Goal: Task Accomplishment & Management: Complete application form

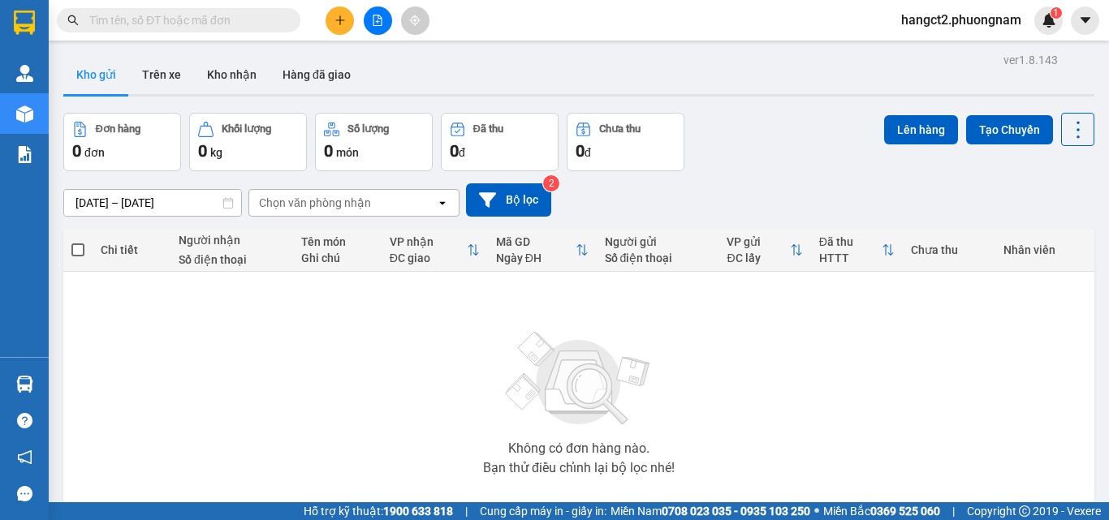
scroll to position [90, 0]
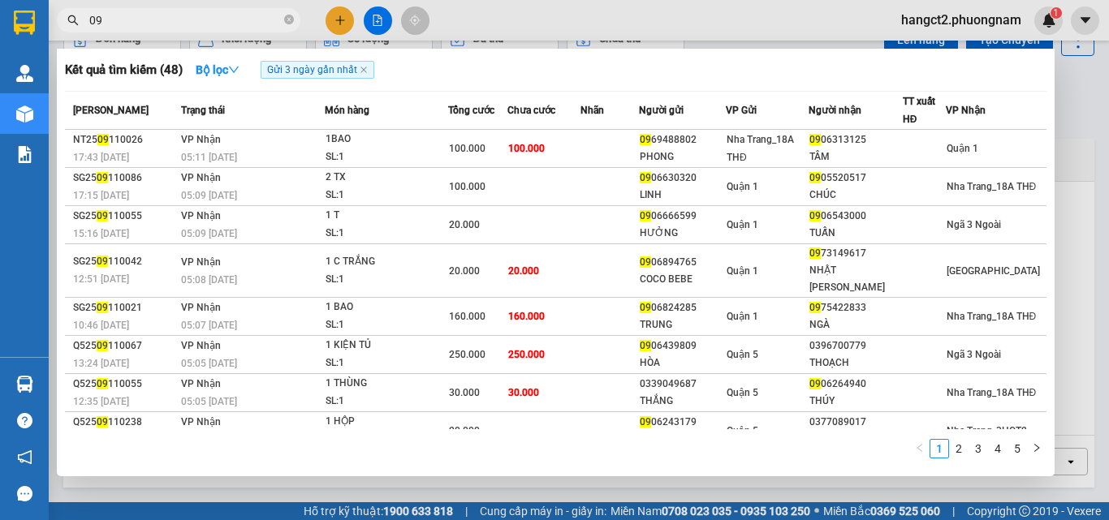
type input "0"
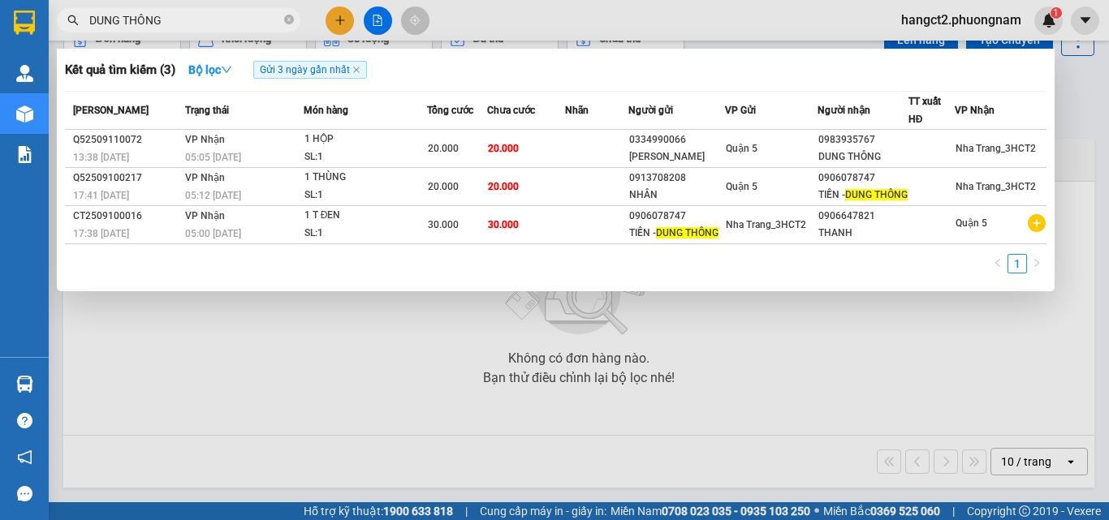
type input "DUNG THÔNG"
click at [285, 24] on icon "close-circle" at bounding box center [289, 20] width 10 height 10
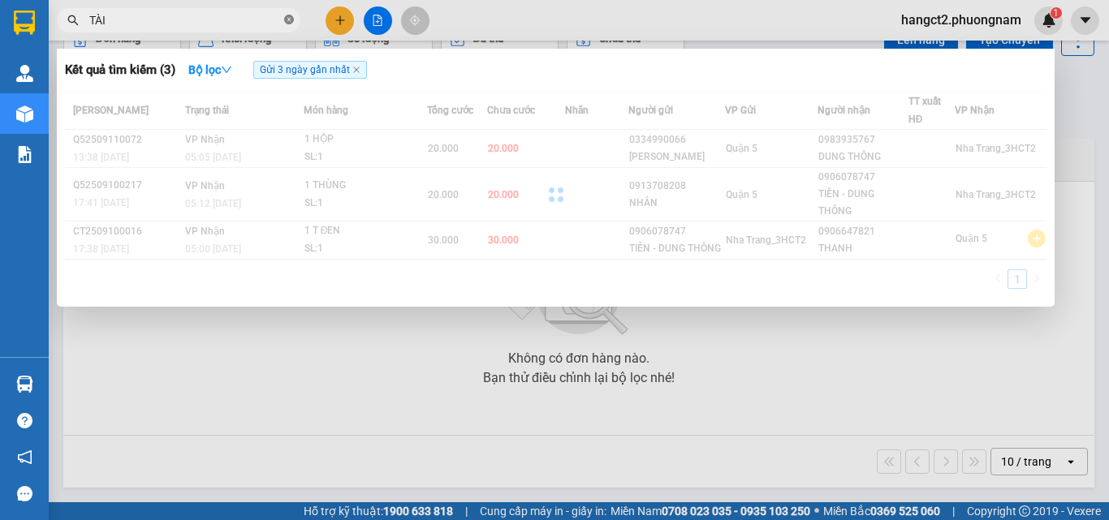
type input "TÀI"
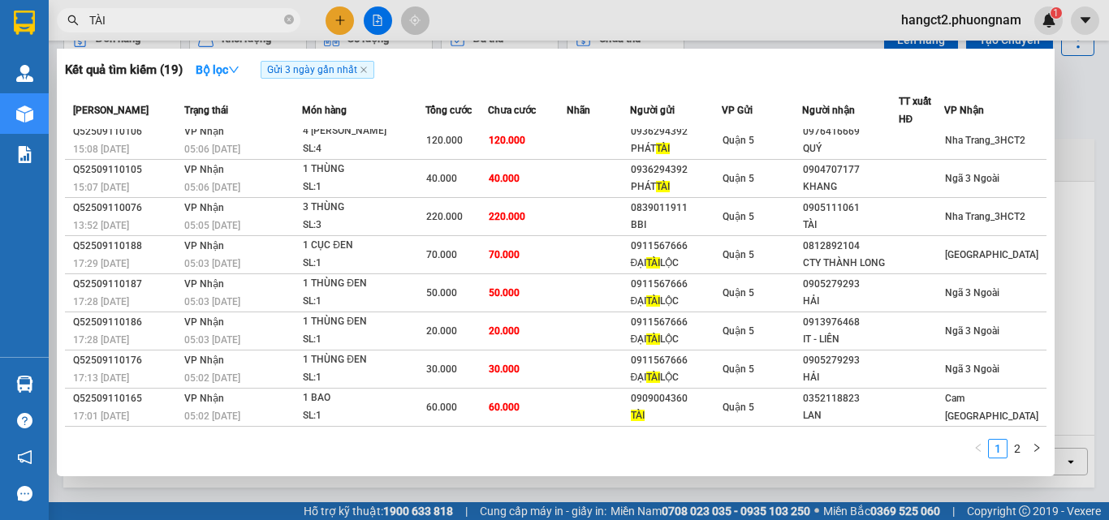
scroll to position [0, 0]
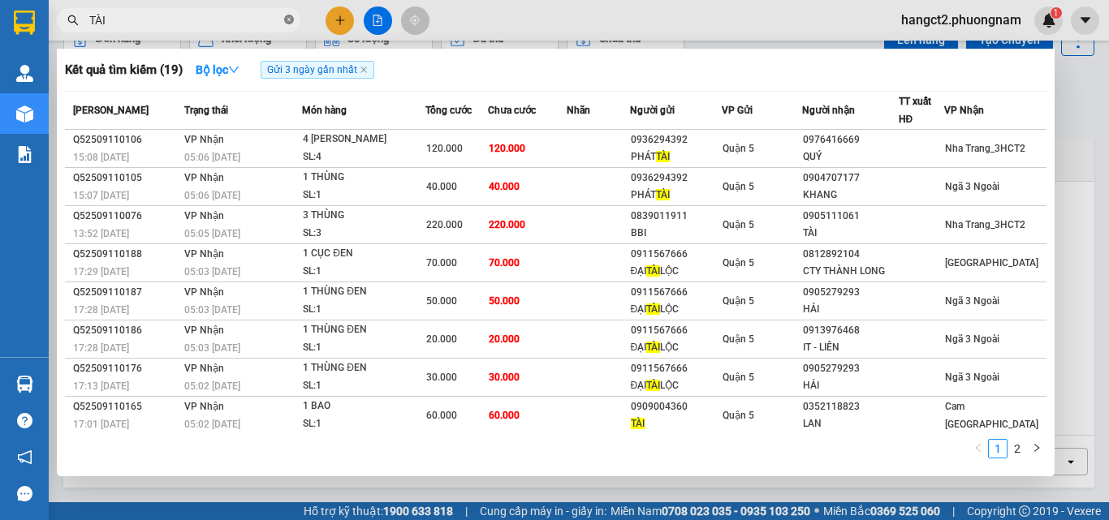
click at [286, 24] on icon "close-circle" at bounding box center [289, 20] width 10 height 10
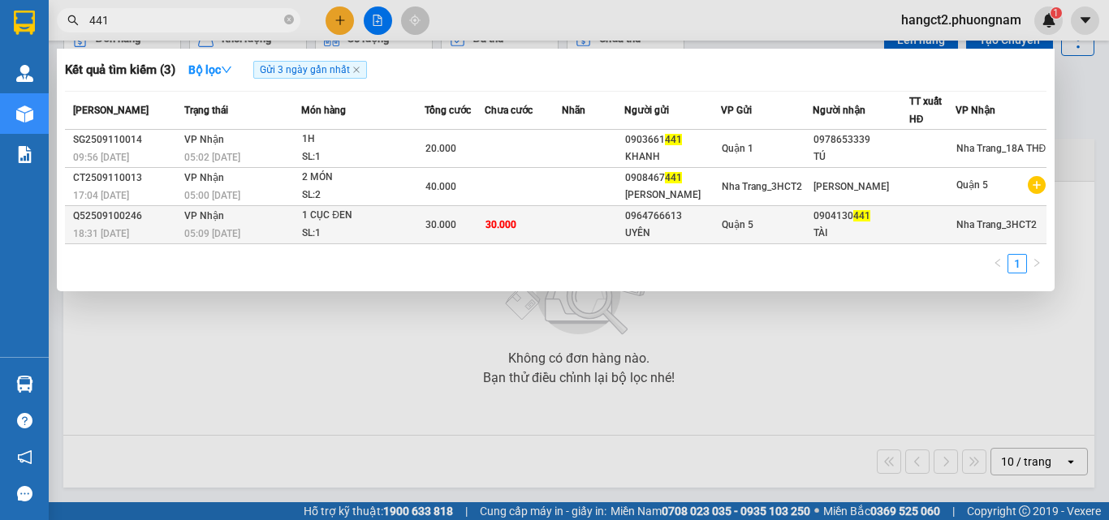
type input "441"
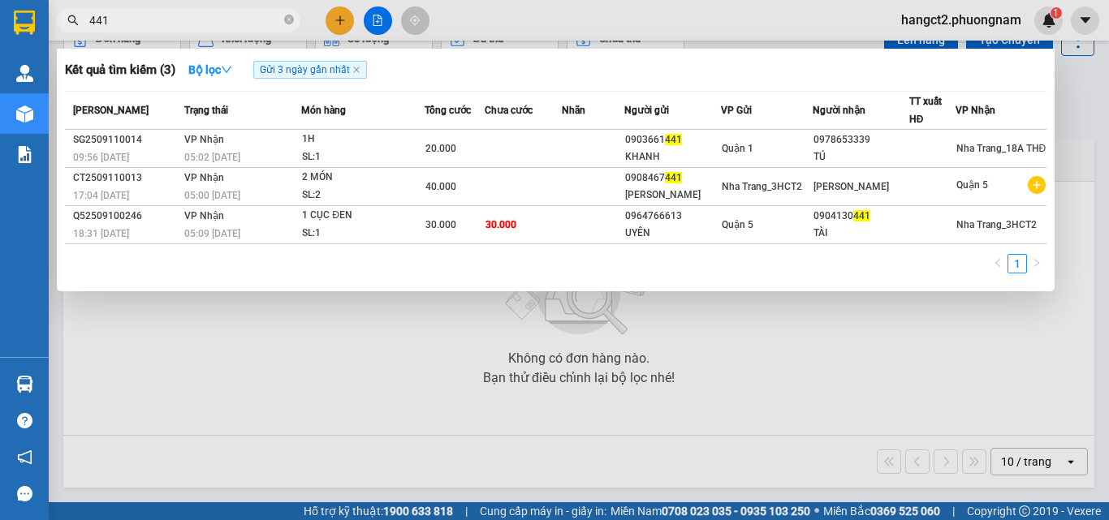
drag, startPoint x: 217, startPoint y: 213, endPoint x: 225, endPoint y: 206, distance: 9.8
click at [218, 212] on span "VP Nhận" at bounding box center [204, 215] width 40 height 11
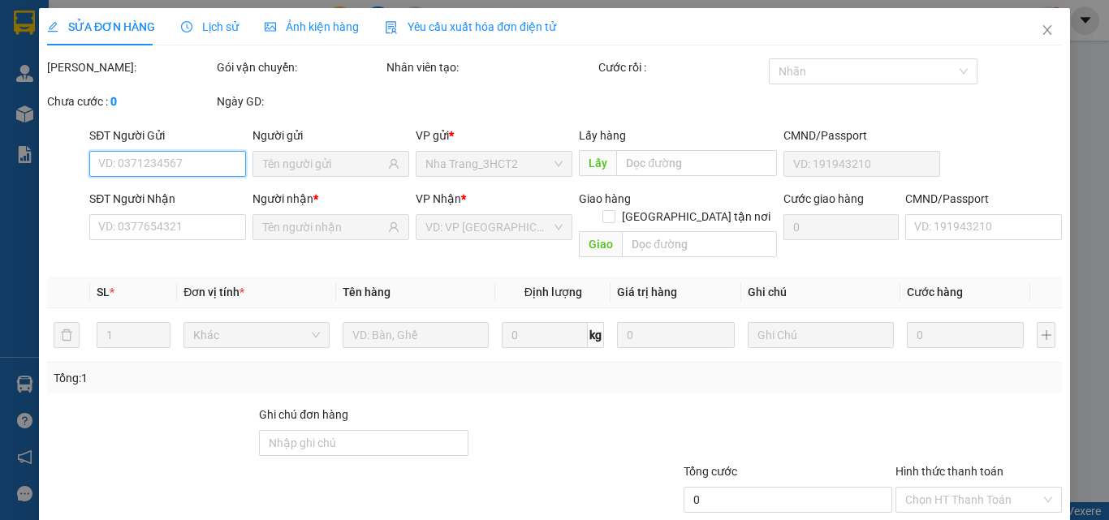
type input "0964766613"
type input "UYÊN"
type input "0904130441"
type input "TÀI"
type input "30.000"
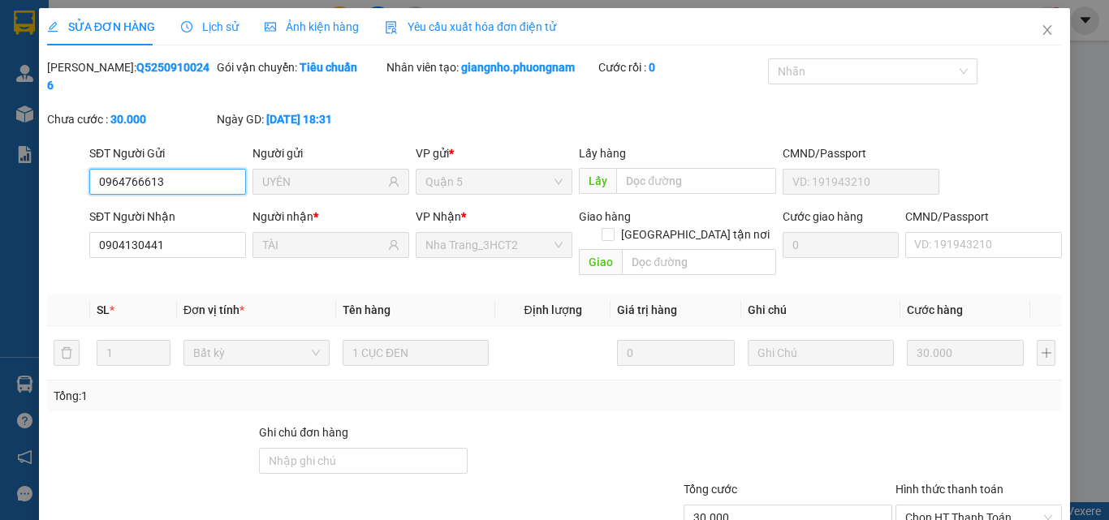
drag, startPoint x: 924, startPoint y: 476, endPoint x: 921, endPoint y: 466, distance: 10.3
click at [922, 506] on span "Chọn HT Thanh Toán" at bounding box center [978, 518] width 147 height 24
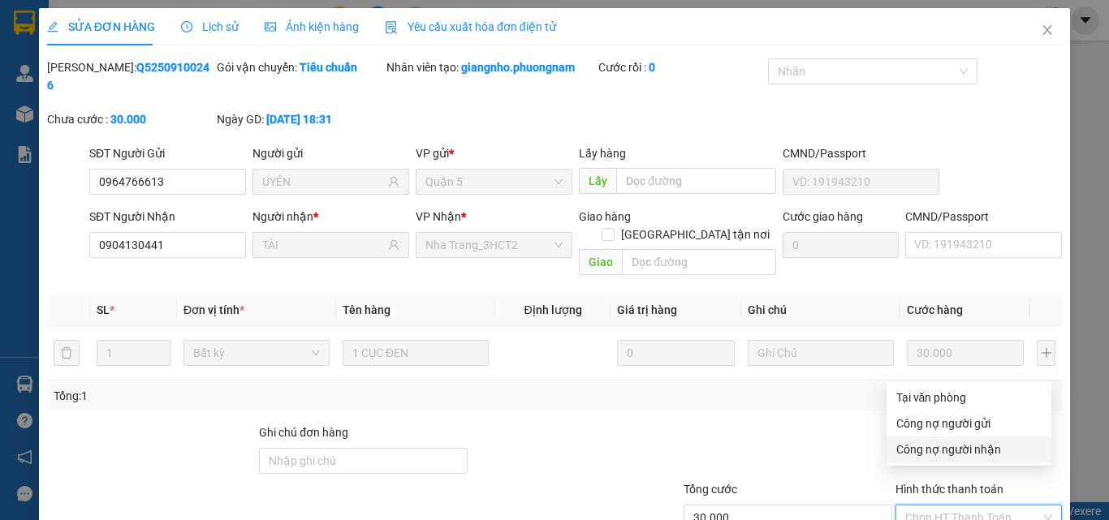
click at [919, 450] on div "Công nợ người nhận" at bounding box center [968, 450] width 145 height 18
type input "0"
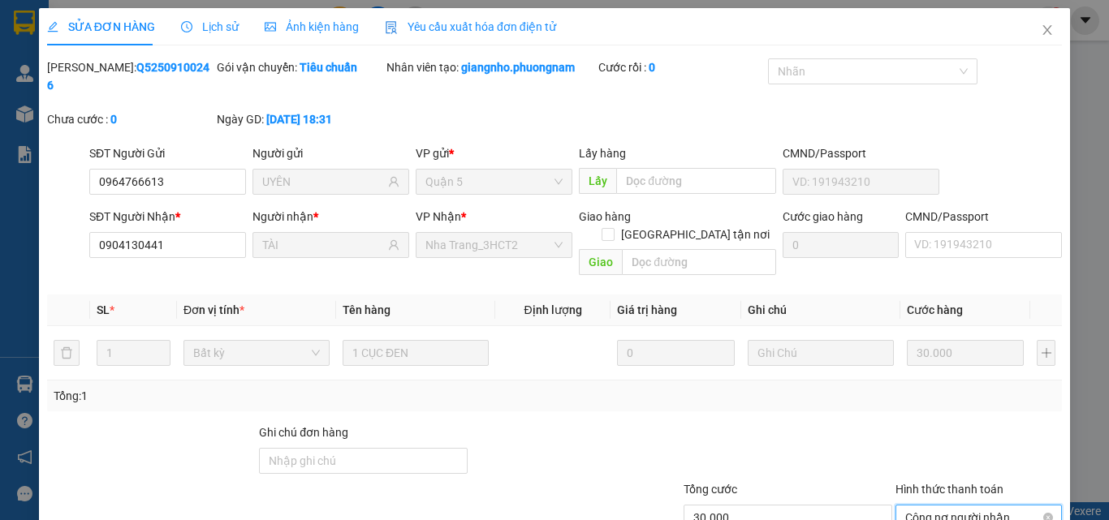
click at [931, 506] on span "Công nợ người nhận" at bounding box center [978, 518] width 147 height 24
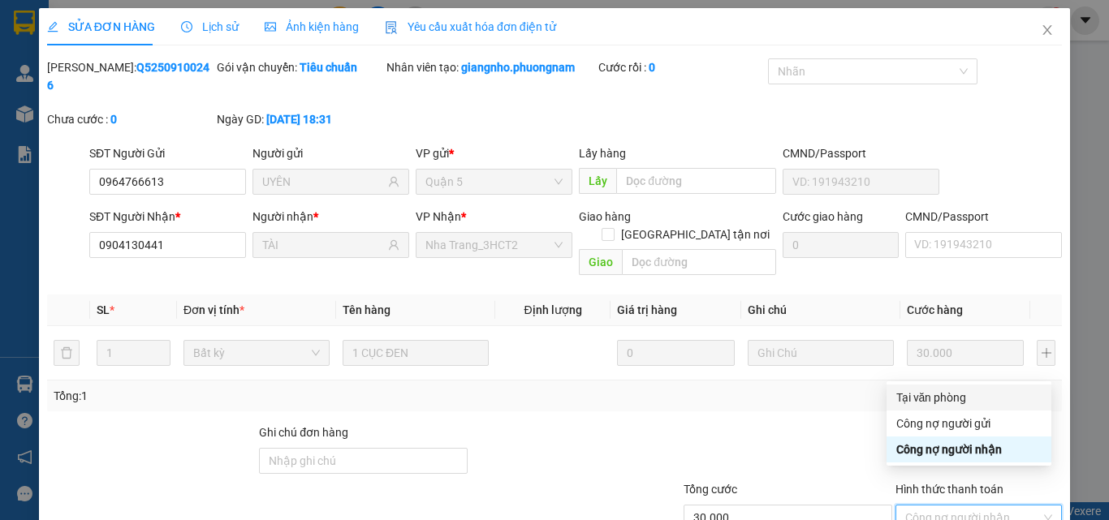
click at [946, 401] on div "Tại văn phòng" at bounding box center [968, 398] width 145 height 18
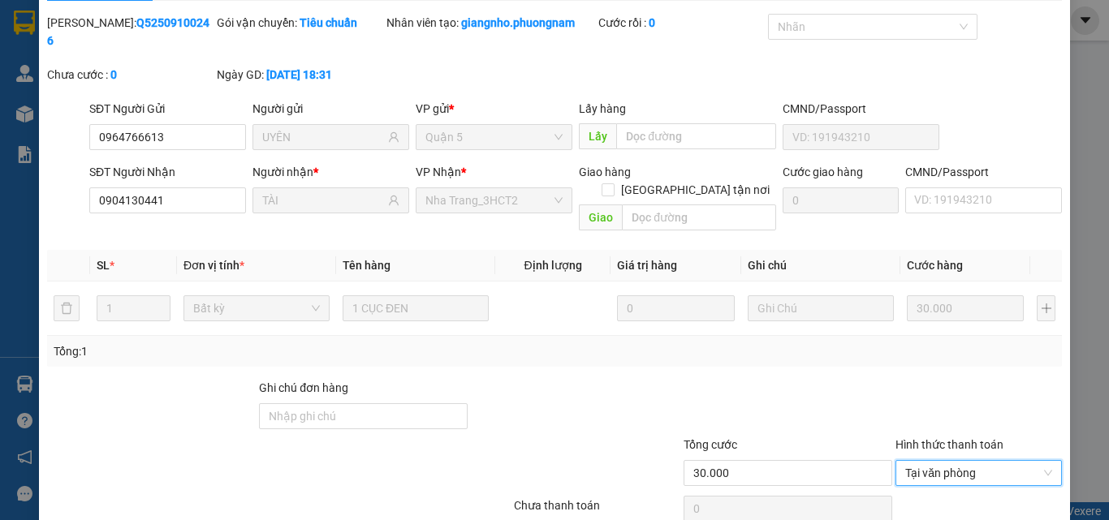
scroll to position [84, 0]
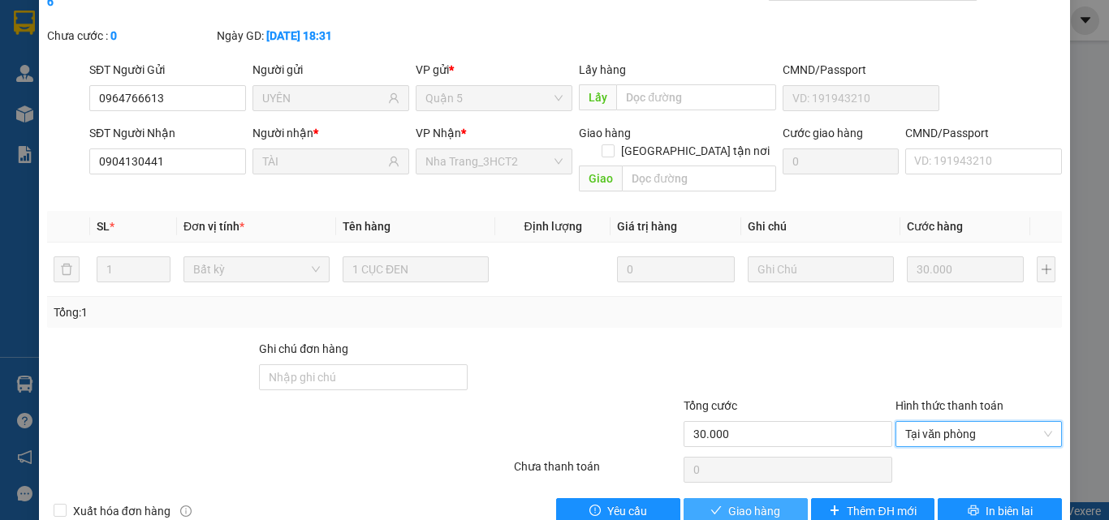
click at [747, 502] on span "Giao hàng" at bounding box center [754, 511] width 52 height 18
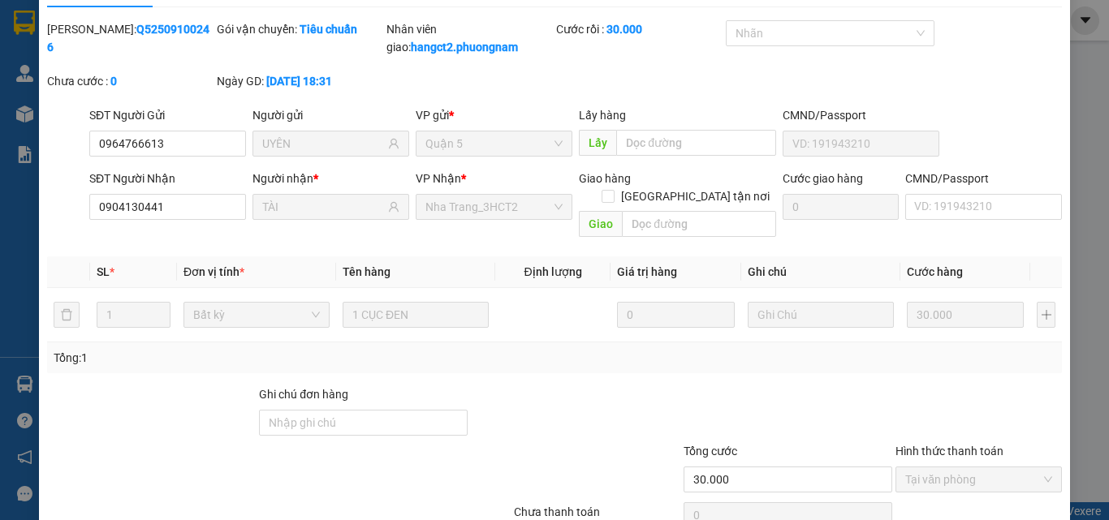
scroll to position [0, 0]
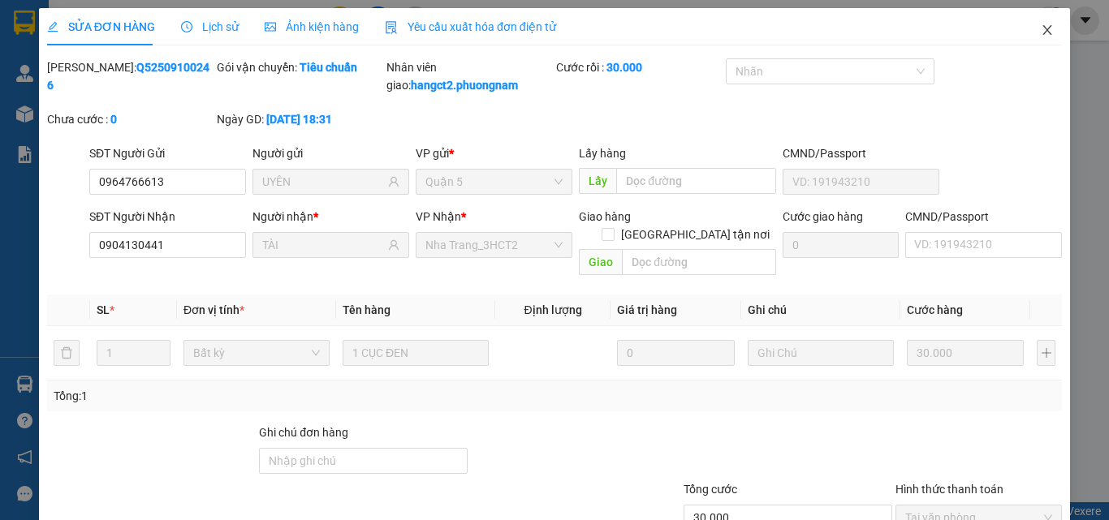
click at [1040, 31] on icon "close" at bounding box center [1046, 30] width 13 height 13
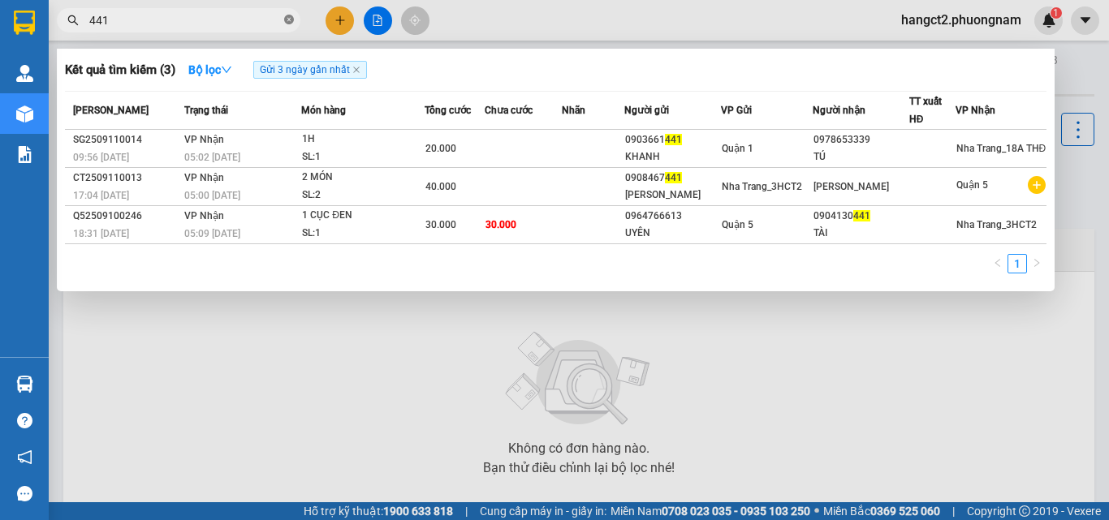
click at [288, 19] on icon "close-circle" at bounding box center [289, 20] width 10 height 10
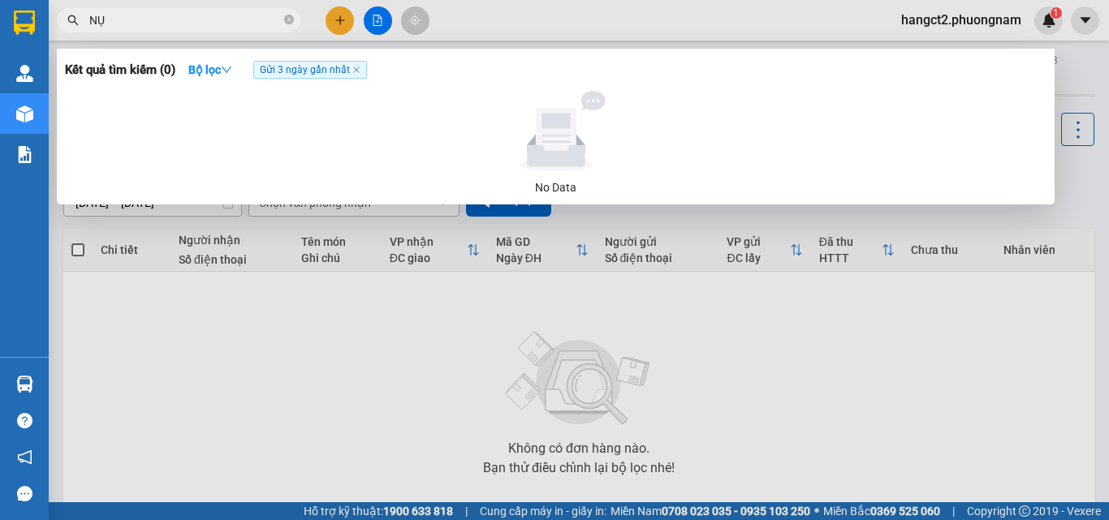
type input "N"
type input "C"
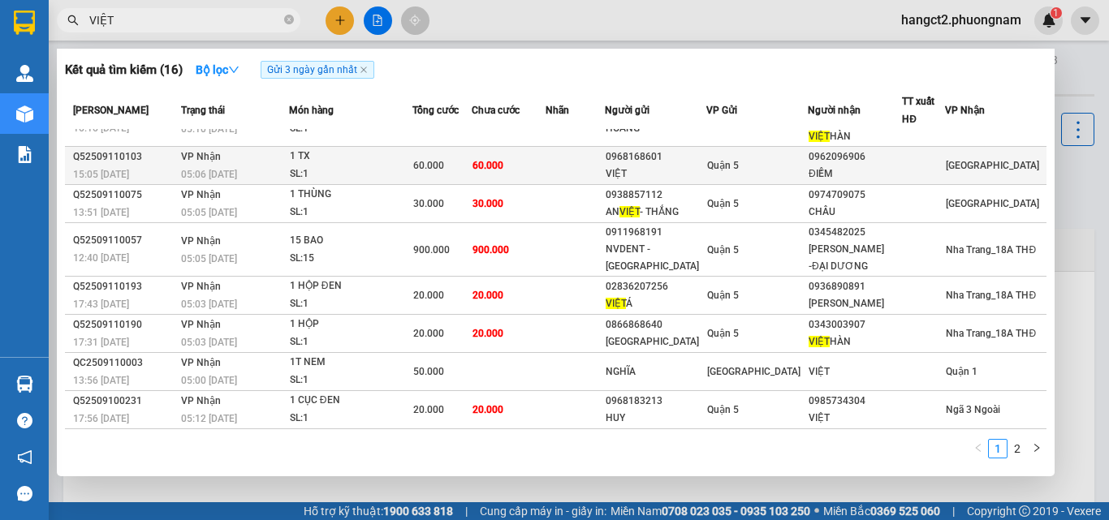
scroll to position [128, 0]
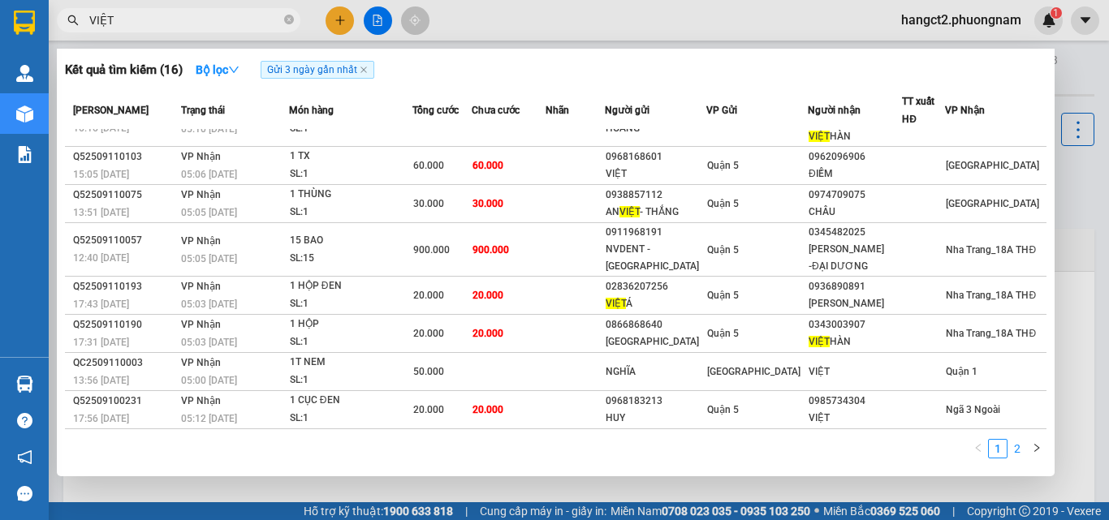
type input "VIỆT"
click at [1019, 444] on link "2" at bounding box center [1017, 449] width 18 height 18
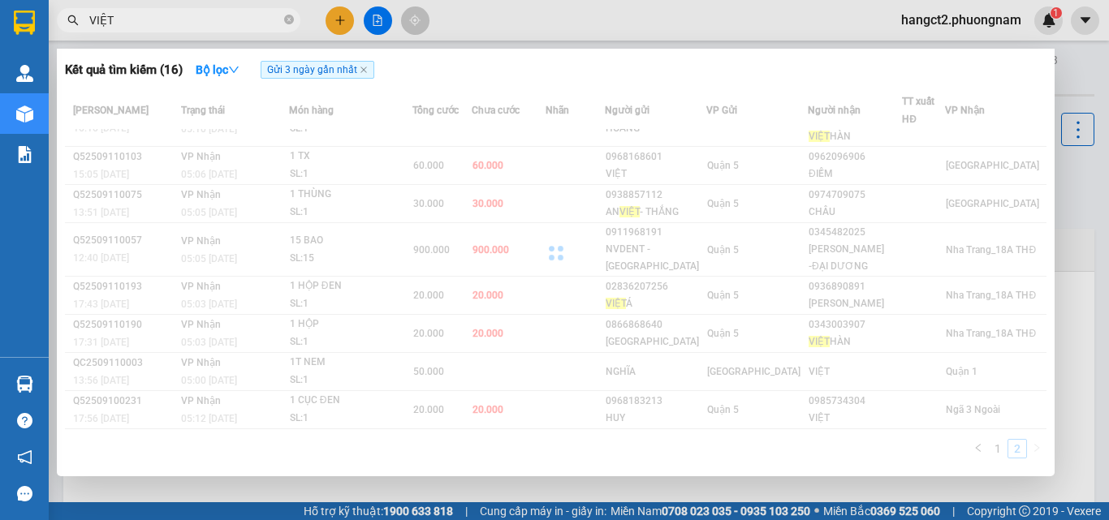
scroll to position [0, 0]
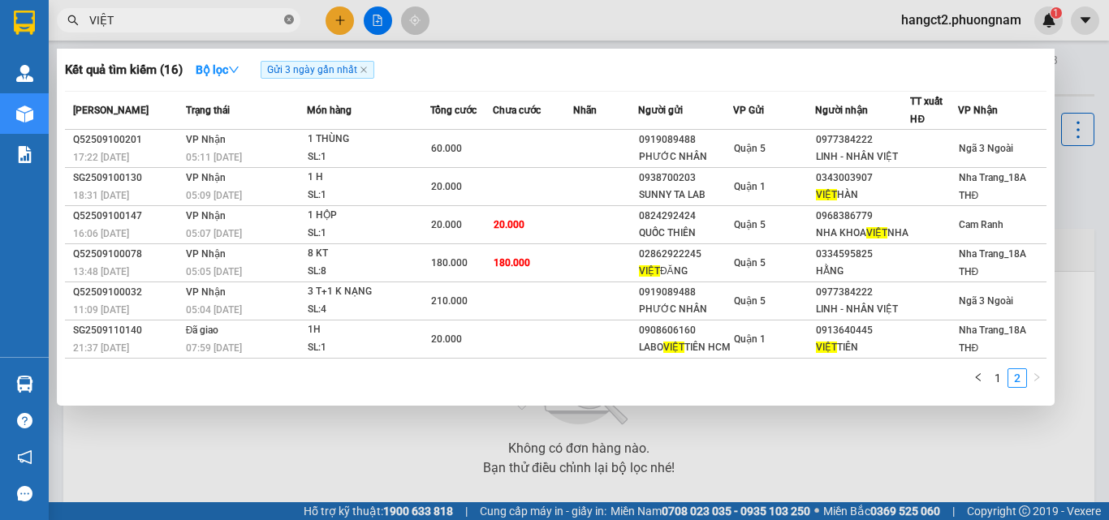
click at [290, 22] on icon "close-circle" at bounding box center [289, 20] width 10 height 10
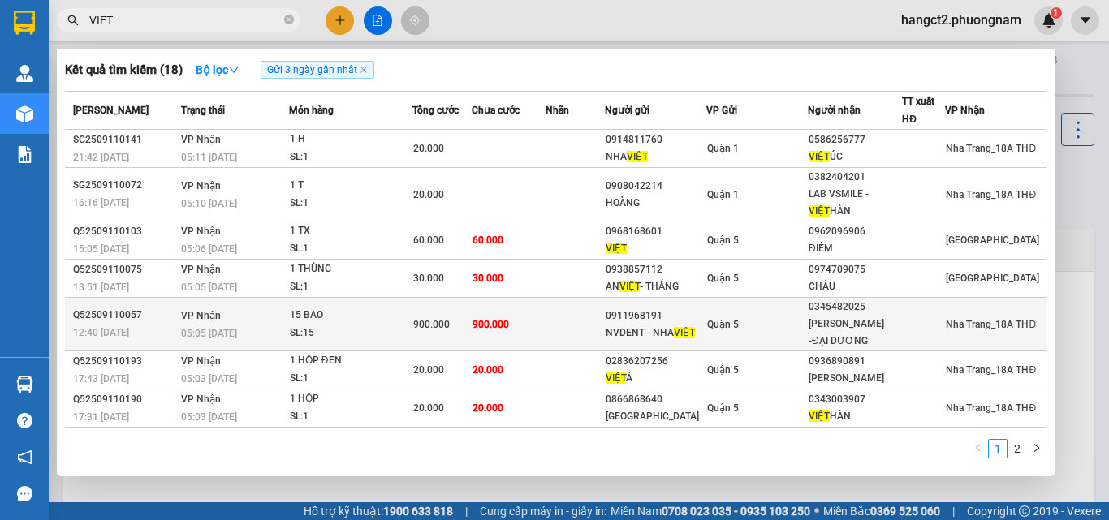
scroll to position [144, 0]
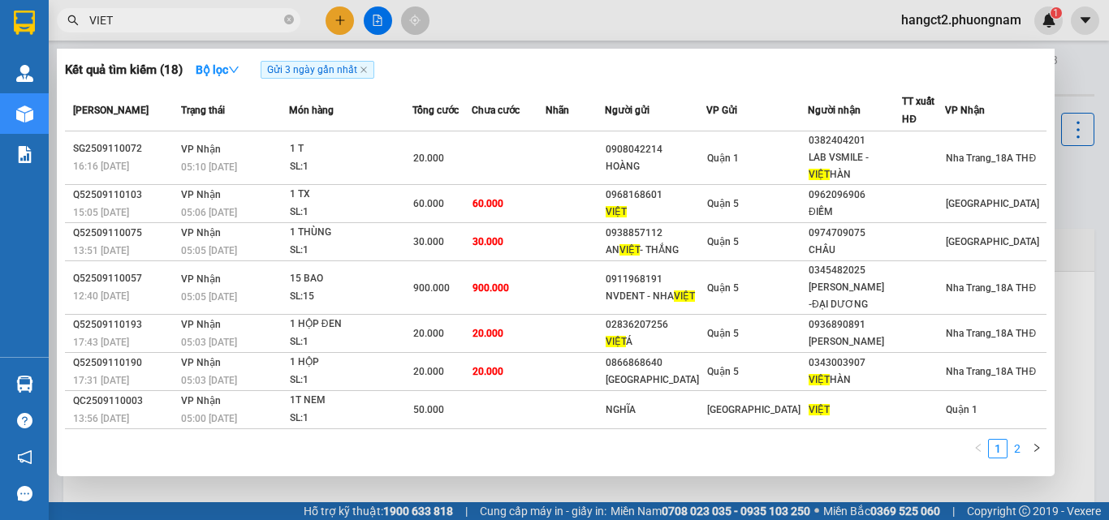
type input "VIET"
click at [1012, 446] on link "2" at bounding box center [1017, 449] width 18 height 18
click at [996, 442] on link "1" at bounding box center [997, 449] width 18 height 18
click at [1016, 451] on link "2" at bounding box center [1017, 449] width 18 height 18
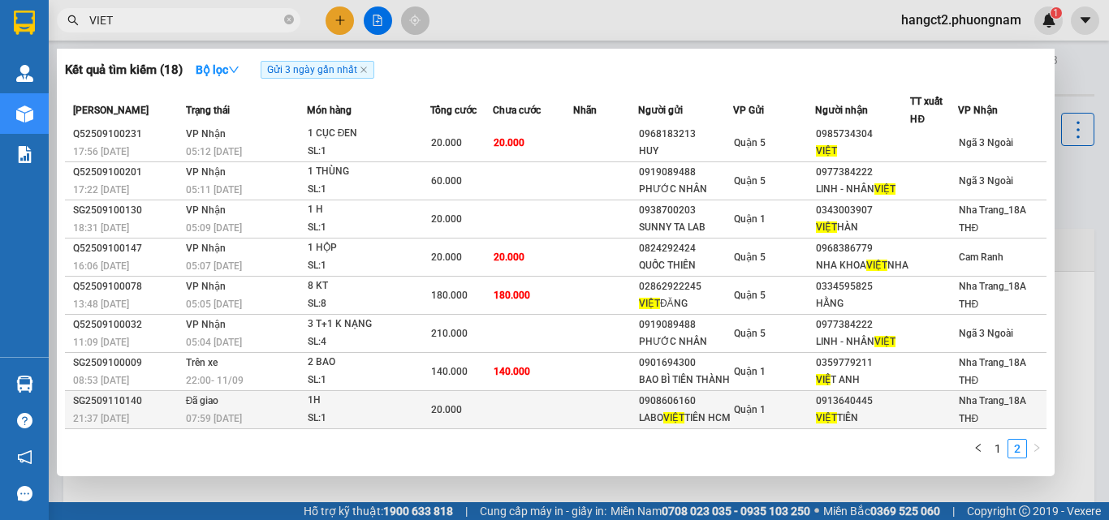
scroll to position [37, 0]
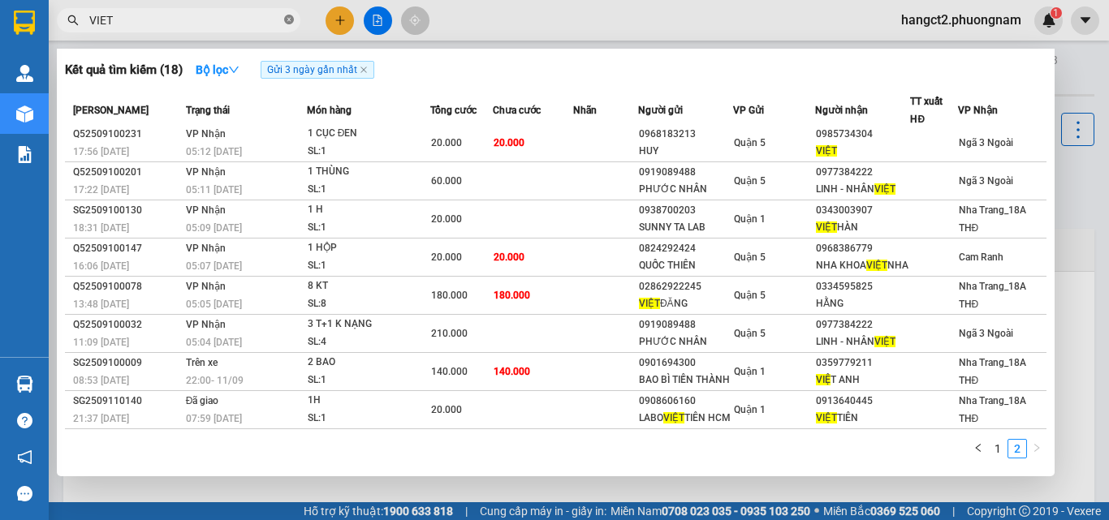
click at [287, 21] on icon "close-circle" at bounding box center [289, 20] width 10 height 10
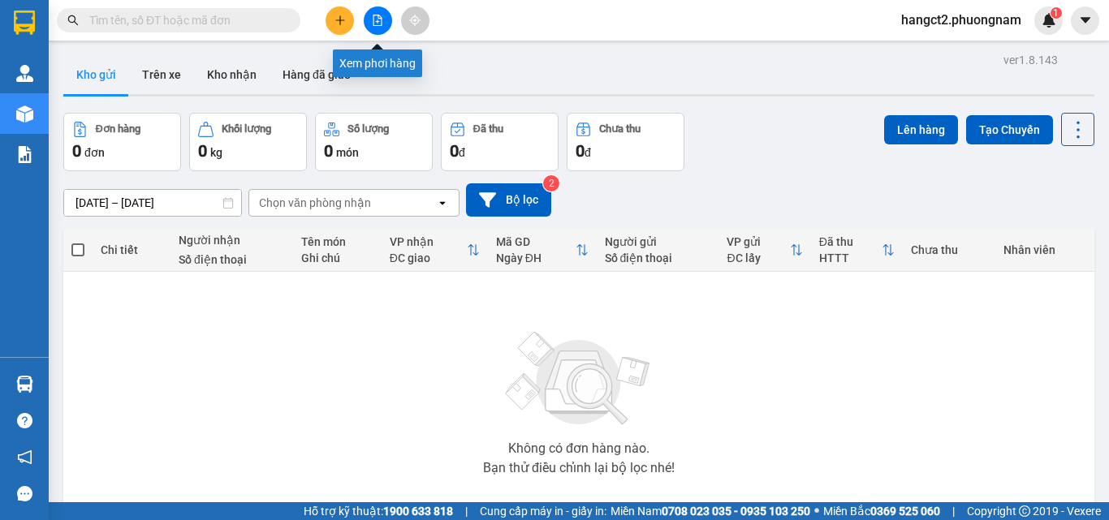
click at [372, 24] on icon "file-add" at bounding box center [377, 20] width 11 height 11
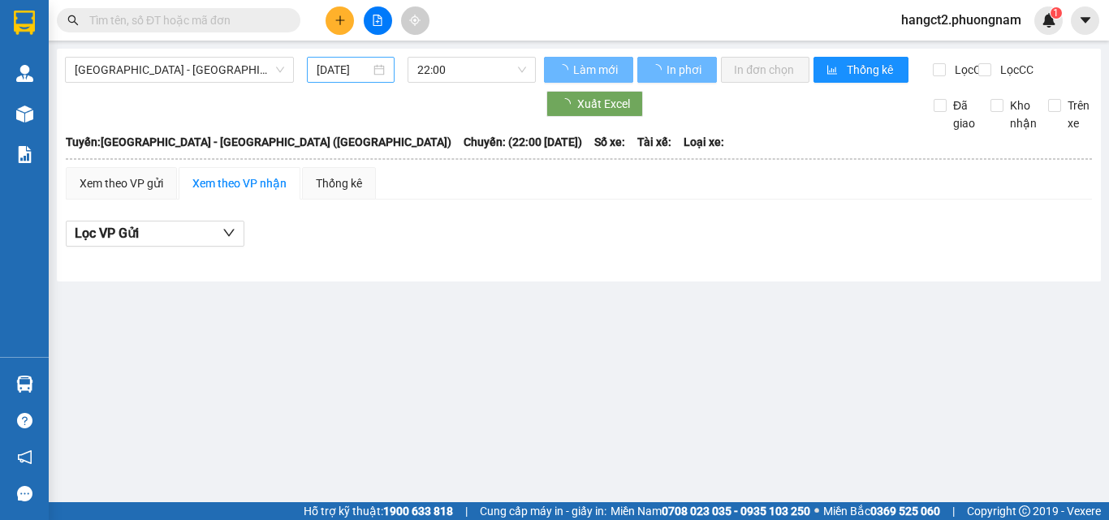
click at [342, 75] on input "[DATE]" at bounding box center [343, 70] width 54 height 18
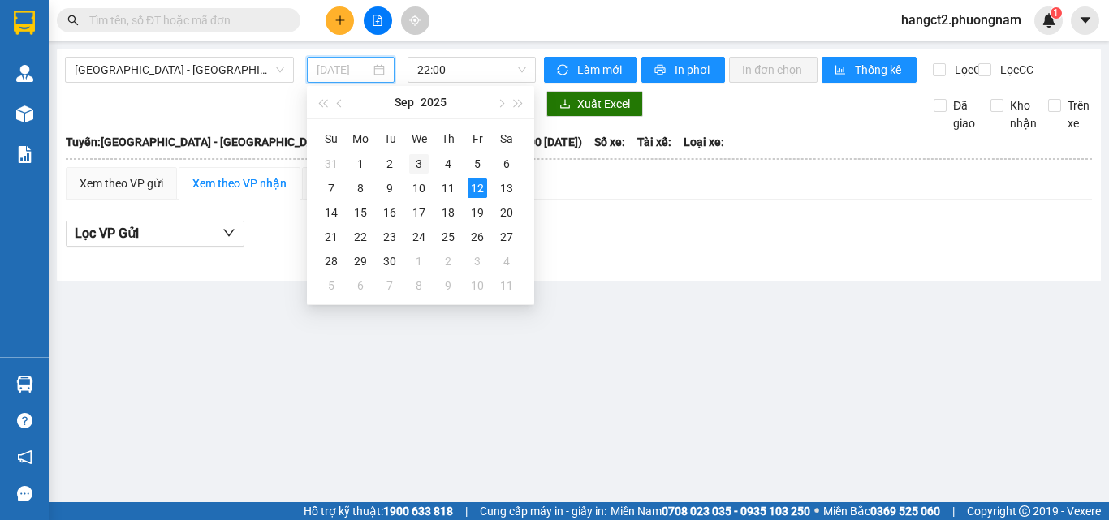
click at [418, 161] on div "3" at bounding box center [418, 163] width 19 height 19
type input "[DATE]"
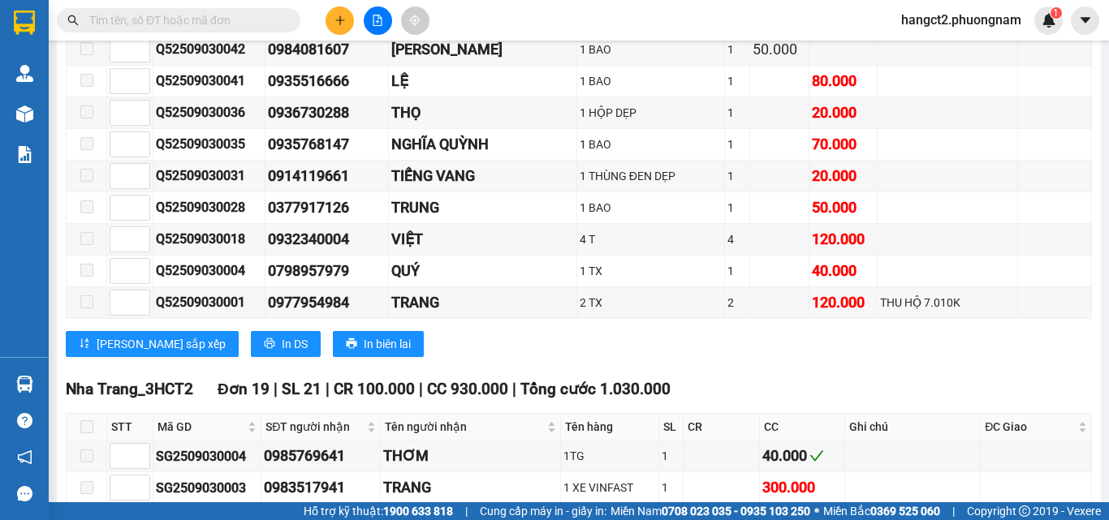
scroll to position [9251, 0]
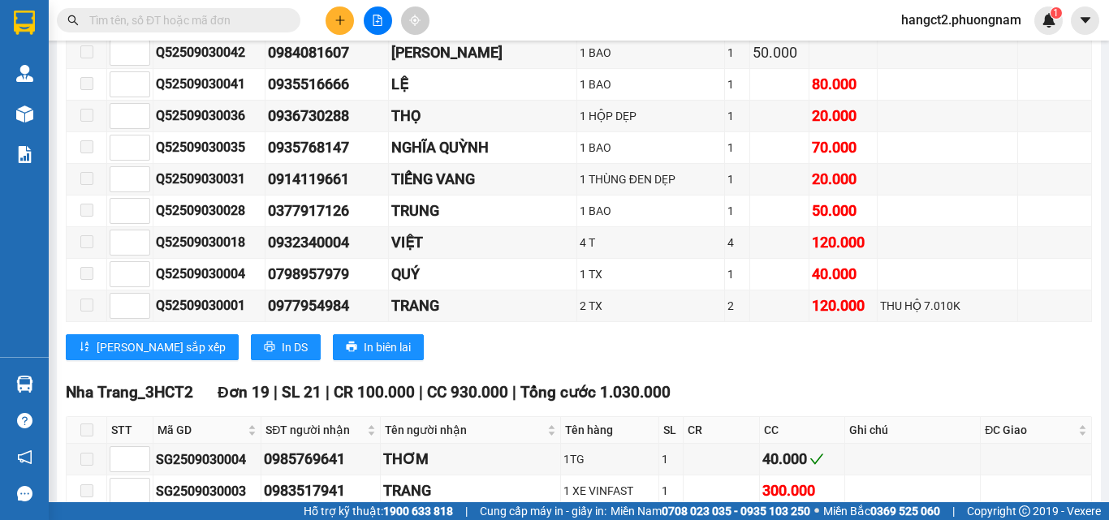
copy div "0384898319"
click at [212, 13] on input "text" at bounding box center [185, 20] width 192 height 18
paste input "0384898319"
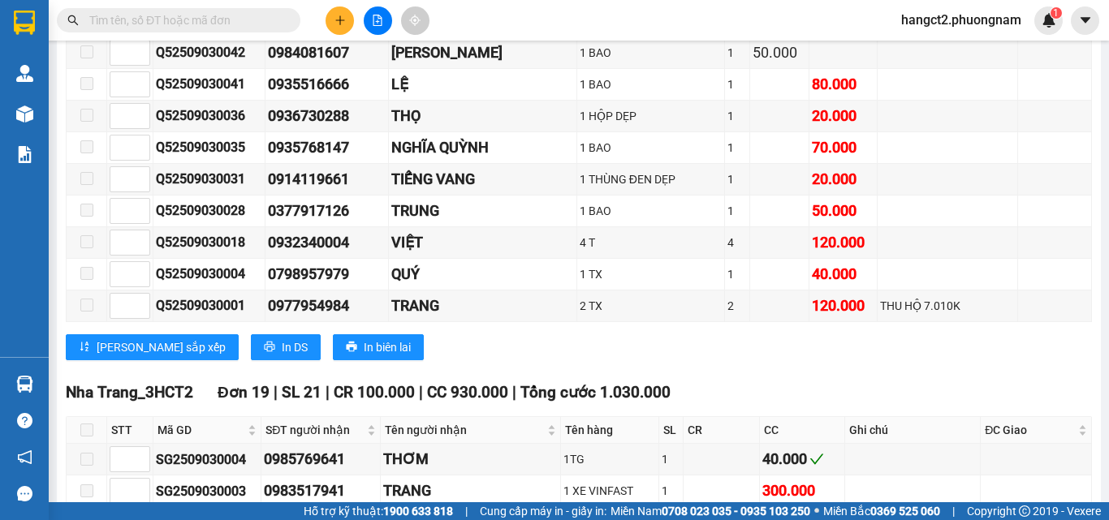
type input "0384898319"
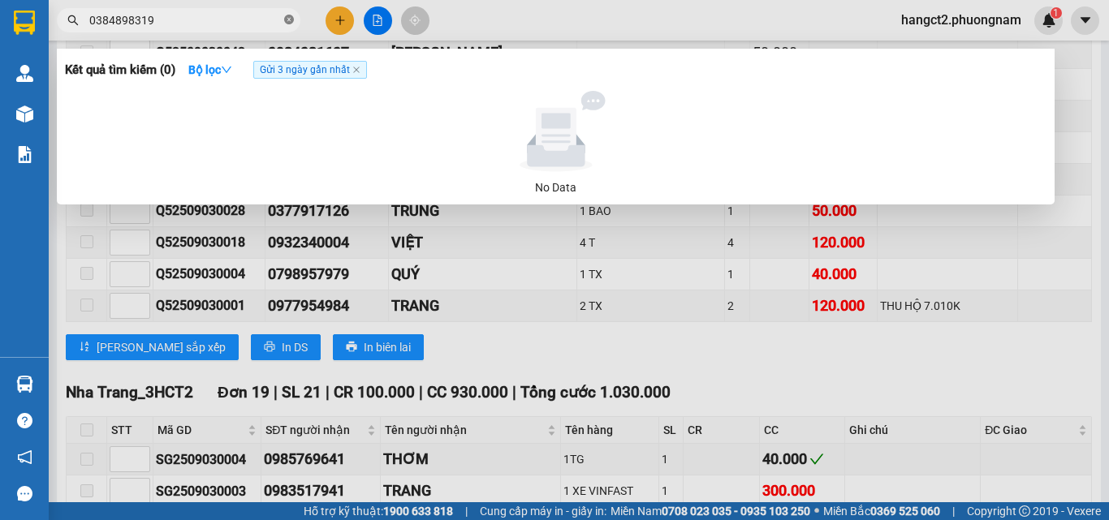
click at [288, 19] on icon "close-circle" at bounding box center [289, 20] width 10 height 10
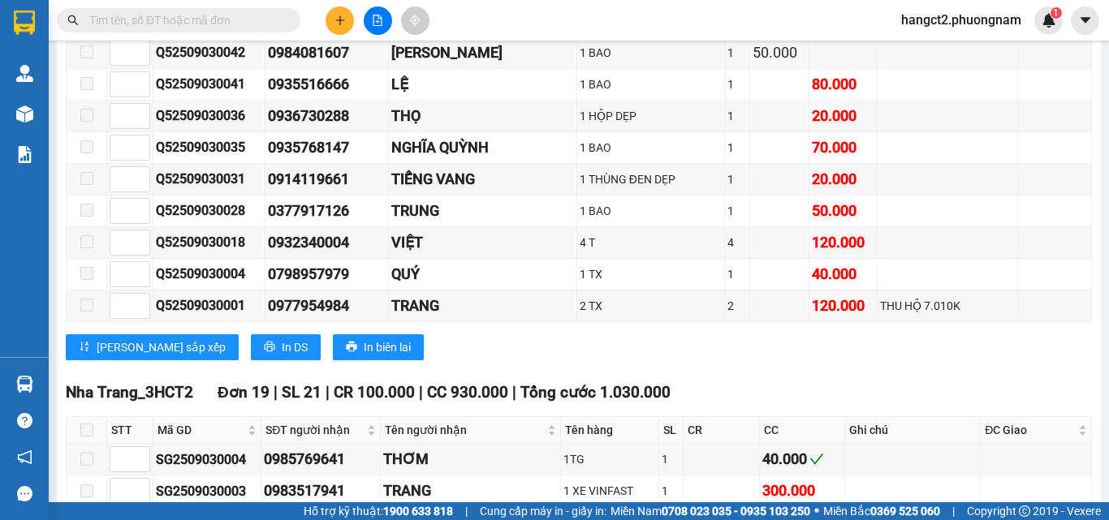
click at [164, 24] on input "text" at bounding box center [185, 20] width 192 height 18
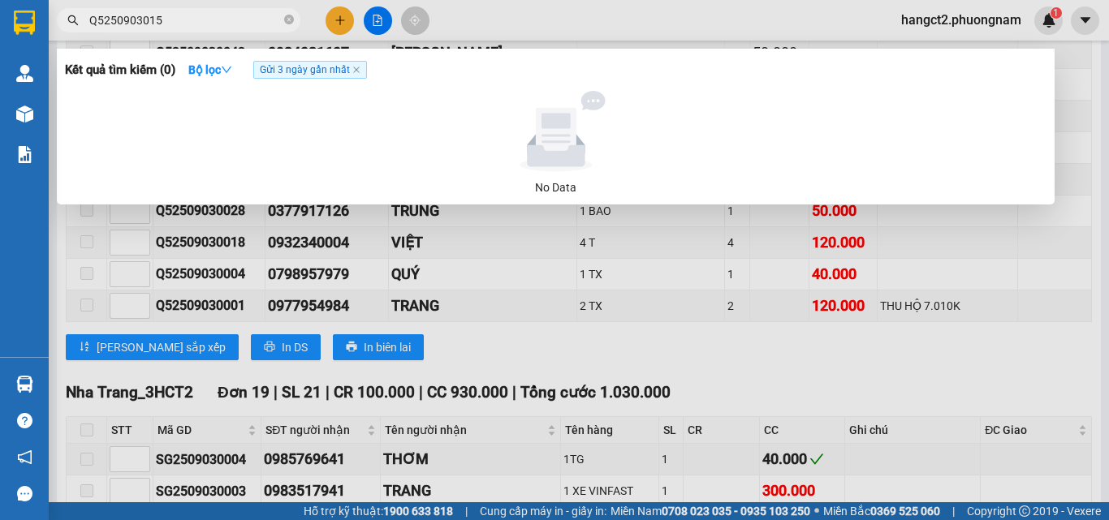
type input "Q52509030150"
click at [291, 19] on icon "close-circle" at bounding box center [289, 20] width 10 height 10
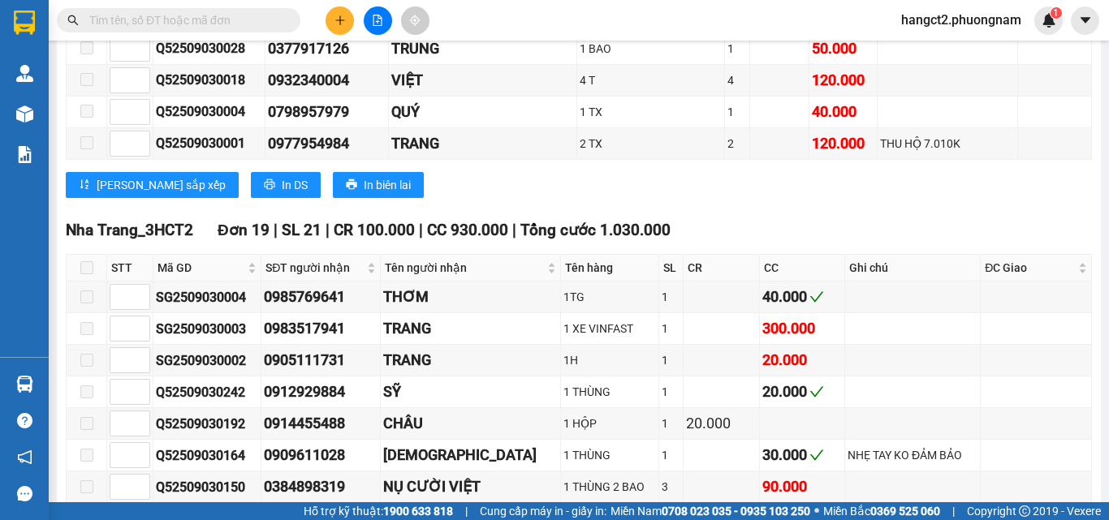
scroll to position [9332, 0]
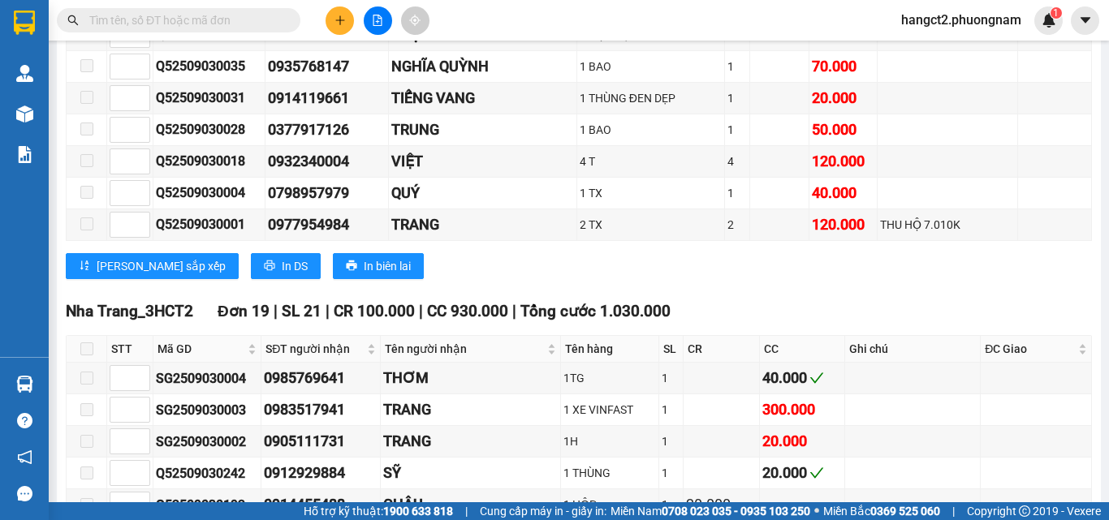
drag, startPoint x: 247, startPoint y: 210, endPoint x: 173, endPoint y: 211, distance: 73.9
copy tr "Q52509030150"
click at [190, 25] on input "text" at bounding box center [185, 20] width 192 height 18
paste input "Q52509030150"
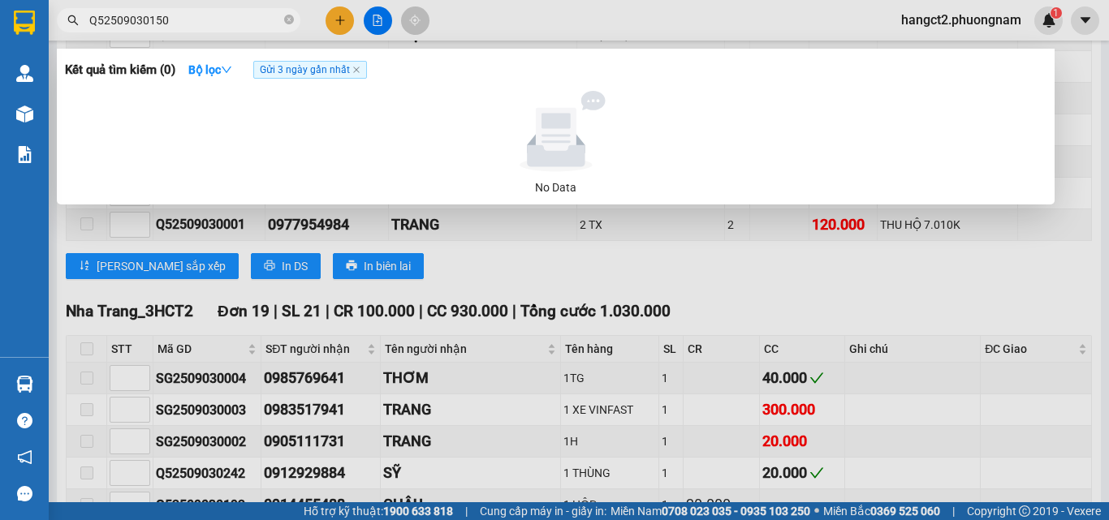
type input "Q52509030150"
click at [308, 70] on span "Gửi 3 ngày gần nhất" at bounding box center [310, 70] width 114 height 18
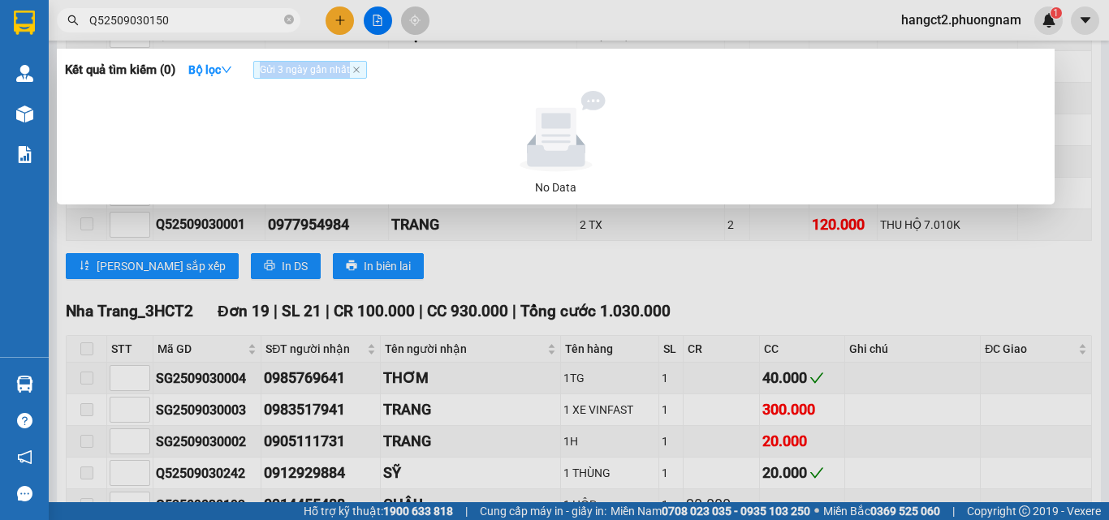
click at [365, 74] on span "Gửi 3 ngày gần nhất" at bounding box center [310, 70] width 114 height 18
click at [248, 24] on input "Q52509030150" at bounding box center [185, 20] width 192 height 18
click at [509, 24] on div at bounding box center [554, 260] width 1109 height 520
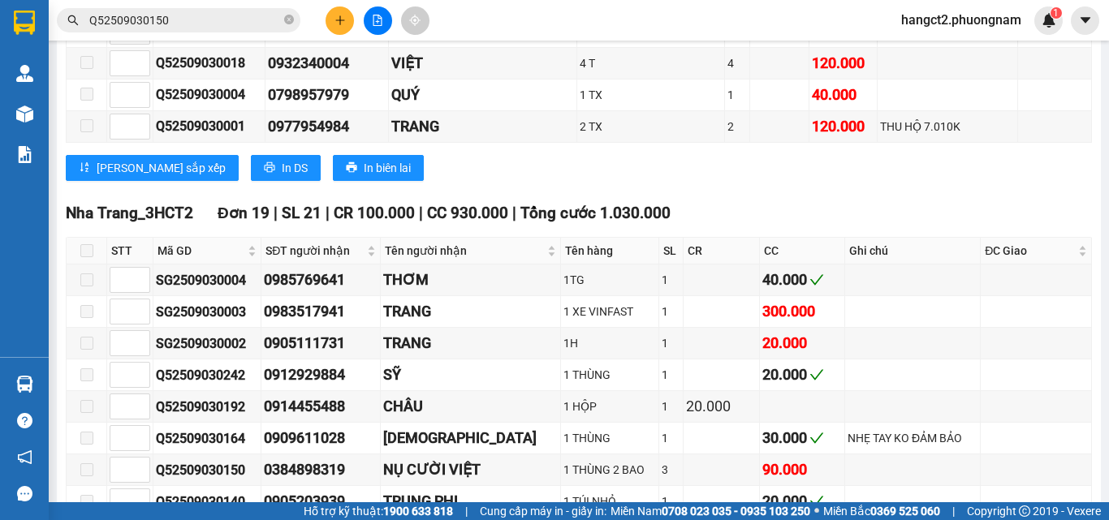
scroll to position [9427, 0]
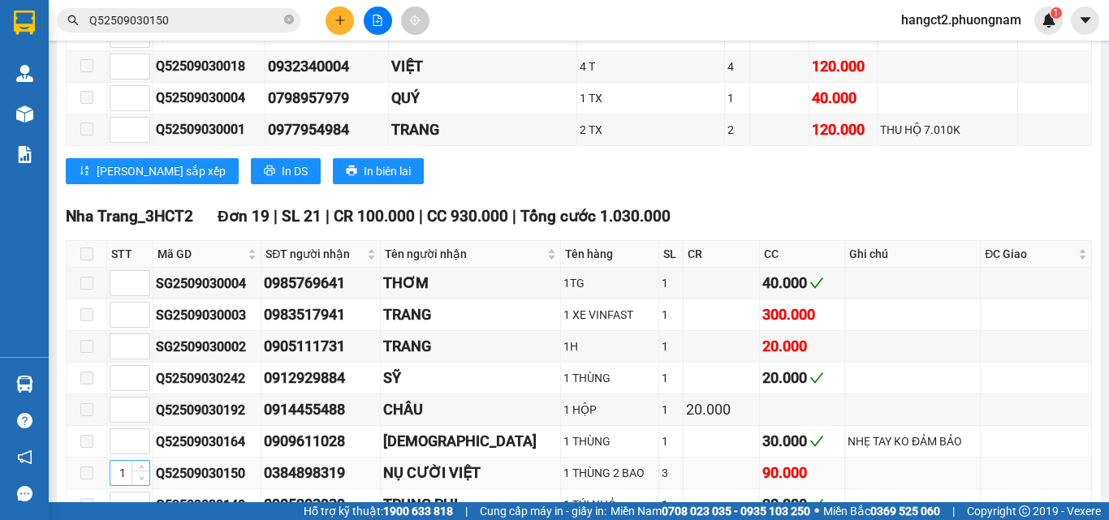
click at [139, 476] on icon "down" at bounding box center [142, 479] width 6 height 6
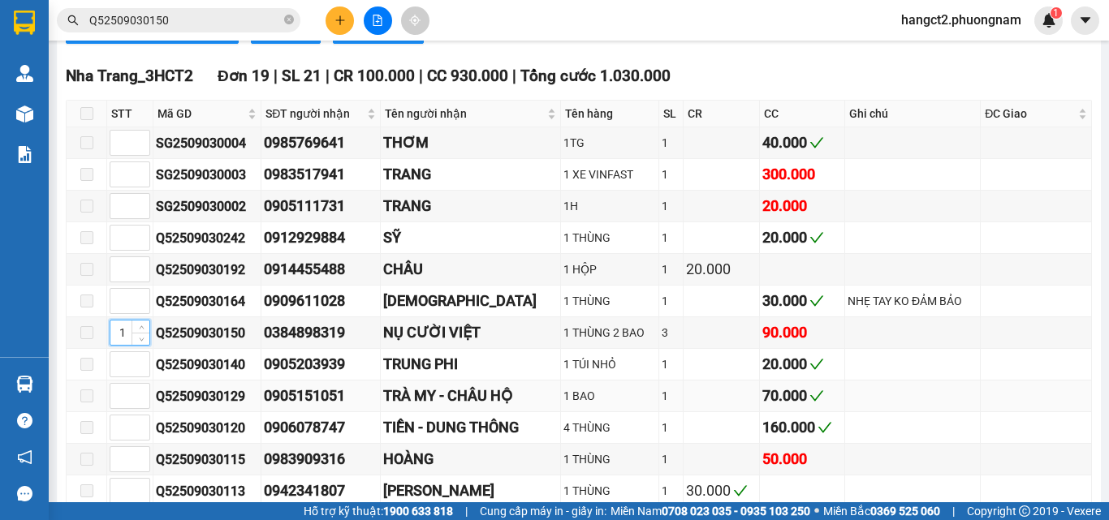
scroll to position [9590, 0]
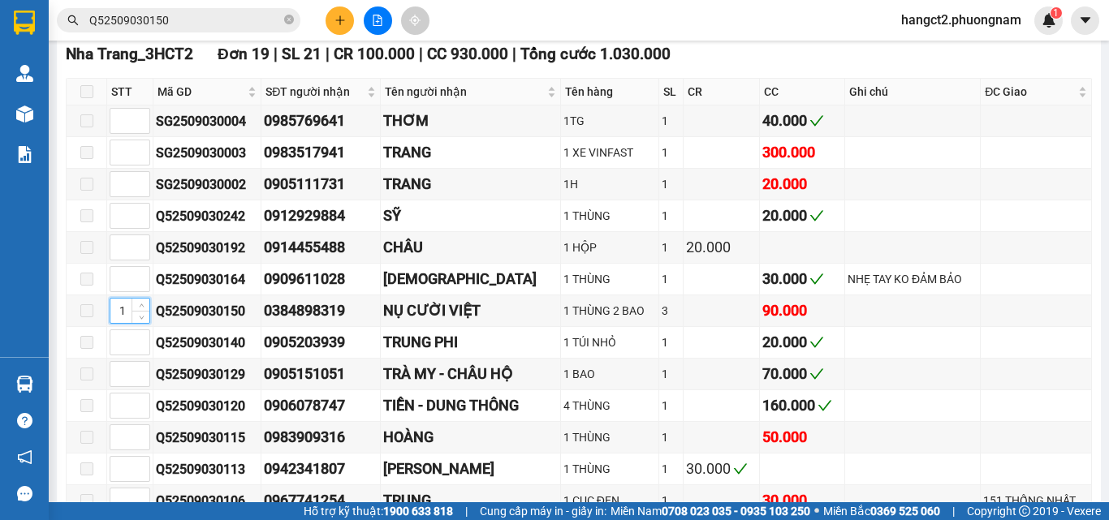
drag, startPoint x: 346, startPoint y: 366, endPoint x: 351, endPoint y: 353, distance: 13.9
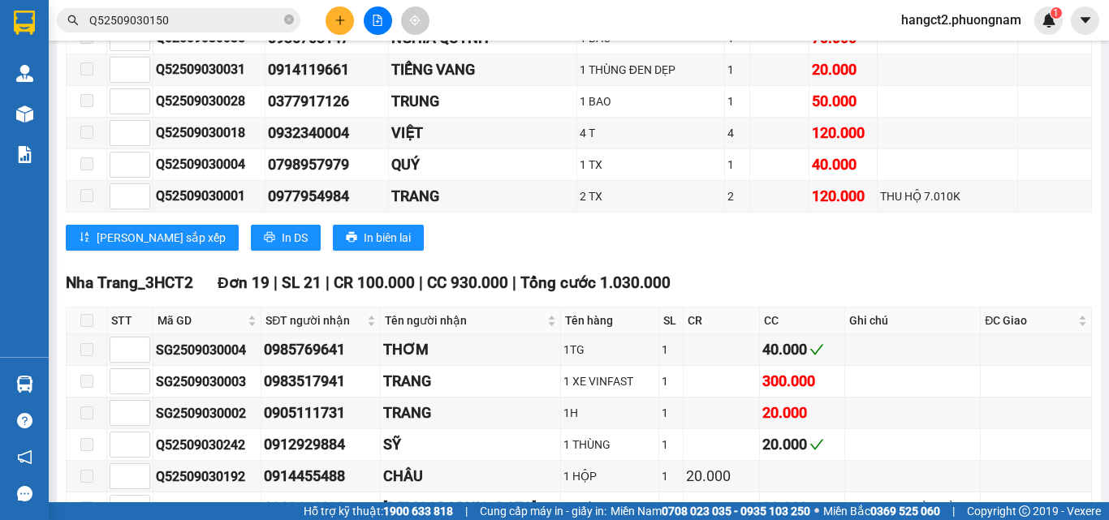
scroll to position [9346, 0]
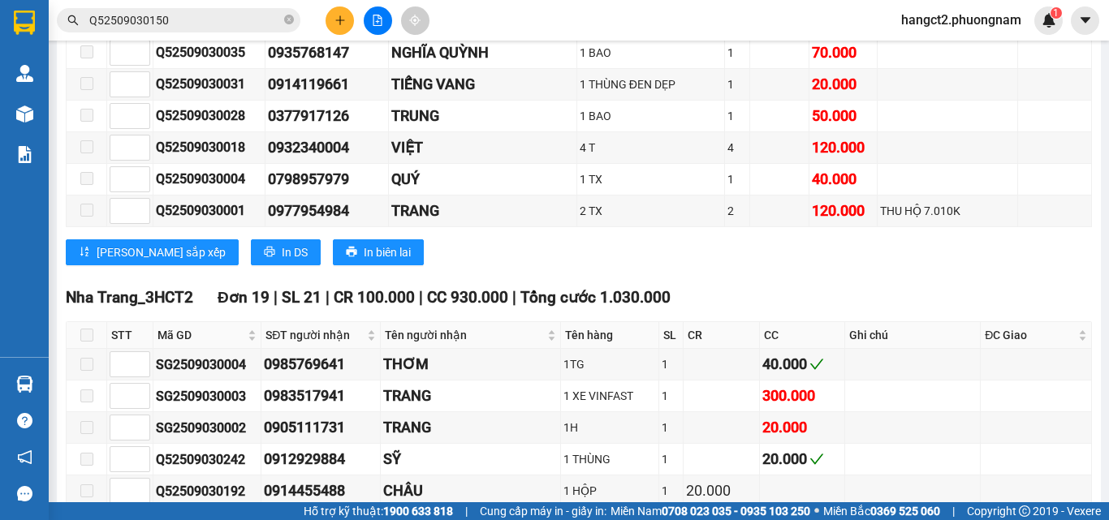
type input "1"
drag, startPoint x: 124, startPoint y: 199, endPoint x: 109, endPoint y: 198, distance: 15.4
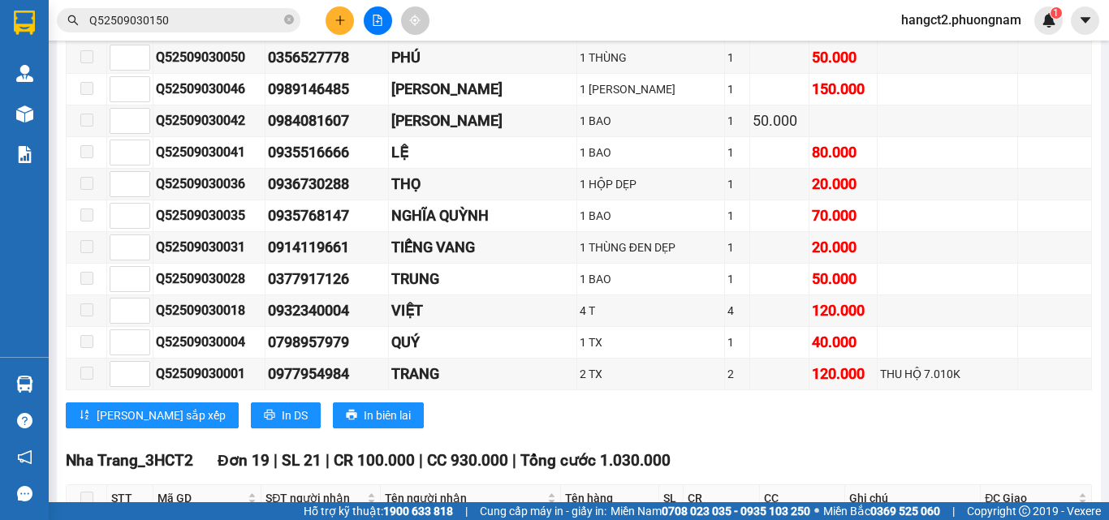
scroll to position [9184, 0]
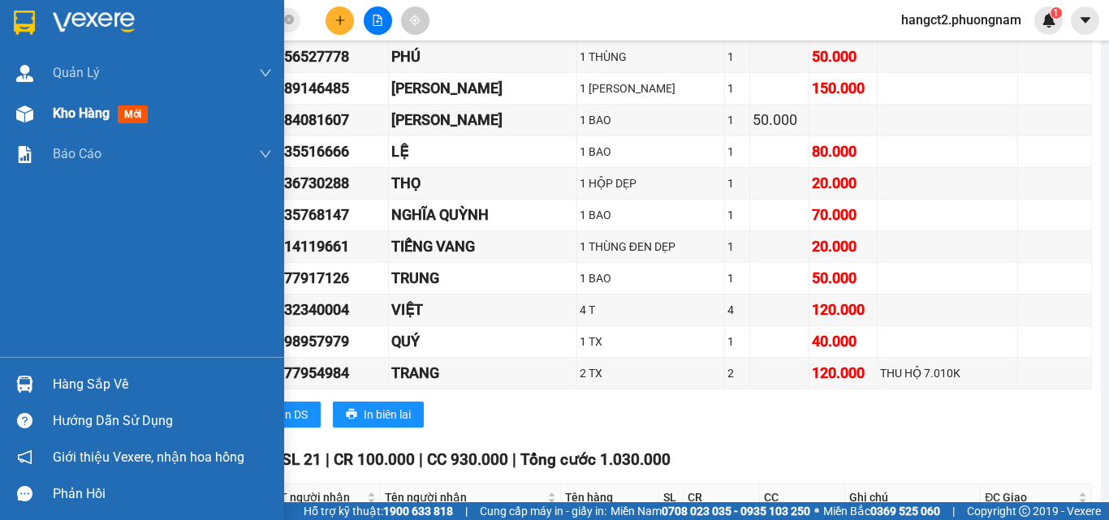
click at [74, 112] on span "Kho hàng" at bounding box center [81, 112] width 57 height 15
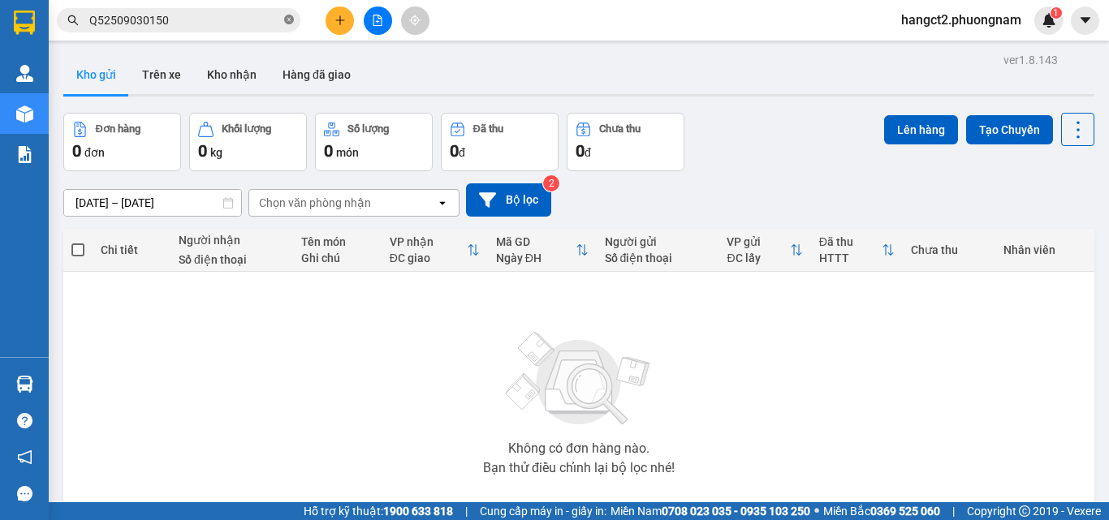
click at [289, 21] on icon "close-circle" at bounding box center [289, 20] width 10 height 10
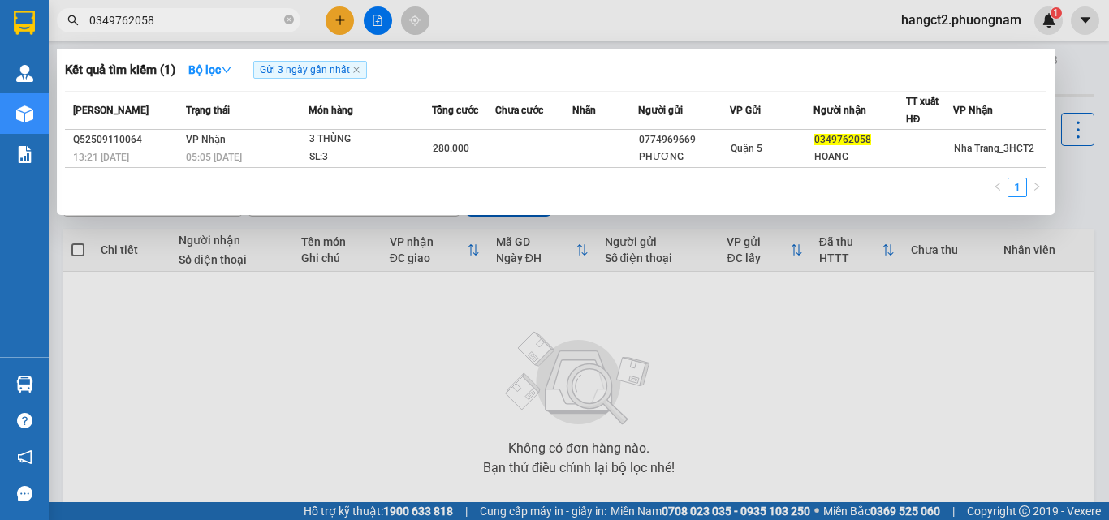
click at [1072, 210] on div at bounding box center [554, 260] width 1109 height 520
drag, startPoint x: 129, startPoint y: 15, endPoint x: 75, endPoint y: 32, distance: 56.2
click at [75, 32] on div "Kết quả tìm kiếm ( 1 ) Bộ lọc Gửi 3 ngày gần nhất Mã ĐH Trạng thái Món hàng Tổn…" at bounding box center [158, 20] width 316 height 28
drag, startPoint x: 133, startPoint y: 21, endPoint x: 84, endPoint y: 40, distance: 52.1
click at [84, 35] on div "Kết quả tìm kiếm ( 1 ) Bộ lọc Gửi 3 ngày gần nhất Mã ĐH Trạng thái Món hàng Tổn…" at bounding box center [158, 20] width 316 height 28
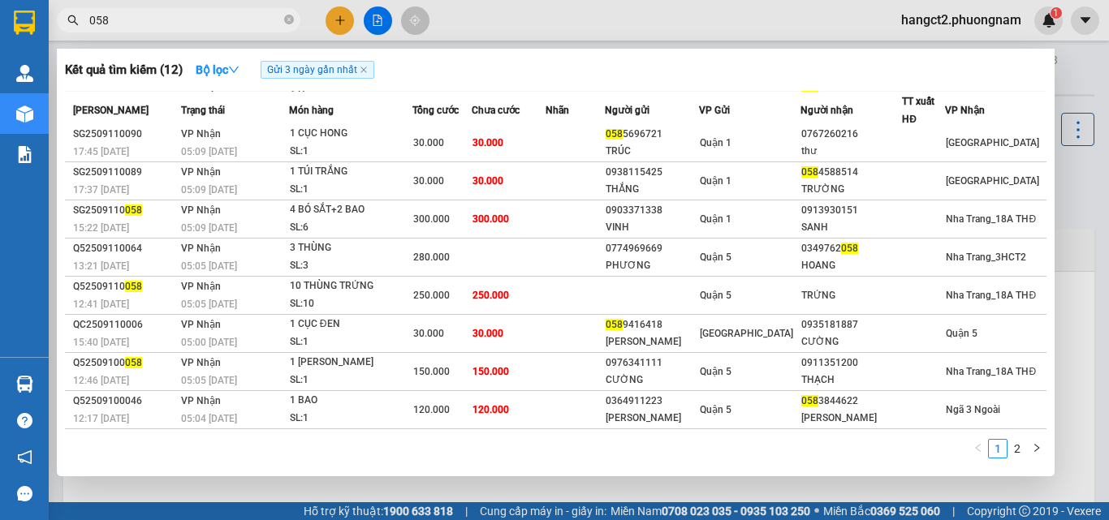
scroll to position [97, 0]
type input "058"
click at [291, 23] on icon "close-circle" at bounding box center [289, 20] width 10 height 10
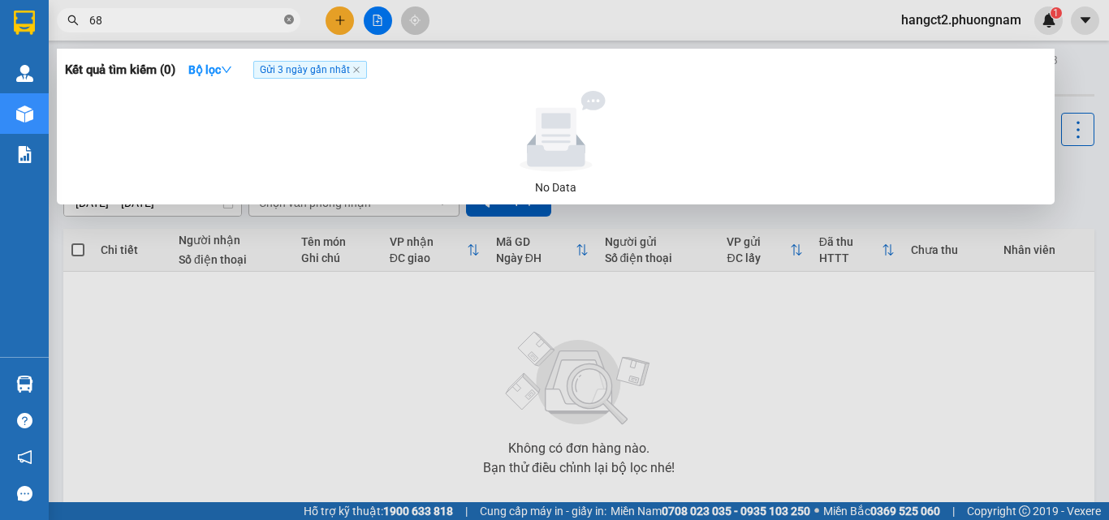
type input "6"
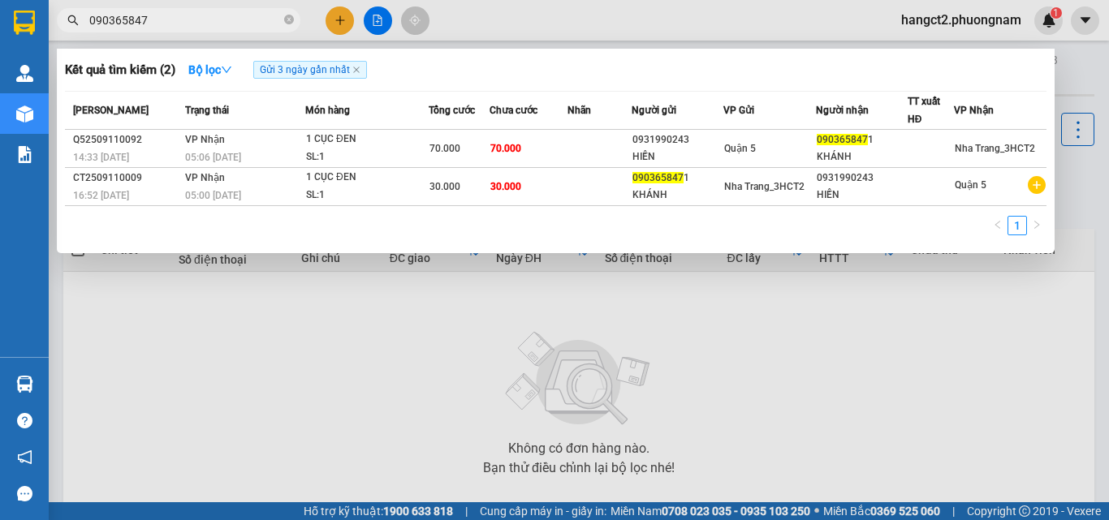
type input "0903658471"
click at [288, 24] on icon "close-circle" at bounding box center [289, 20] width 10 height 10
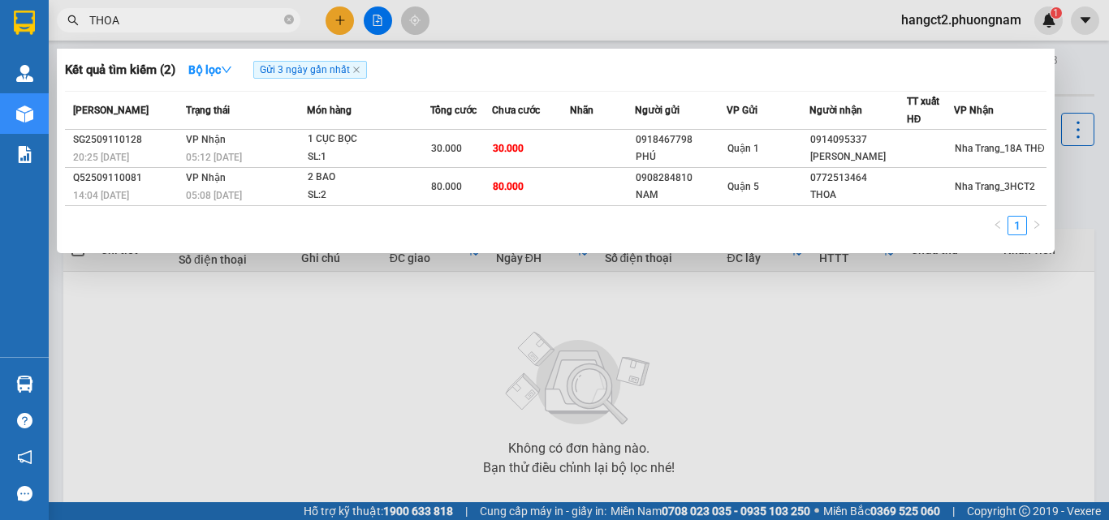
type input "THOA"
click at [288, 21] on icon "close-circle" at bounding box center [289, 20] width 10 height 10
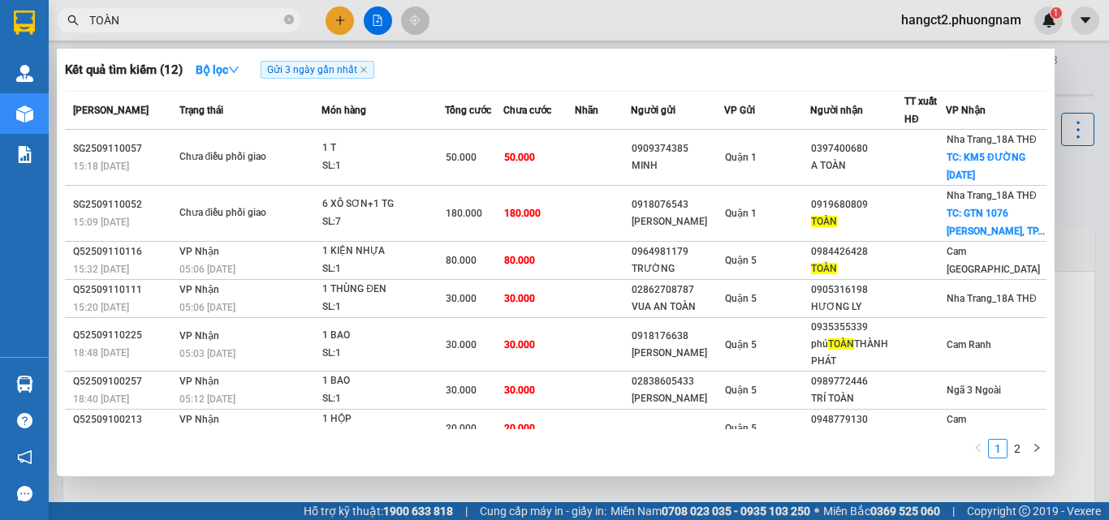
type input "TOÀN"
click at [286, 15] on span at bounding box center [289, 20] width 10 height 15
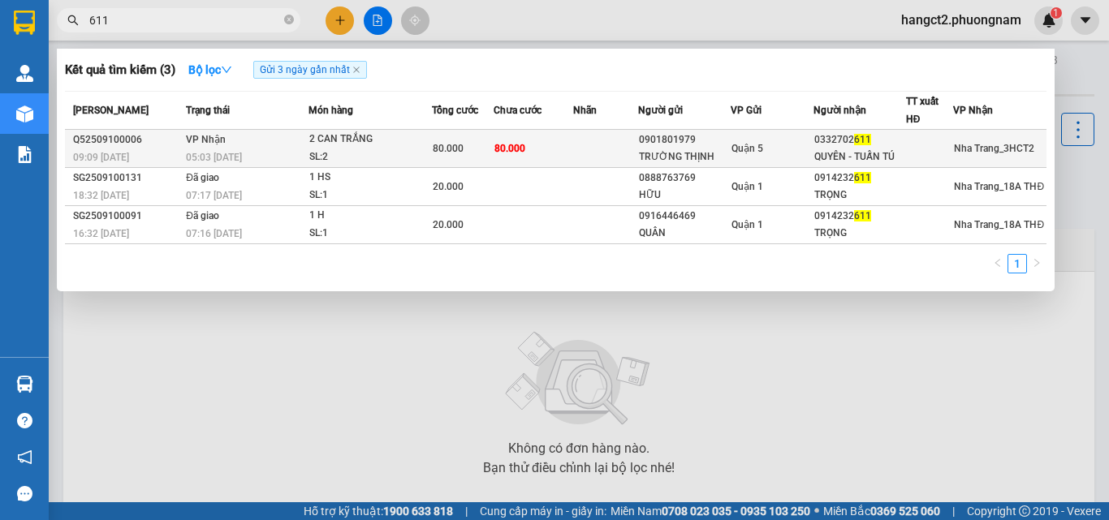
type input "611"
click at [851, 160] on div "QUYÊN - TUẤN TÚ" at bounding box center [859, 157] width 91 height 17
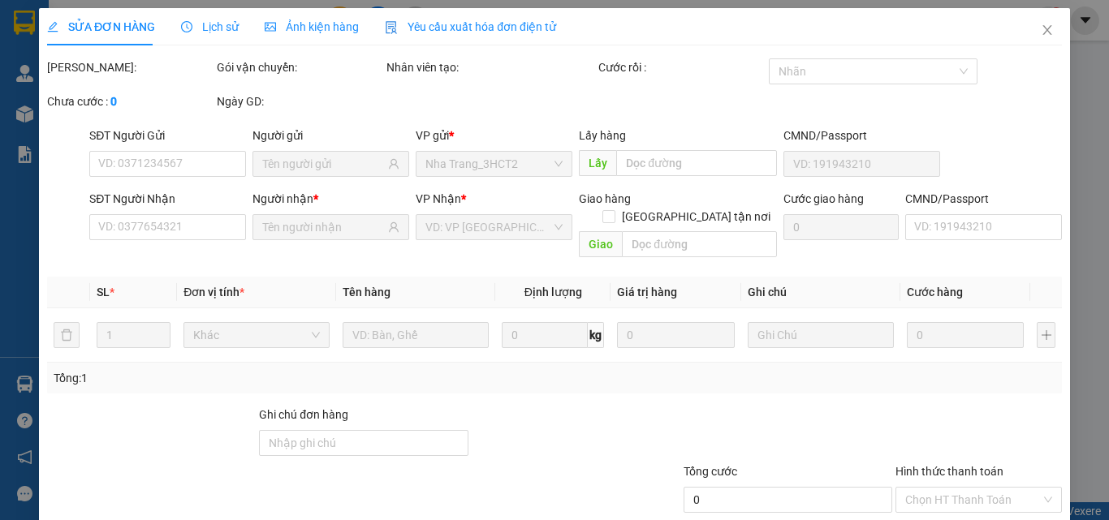
type input "0901801979"
type input "TRƯỜNG THỊNH"
type input "0332702611"
type input "QUYÊN - TUẤN TÚ"
type input "80.000"
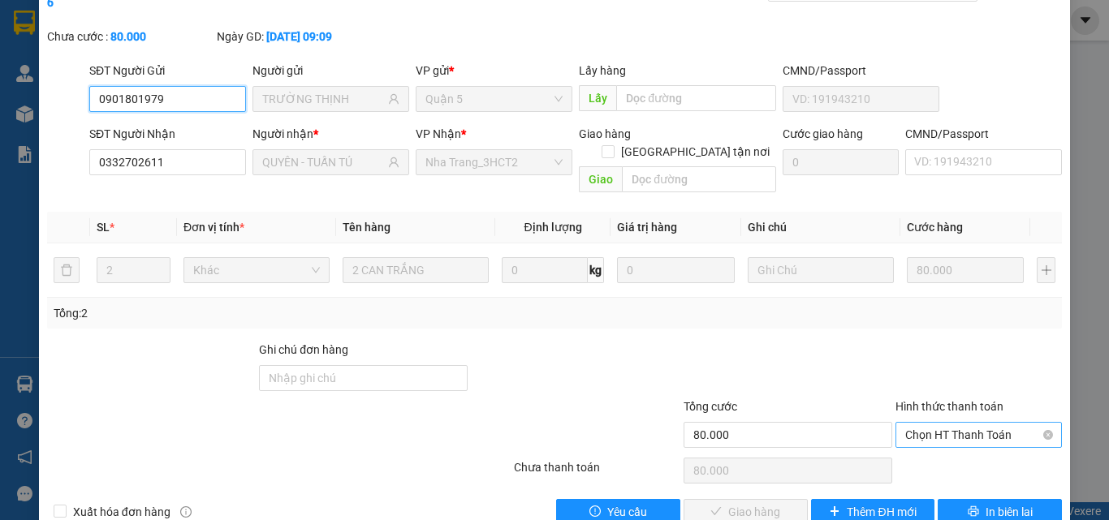
scroll to position [84, 0]
click at [936, 422] on span "Chọn HT Thanh Toán" at bounding box center [978, 434] width 147 height 24
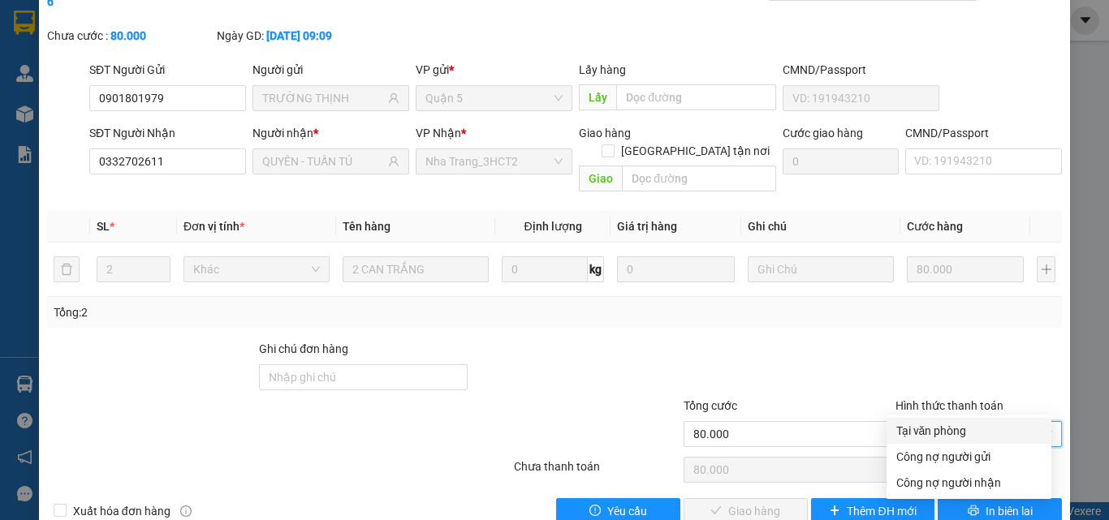
click at [937, 434] on div "Tại văn phòng" at bounding box center [968, 431] width 145 height 18
type input "0"
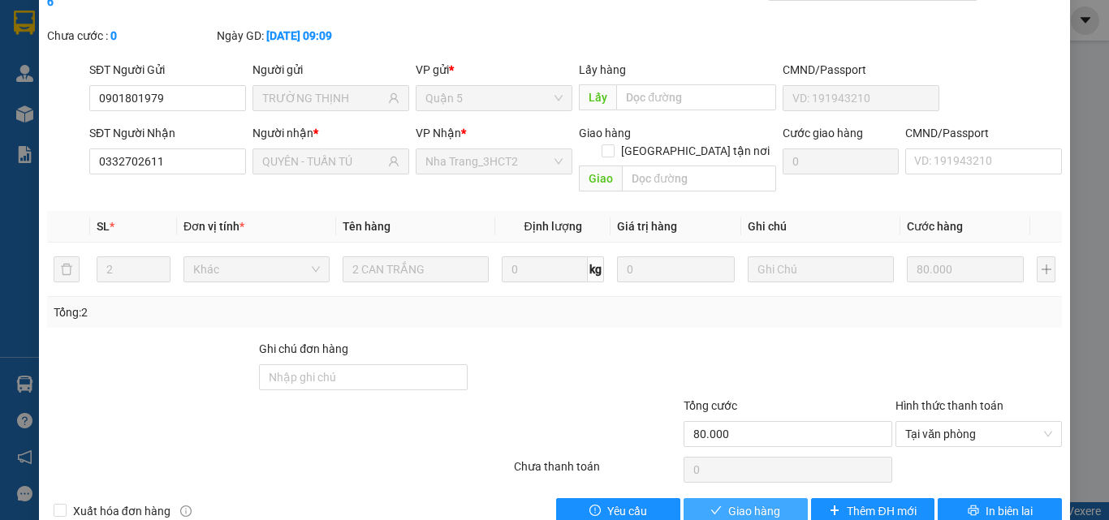
click at [745, 498] on button "Giao hàng" at bounding box center [745, 511] width 124 height 26
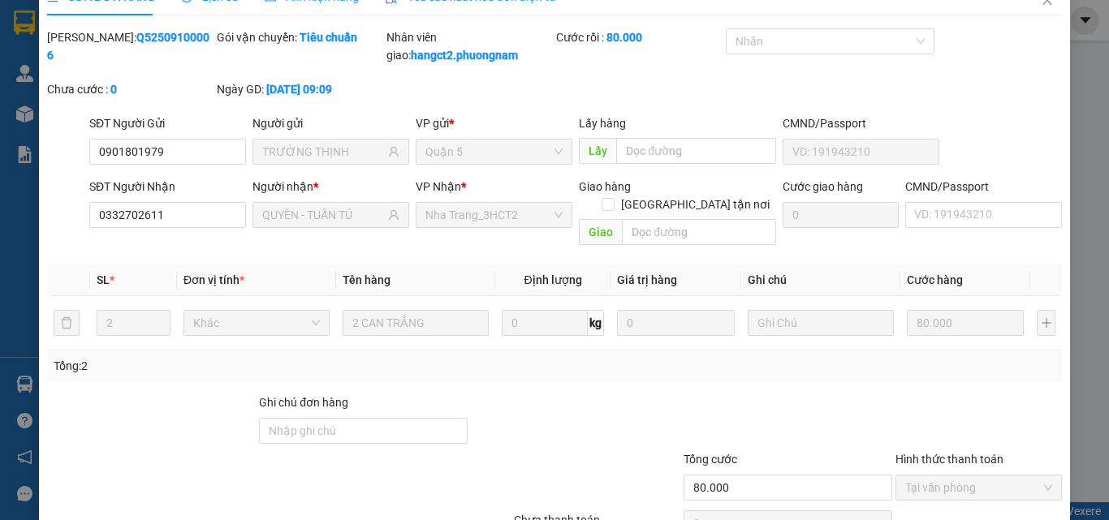
scroll to position [0, 0]
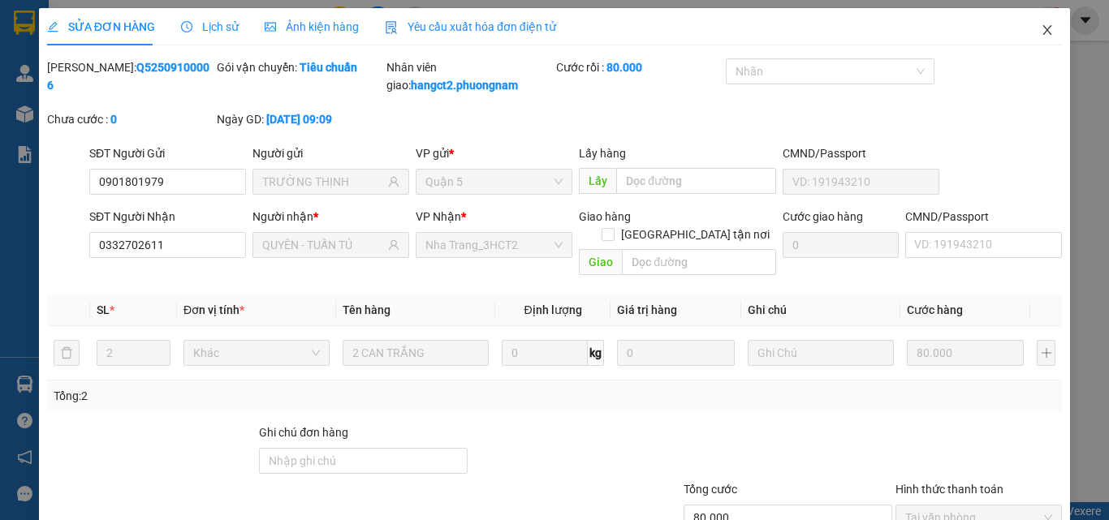
click at [1039, 41] on span "Close" at bounding box center [1046, 30] width 45 height 45
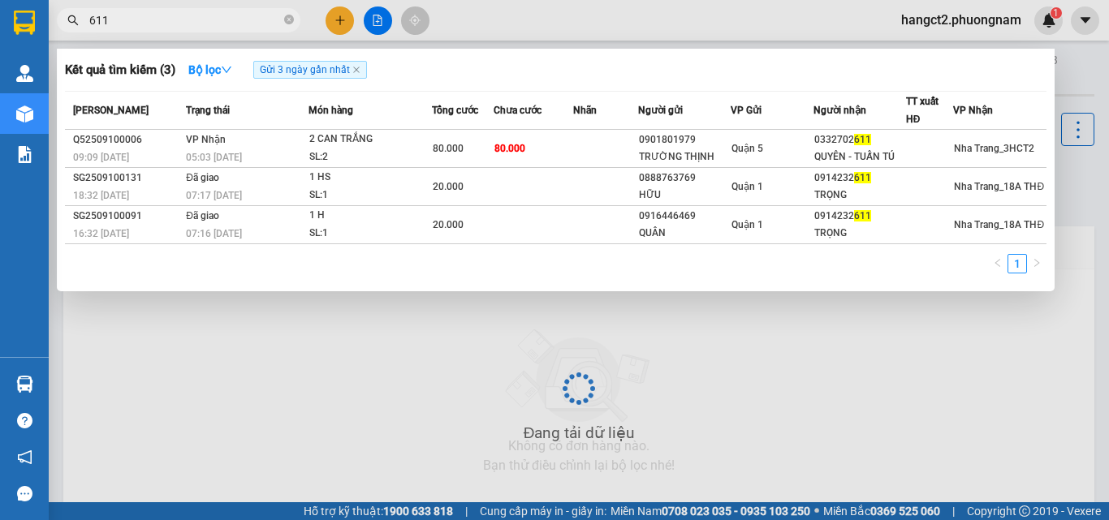
click at [261, 24] on input "611" at bounding box center [185, 20] width 192 height 18
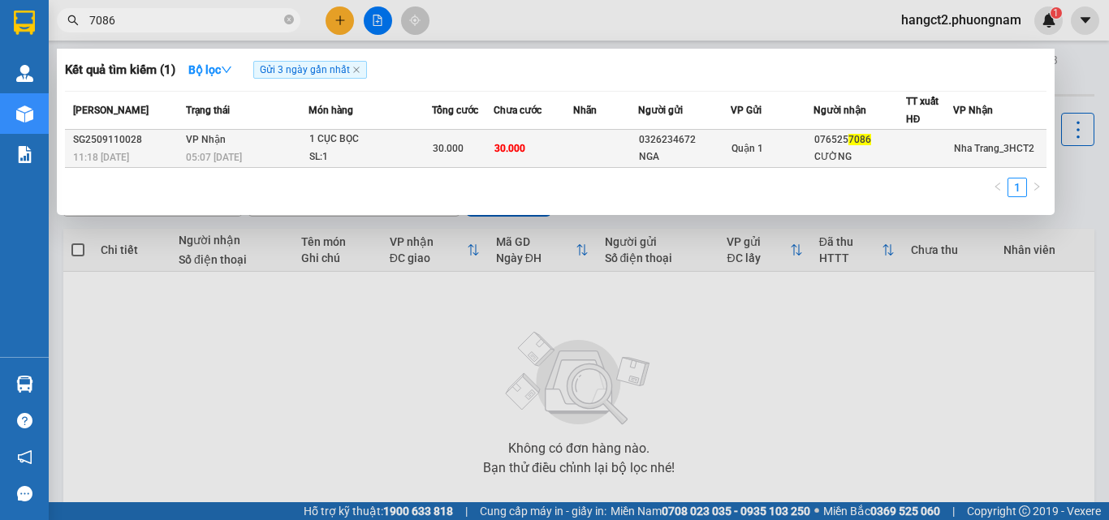
type input "7086"
click at [690, 143] on div "0326234672" at bounding box center [684, 139] width 91 height 17
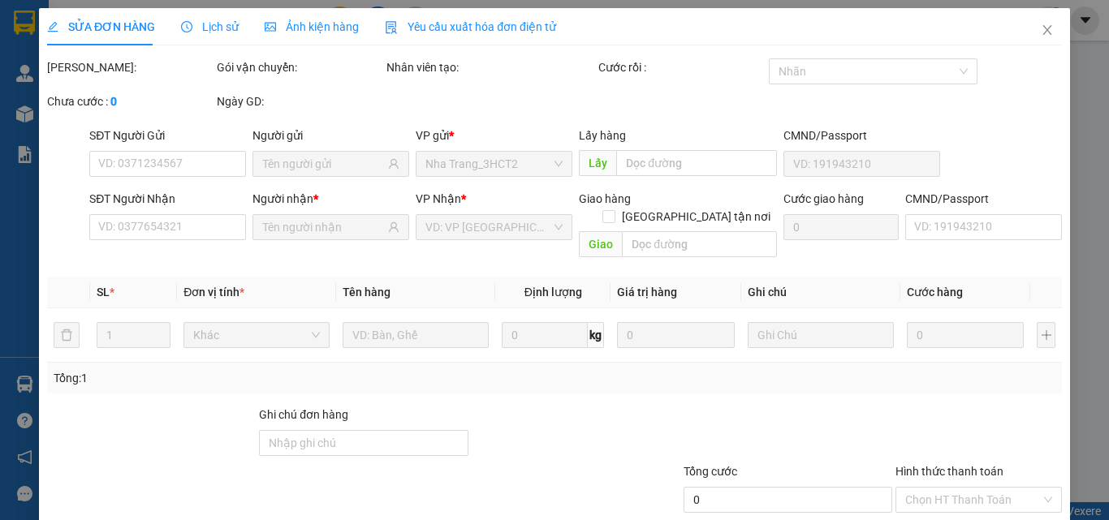
type input "0326234672"
type input "NGA"
type input "0765257086"
type input "CƯỜNG"
type input "30.000"
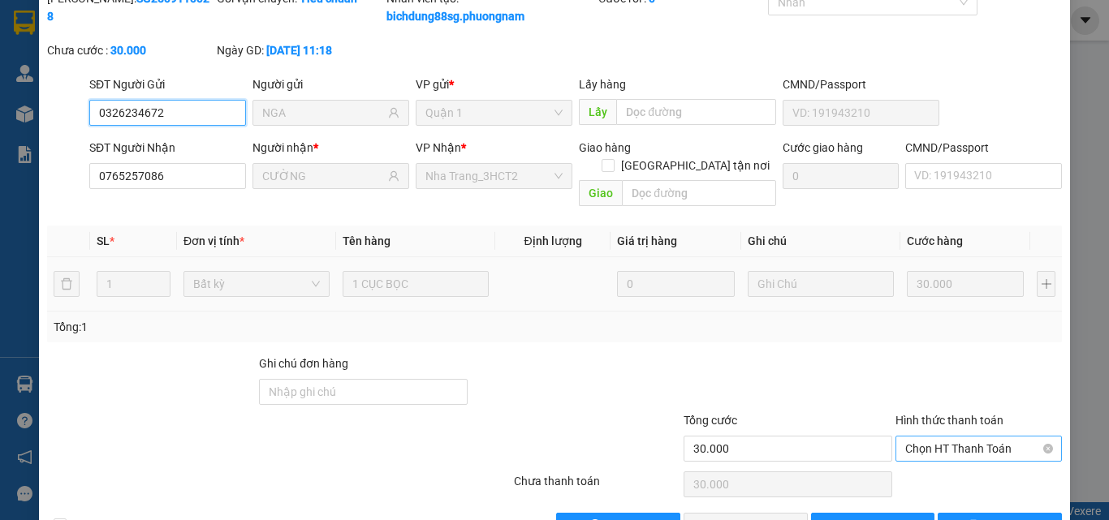
scroll to position [101, 0]
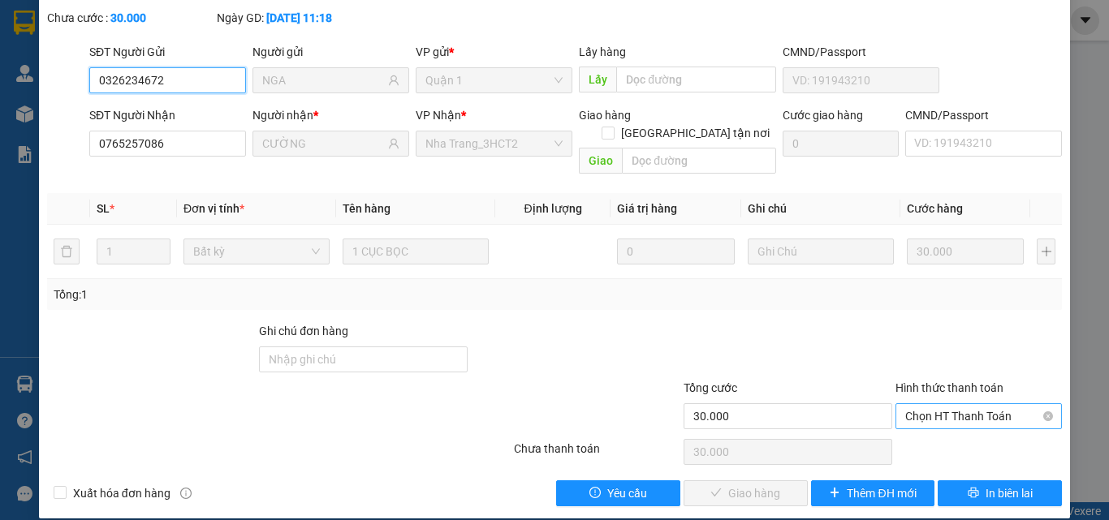
click at [957, 404] on span "Chọn HT Thanh Toán" at bounding box center [978, 416] width 147 height 24
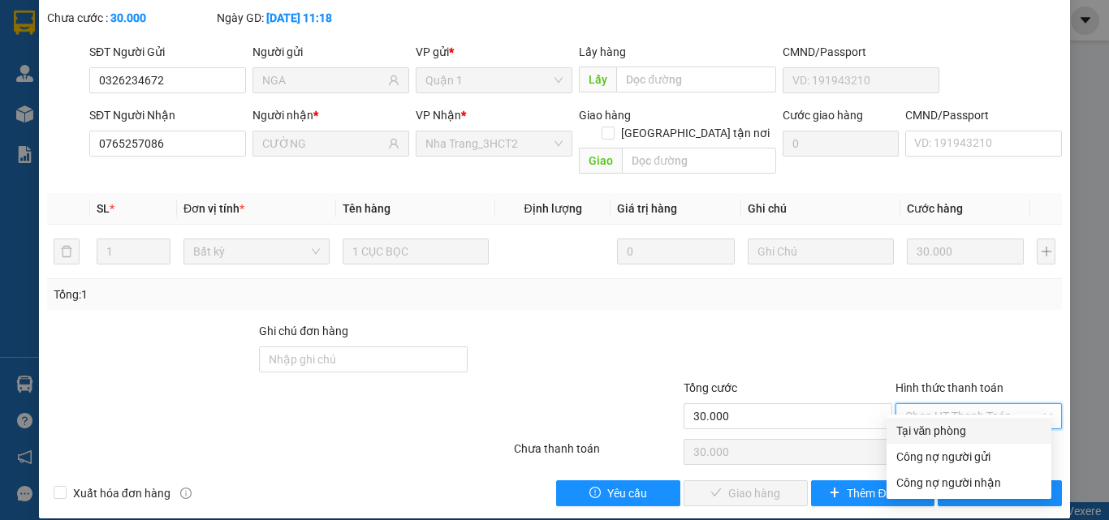
click at [955, 433] on div "Tại văn phòng" at bounding box center [968, 431] width 145 height 18
type input "0"
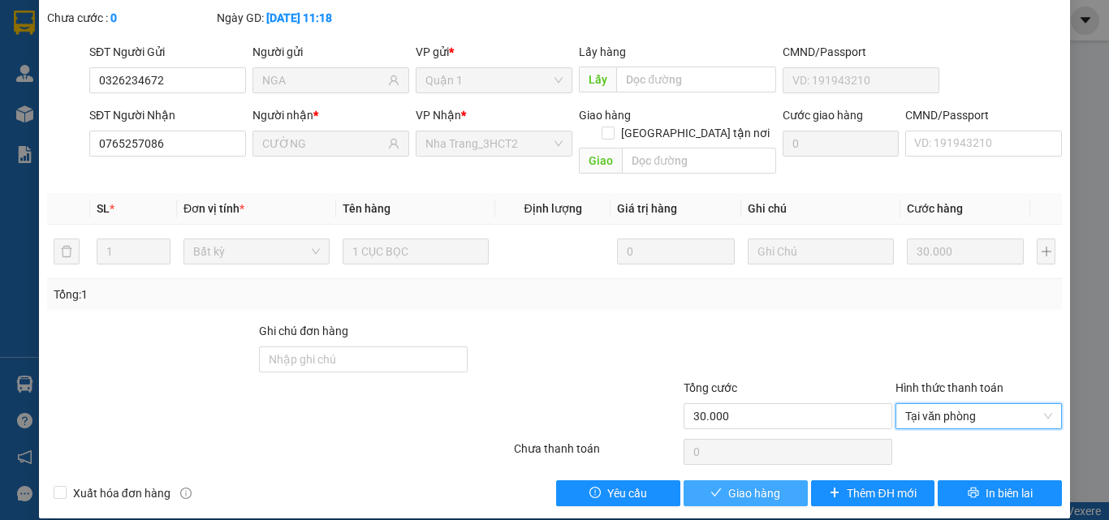
click at [759, 484] on span "Giao hàng" at bounding box center [754, 493] width 52 height 18
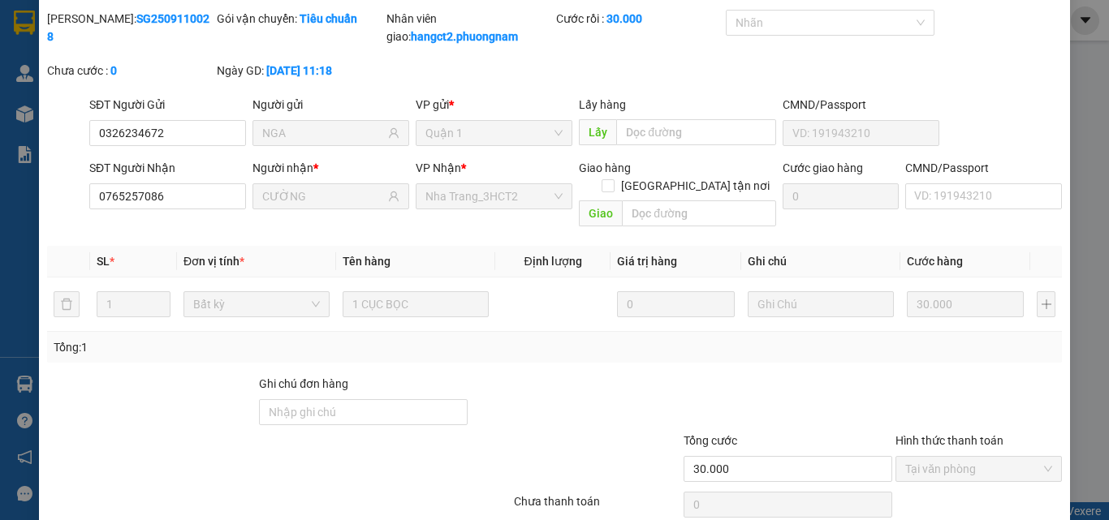
scroll to position [0, 0]
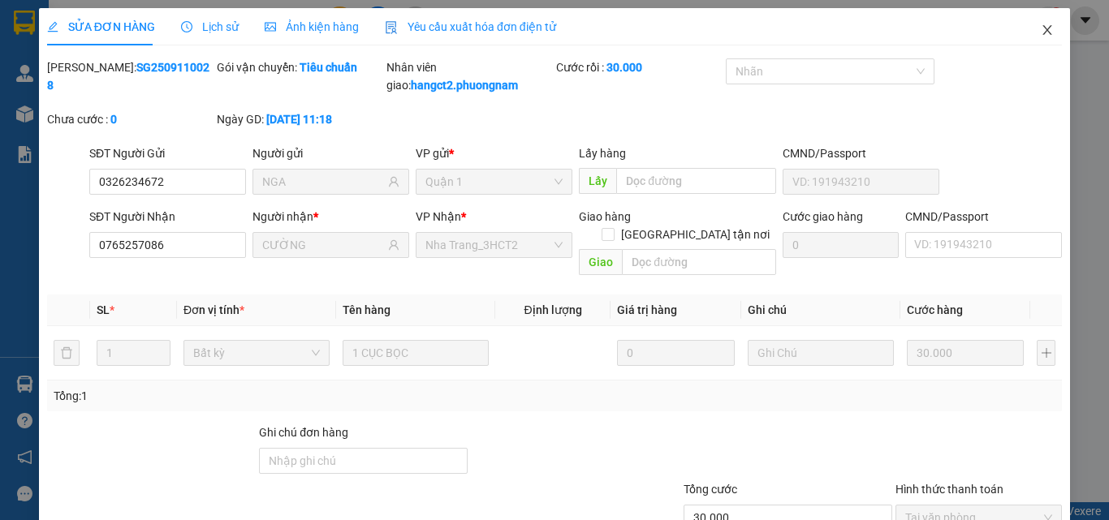
click at [1043, 29] on icon "close" at bounding box center [1047, 30] width 9 height 10
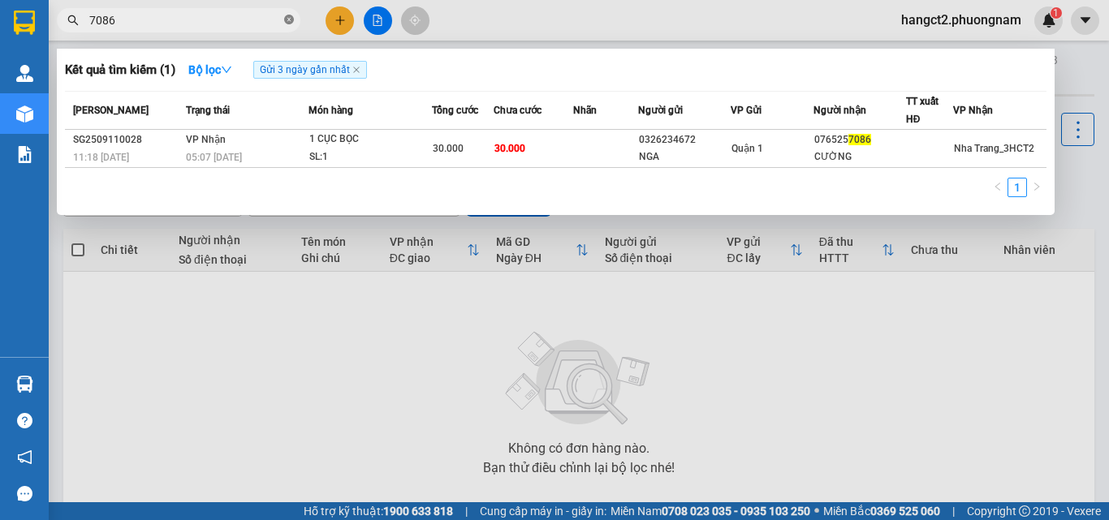
click at [287, 23] on icon "close-circle" at bounding box center [289, 20] width 10 height 10
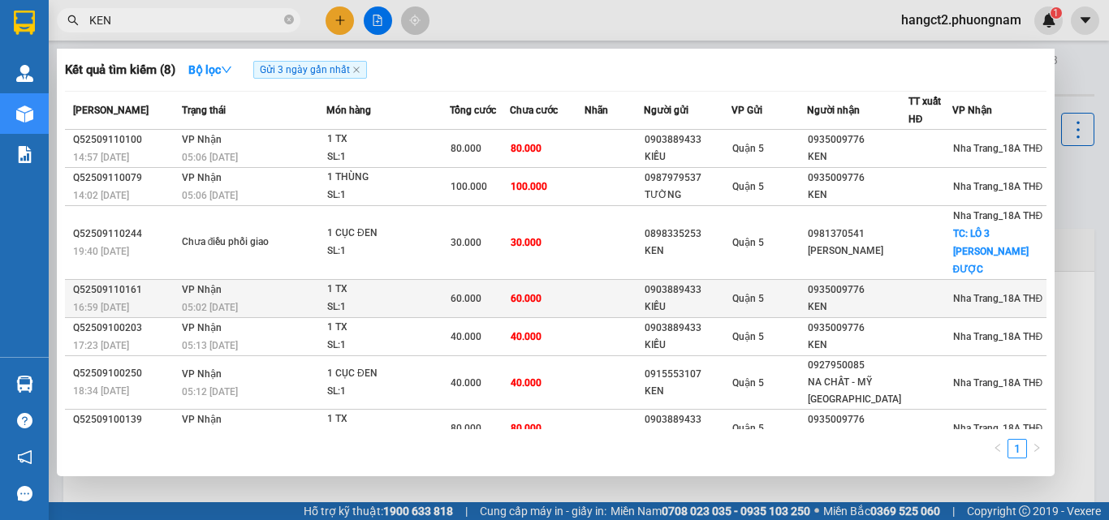
type input "KEN"
click at [730, 311] on div "KIỀU" at bounding box center [687, 307] width 86 height 17
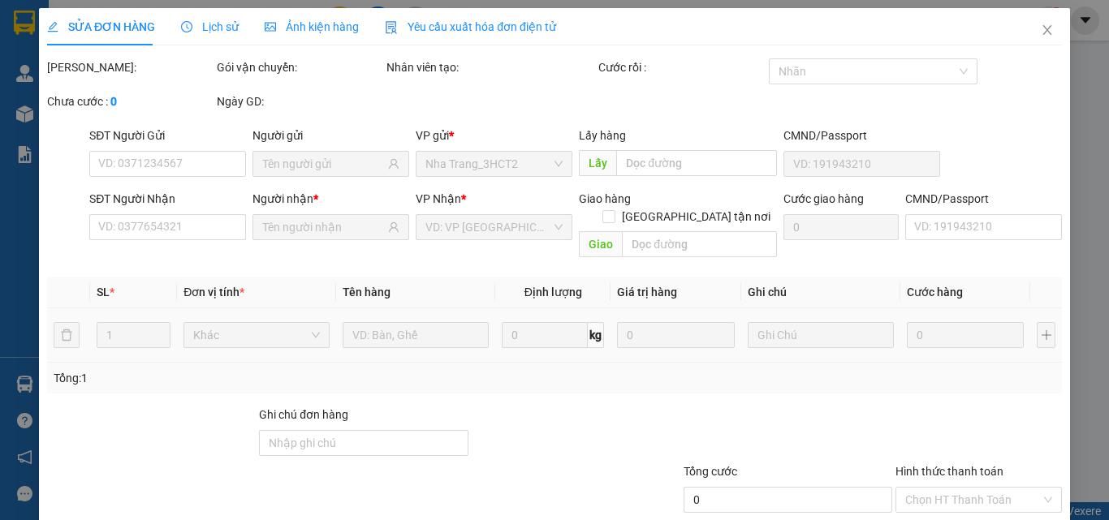
type input "0903889433"
type input "KIỀU"
type input "0935009776"
type input "KEN"
type input "60.000"
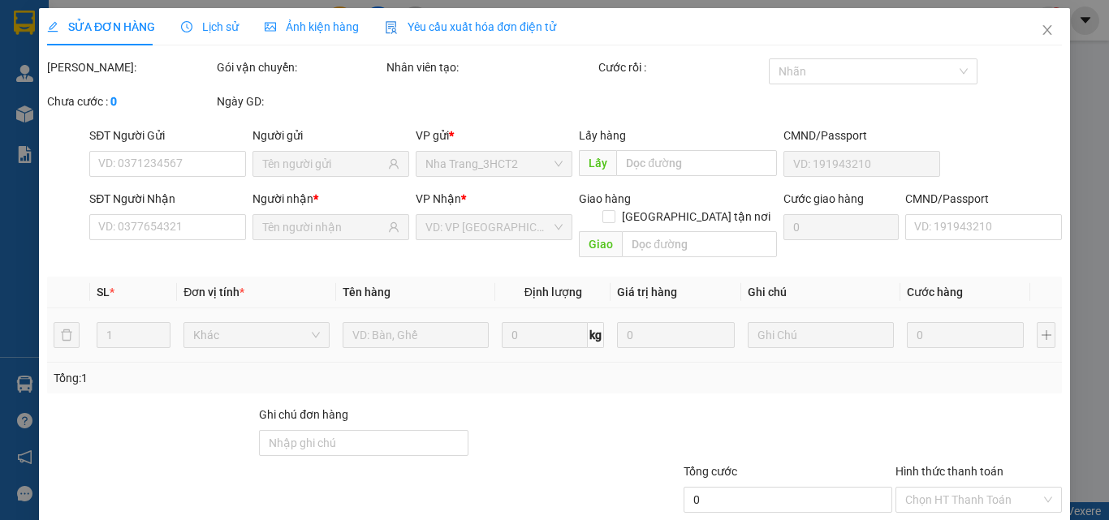
type input "60.000"
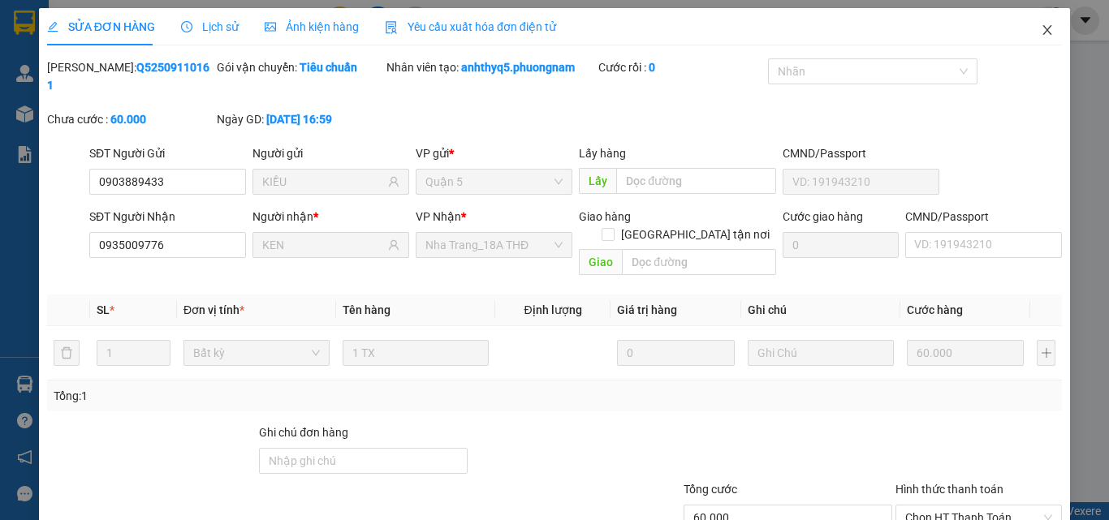
click at [1040, 28] on icon "close" at bounding box center [1046, 30] width 13 height 13
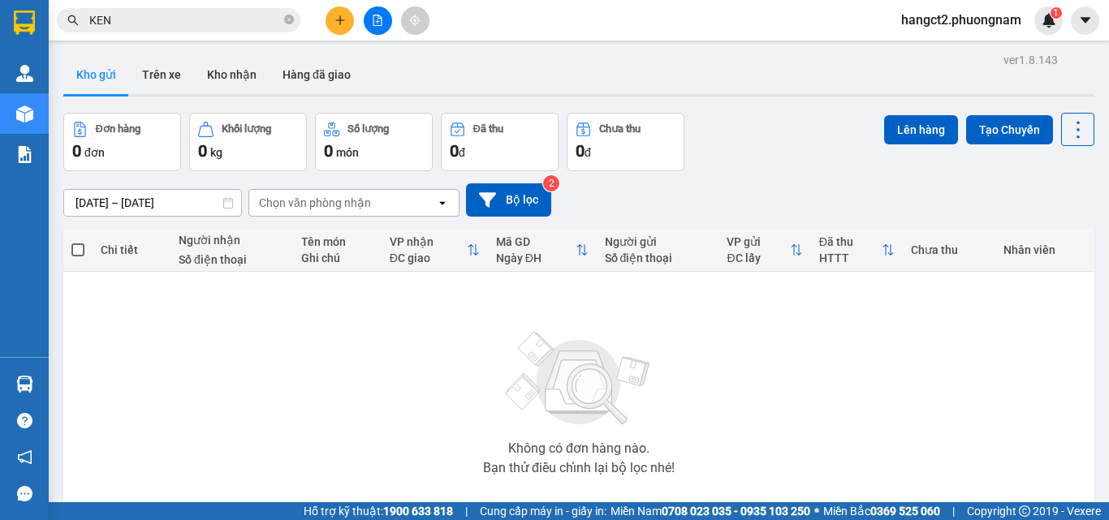
click at [196, 18] on input "KEN" at bounding box center [185, 20] width 192 height 18
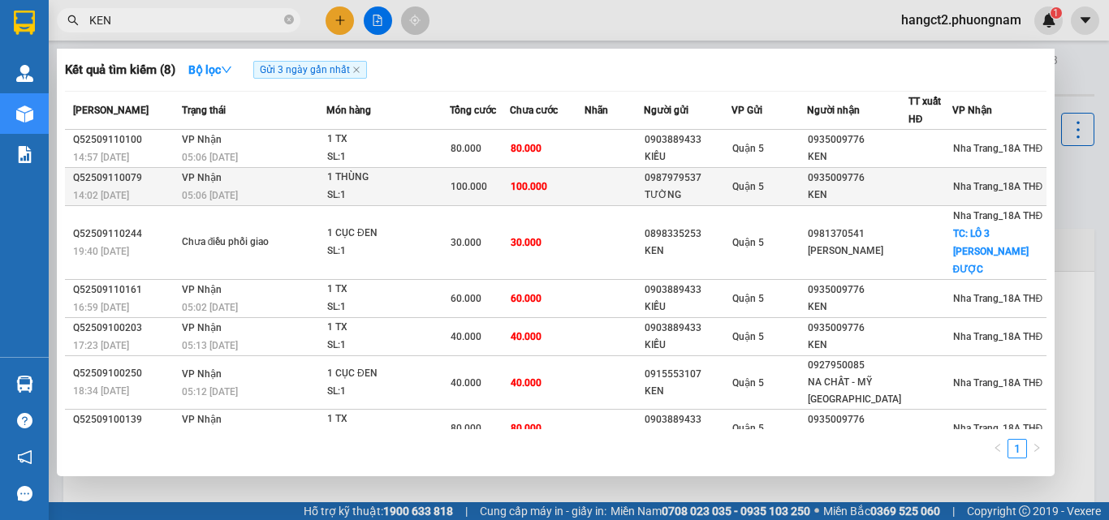
click at [632, 185] on td at bounding box center [613, 187] width 59 height 38
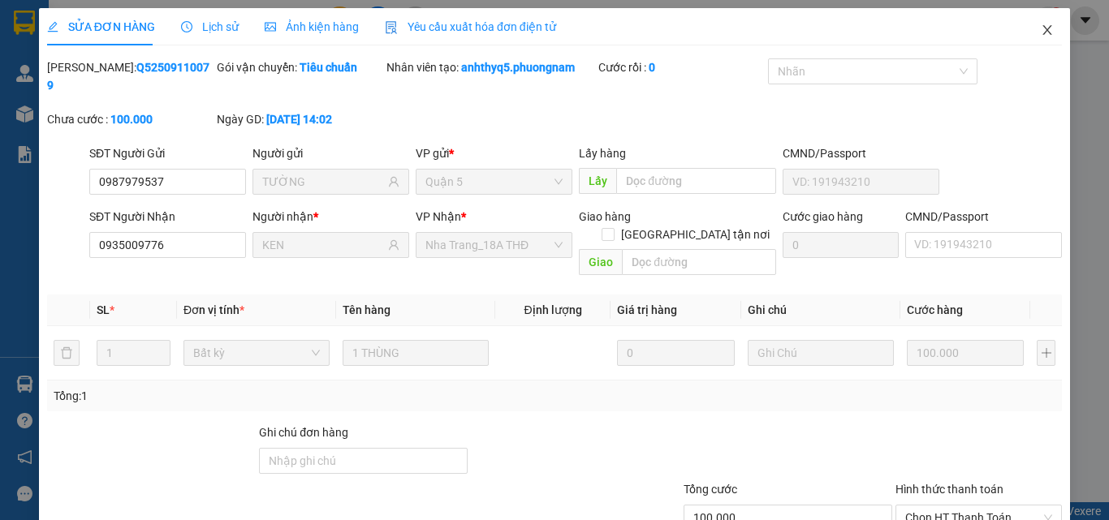
click at [1038, 38] on span "Close" at bounding box center [1046, 30] width 45 height 45
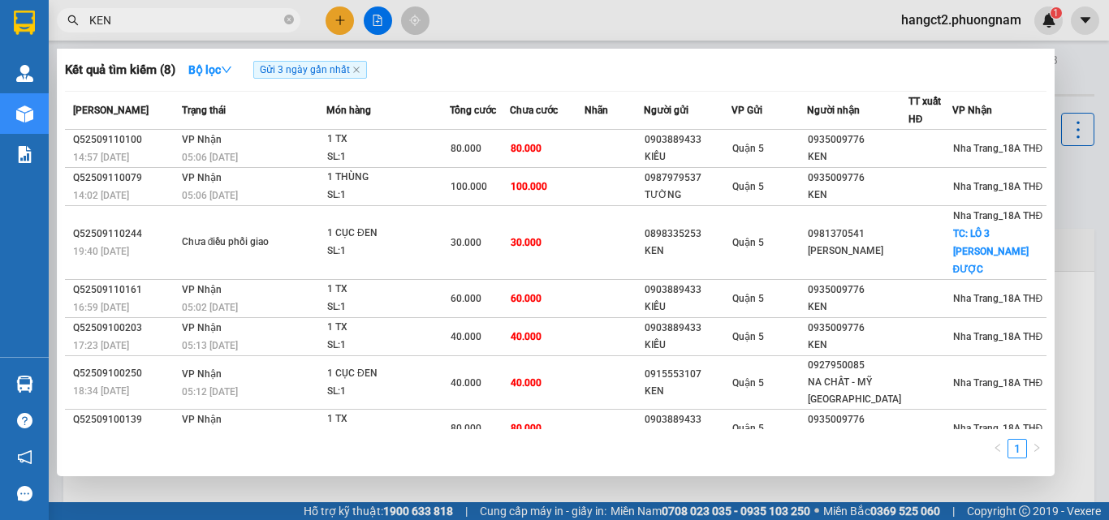
click at [160, 24] on input "KEN" at bounding box center [185, 20] width 192 height 18
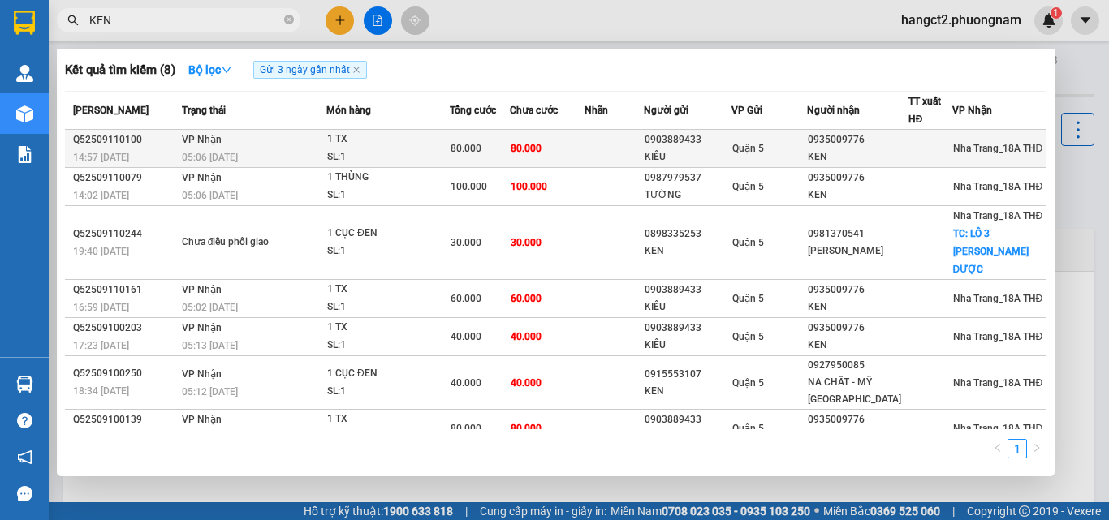
click at [574, 140] on td "80.000" at bounding box center [547, 149] width 75 height 38
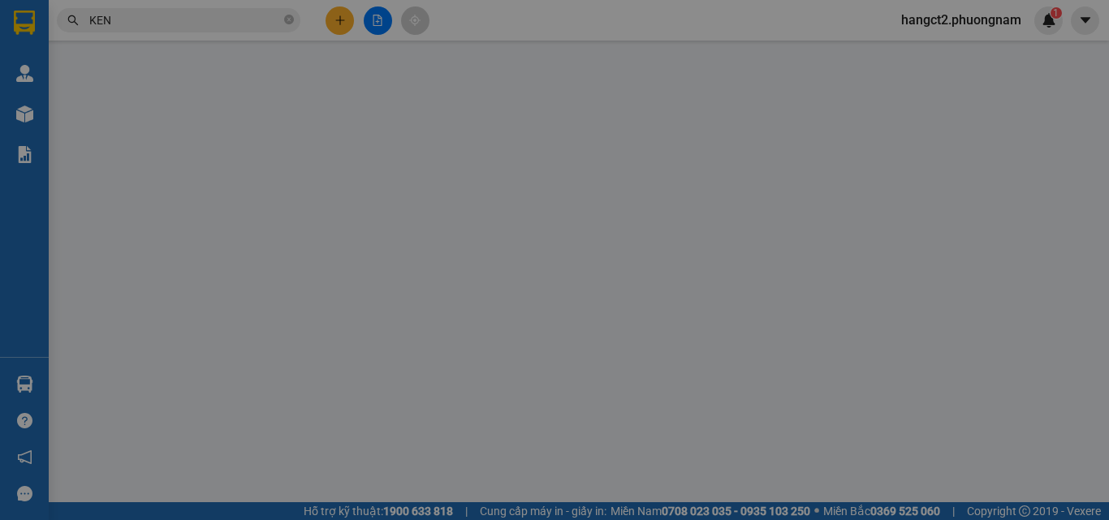
type input "0903889433"
type input "KIỀU"
type input "0935009776"
type input "KEN"
type input "80.000"
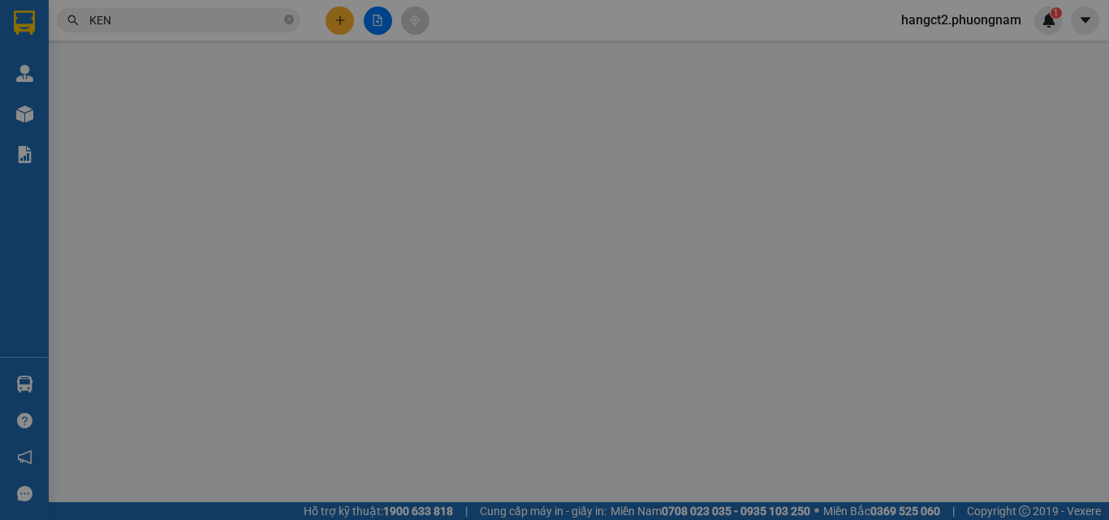
type input "80.000"
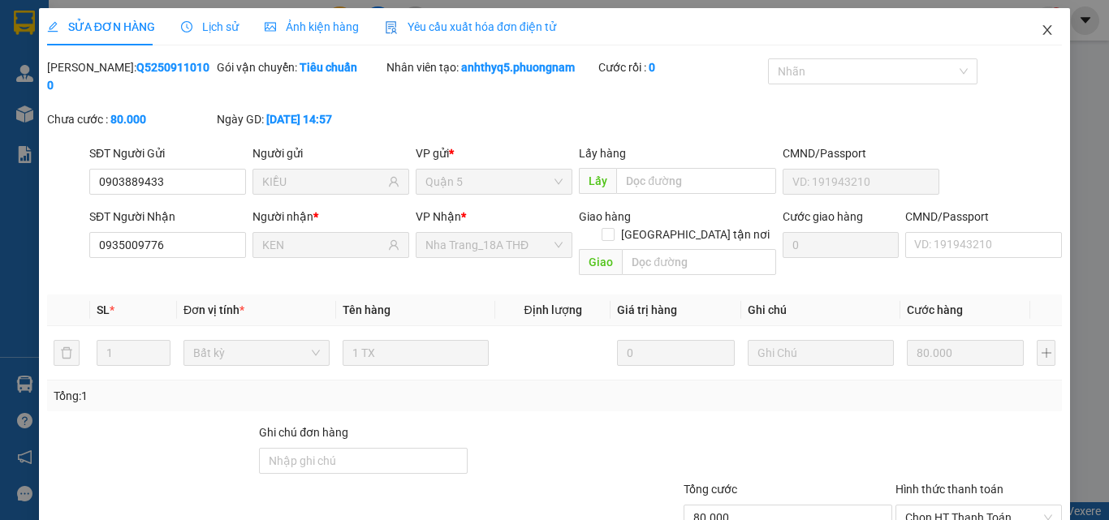
click at [1040, 29] on icon "close" at bounding box center [1046, 30] width 13 height 13
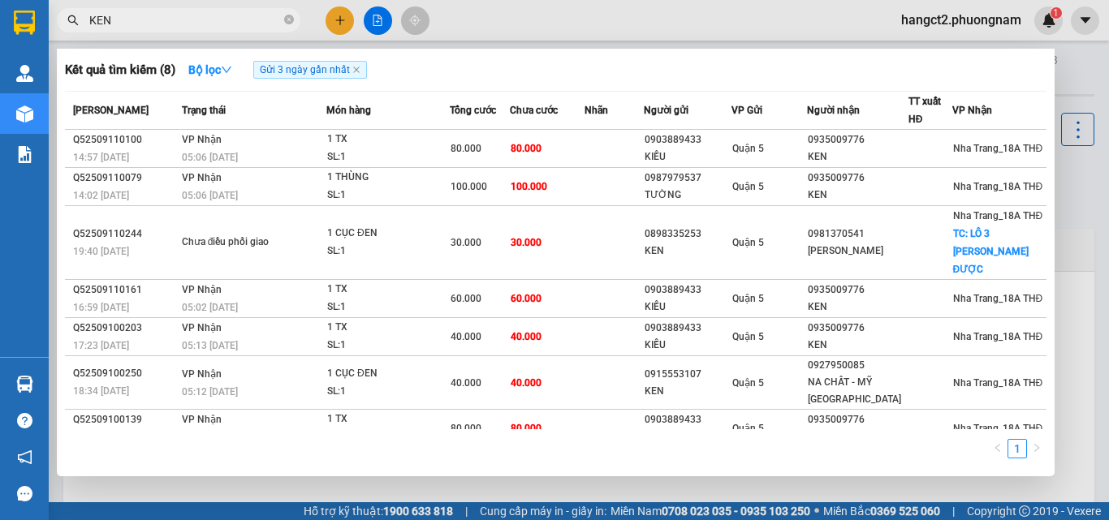
click at [171, 18] on input "KEN" at bounding box center [185, 20] width 192 height 18
click at [226, 11] on input "KEN" at bounding box center [185, 20] width 192 height 18
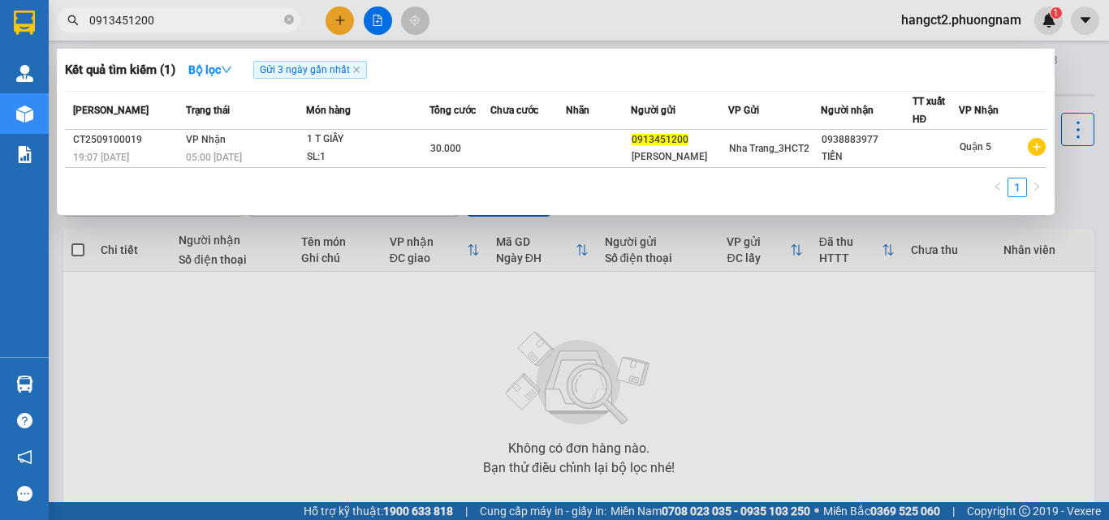
type input "0913451200"
click at [293, 23] on icon "close-circle" at bounding box center [289, 20] width 10 height 10
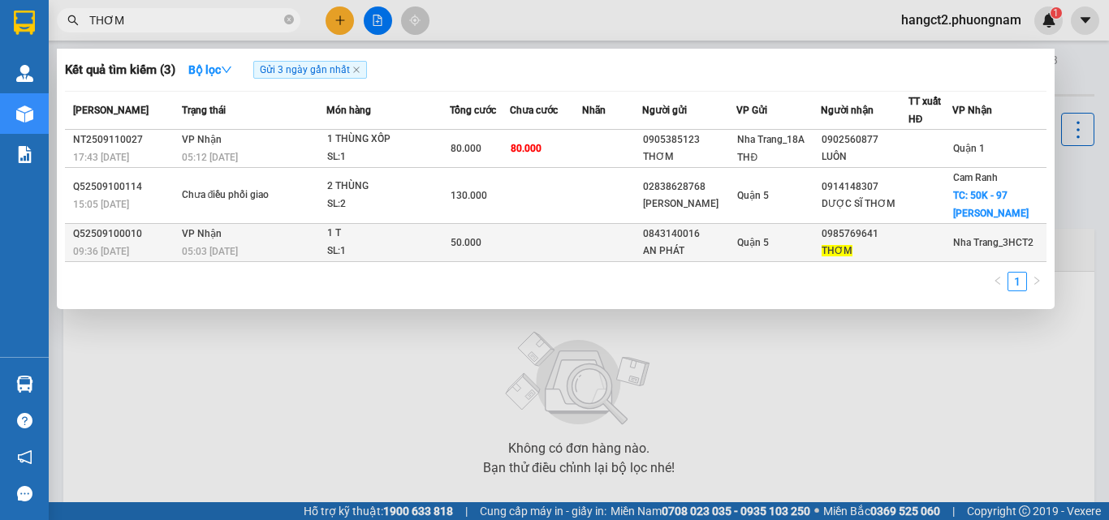
type input "THƠM"
click at [753, 249] on div "Quận 5" at bounding box center [778, 243] width 82 height 18
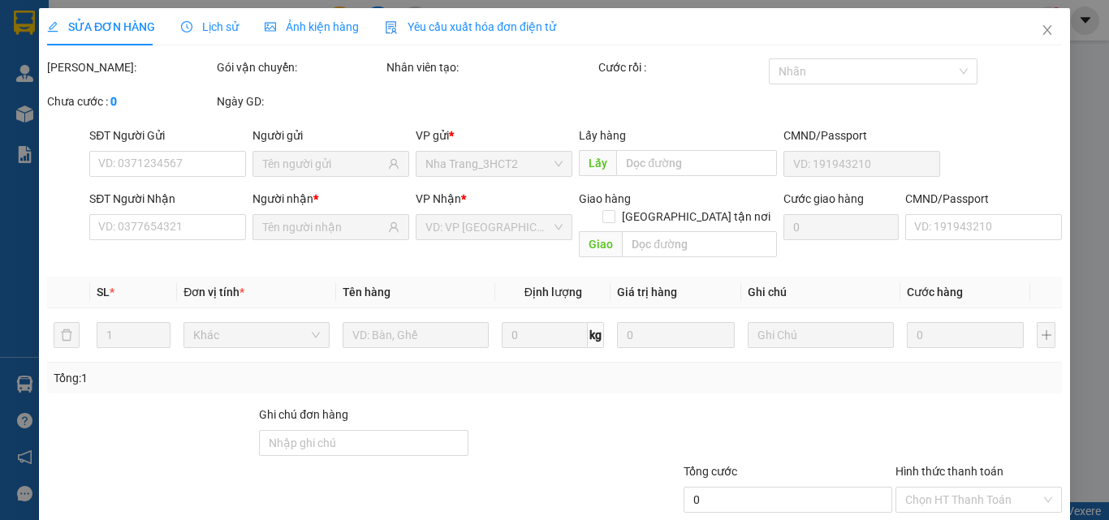
type input "0843140016"
type input "AN PHÁT"
type input "0985769641"
type input "THƠM"
type input "50.000"
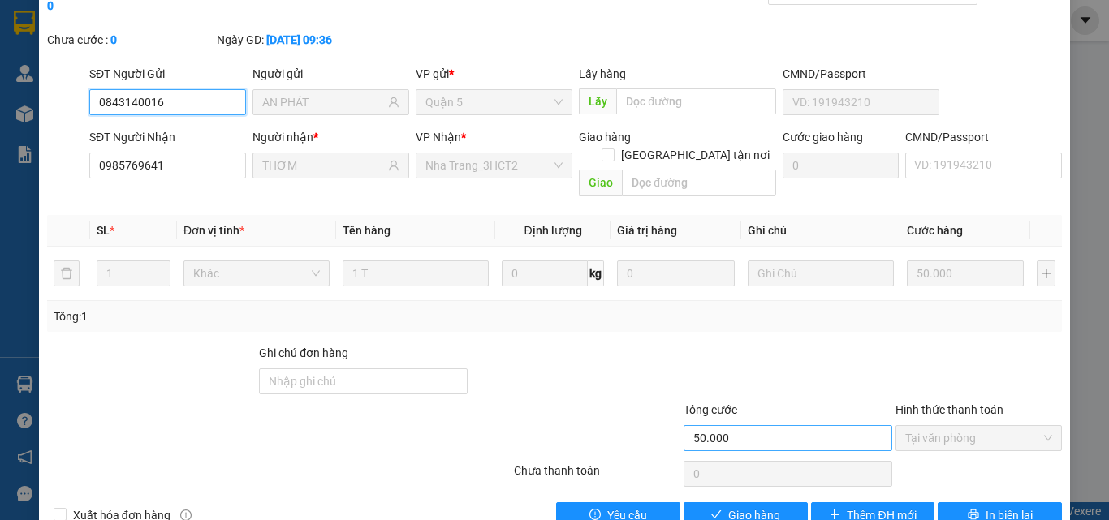
scroll to position [84, 0]
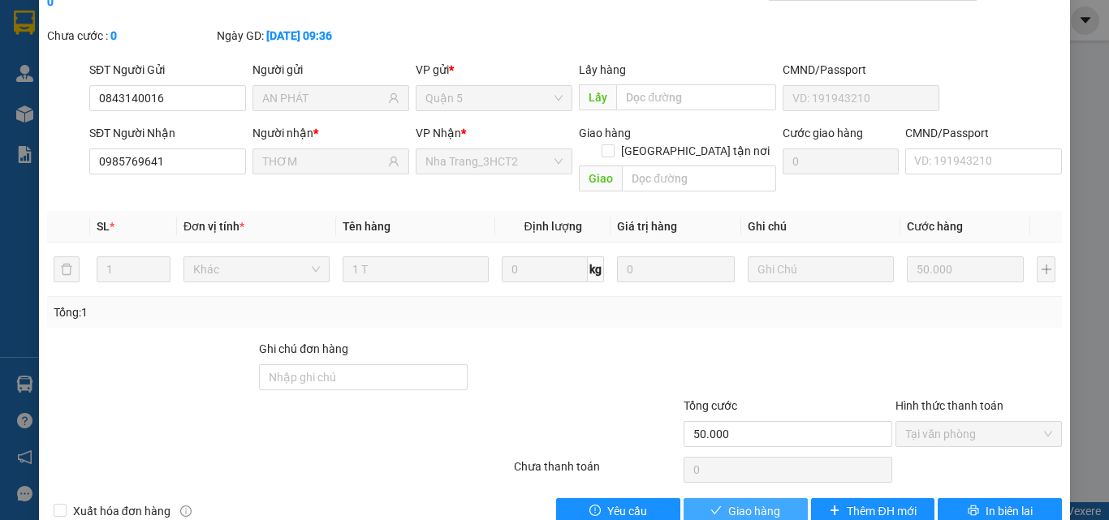
click at [728, 502] on span "Giao hàng" at bounding box center [754, 511] width 52 height 18
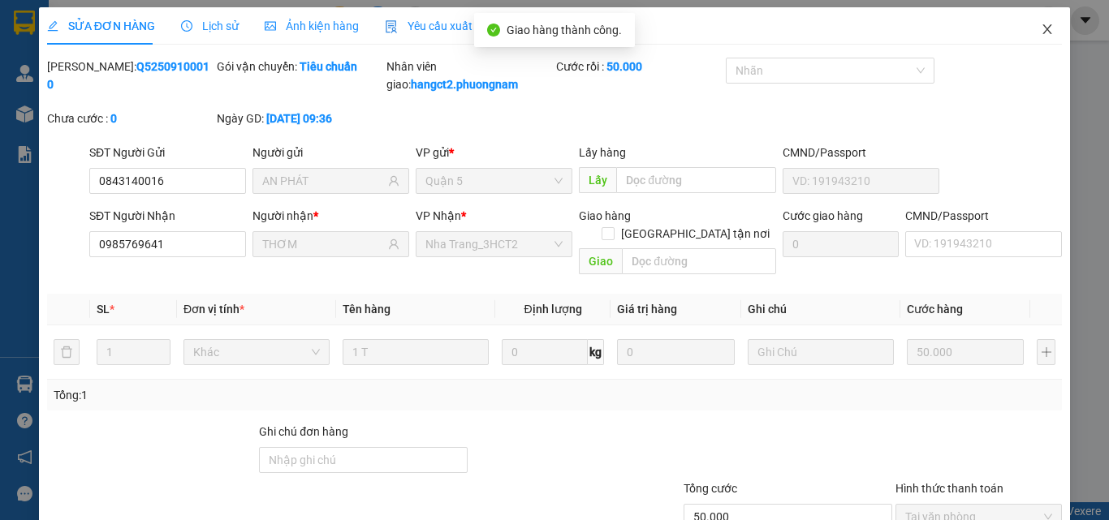
scroll to position [0, 0]
click at [1040, 28] on icon "close" at bounding box center [1046, 30] width 13 height 13
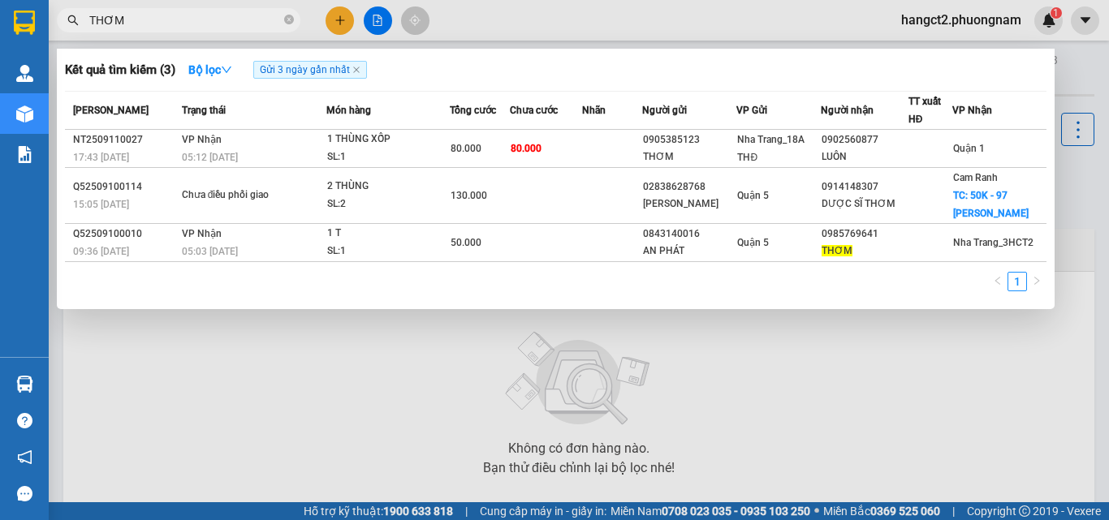
click at [144, 24] on input "THƠM" at bounding box center [185, 20] width 192 height 18
click at [289, 21] on icon "close-circle" at bounding box center [289, 20] width 10 height 10
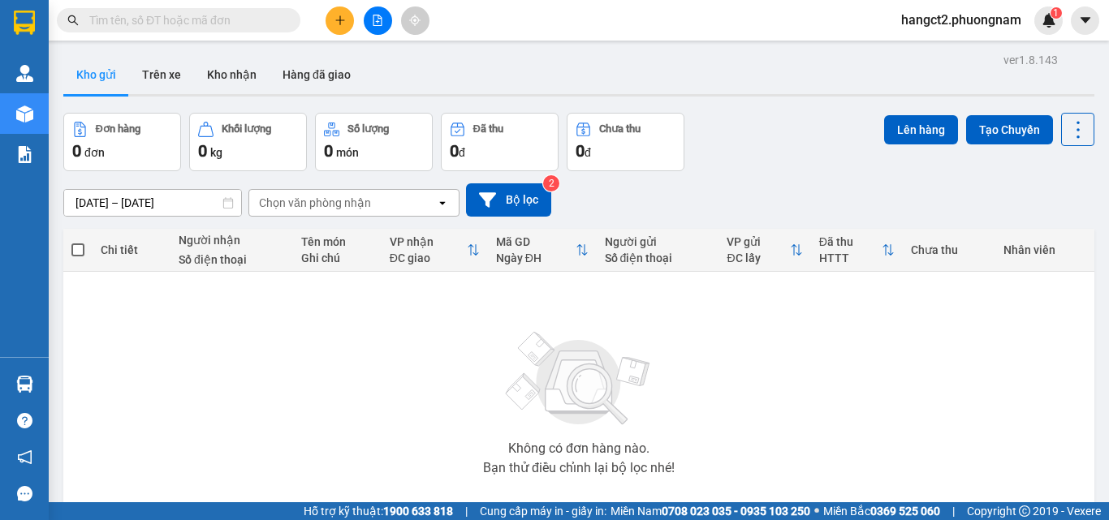
click at [194, 19] on input "text" at bounding box center [185, 20] width 192 height 18
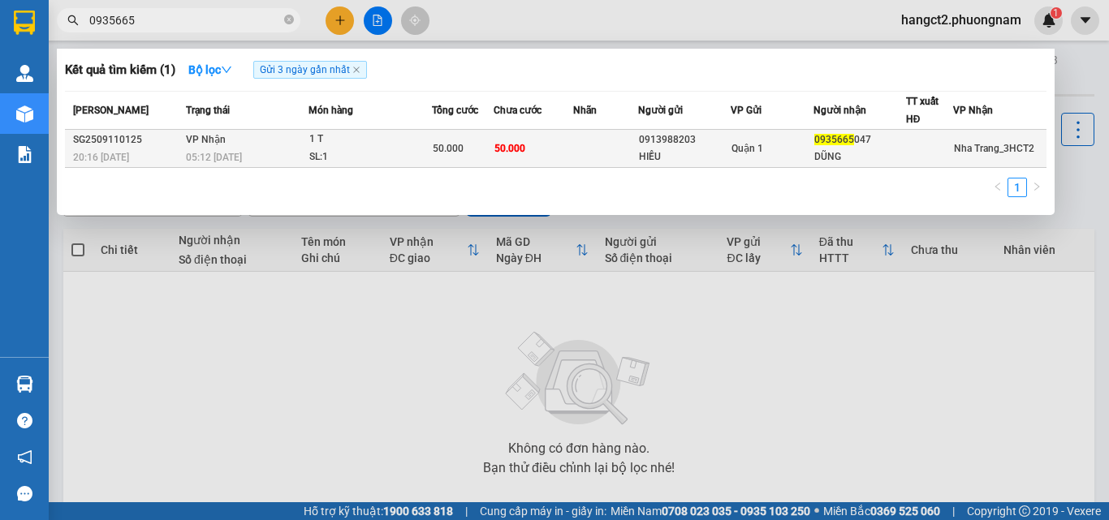
type input "0935665"
click at [377, 151] on div "SL: 1" at bounding box center [370, 158] width 122 height 18
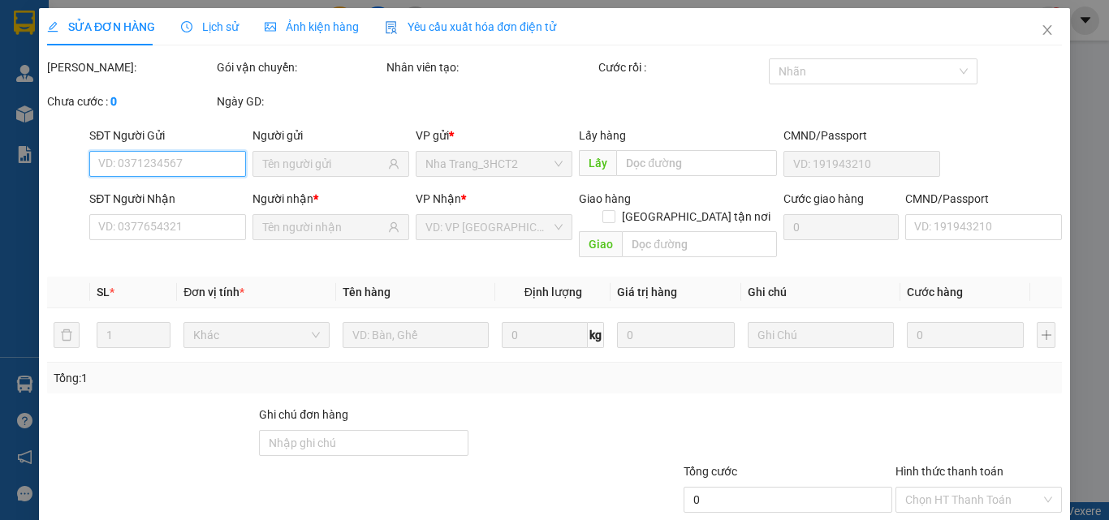
type input "0913988203"
type input "HIỀU"
type input "0935665047"
type input "DŨNG"
type input "50.000"
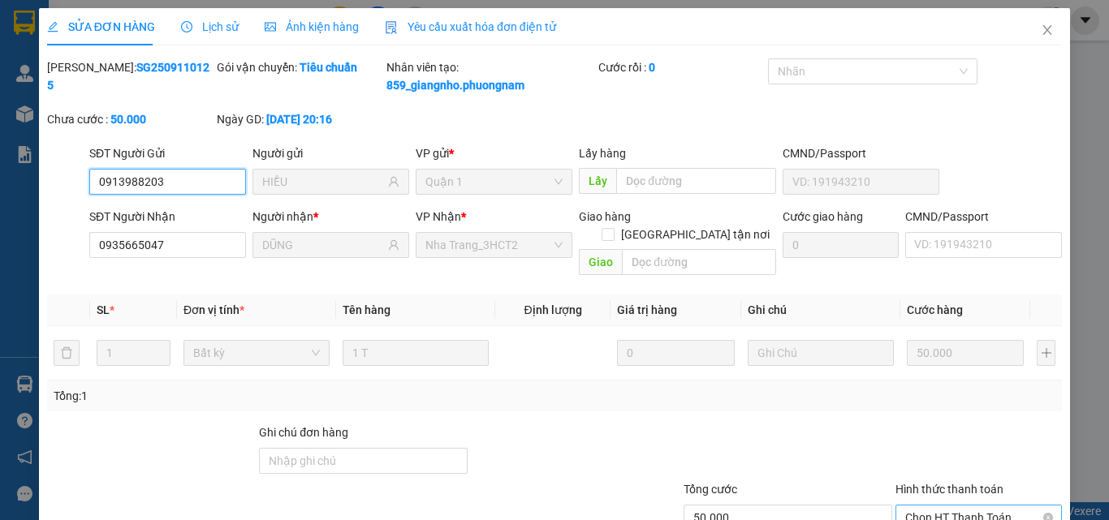
click at [921, 506] on span "Chọn HT Thanh Toán" at bounding box center [978, 518] width 147 height 24
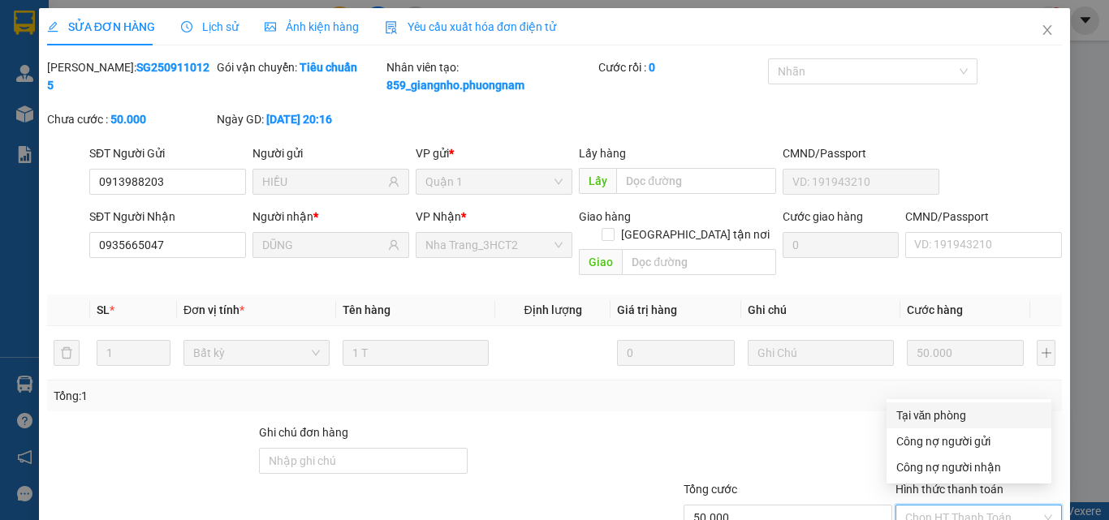
click at [919, 420] on div "Tại văn phòng" at bounding box center [968, 416] width 145 height 18
type input "0"
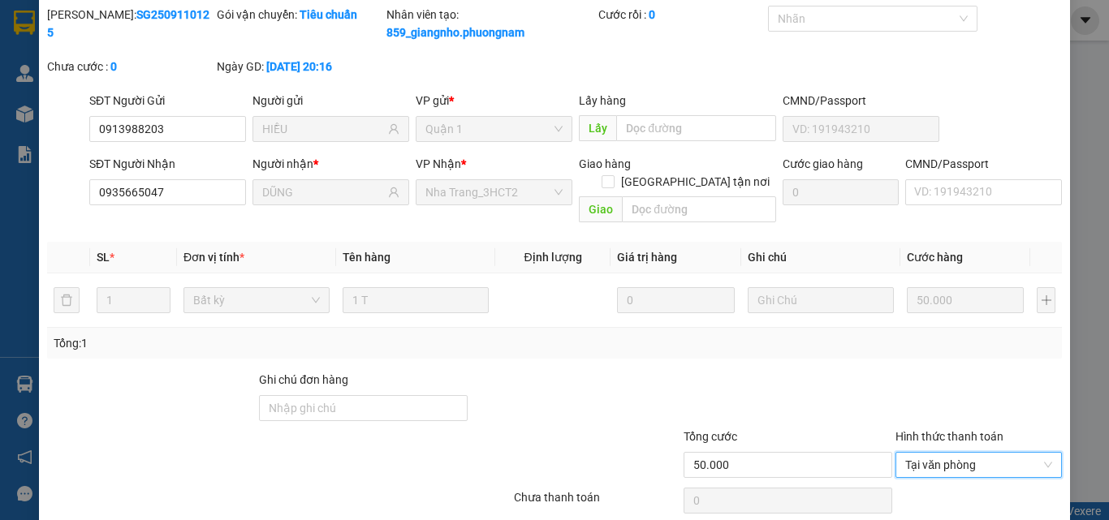
scroll to position [101, 0]
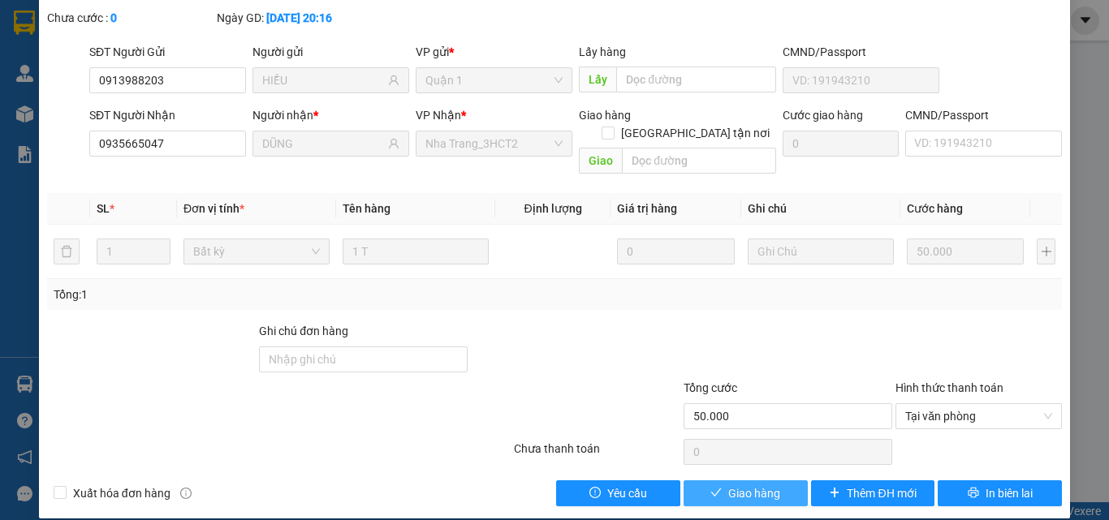
click at [747, 484] on span "Giao hàng" at bounding box center [754, 493] width 52 height 18
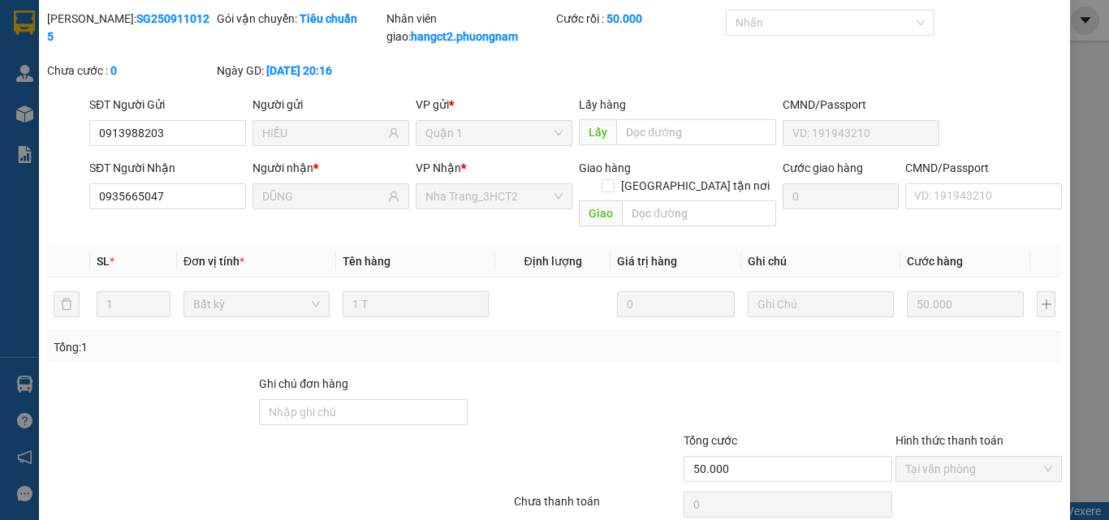
scroll to position [0, 0]
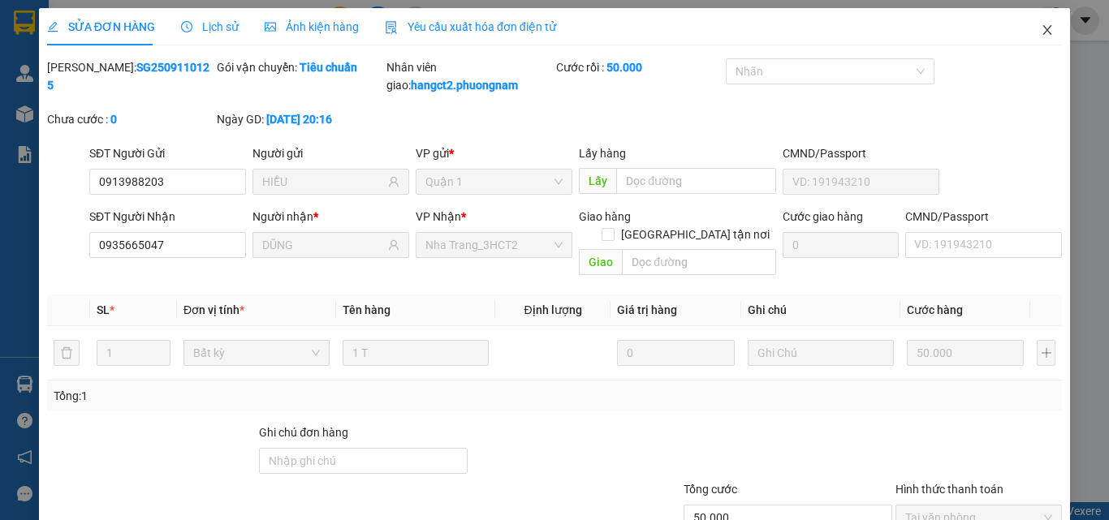
click at [1044, 32] on span "Close" at bounding box center [1046, 30] width 45 height 45
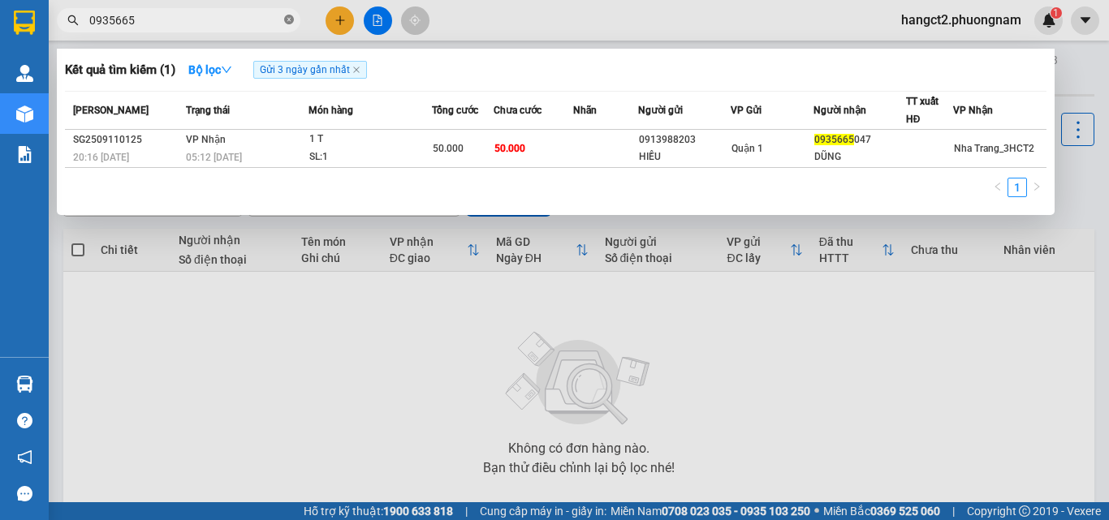
click at [287, 22] on icon "close-circle" at bounding box center [289, 20] width 10 height 10
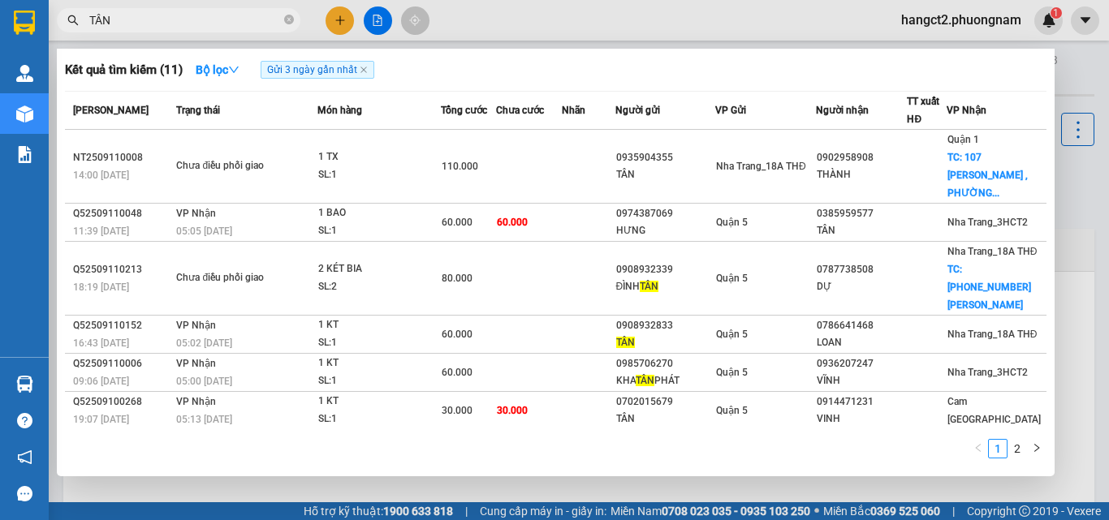
type input "TÂN"
click at [339, 28] on div at bounding box center [554, 260] width 1109 height 520
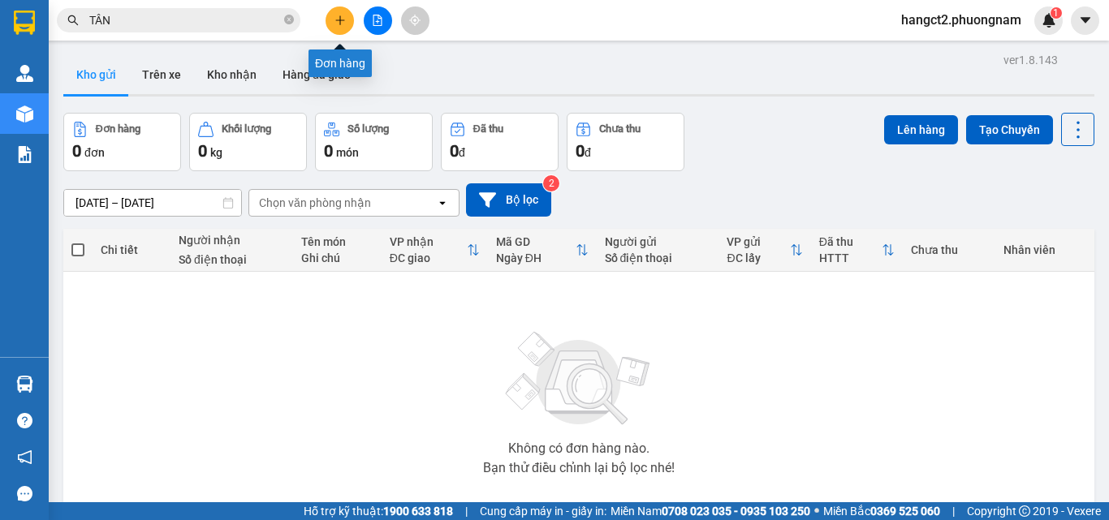
click at [345, 15] on icon "plus" at bounding box center [339, 20] width 11 height 11
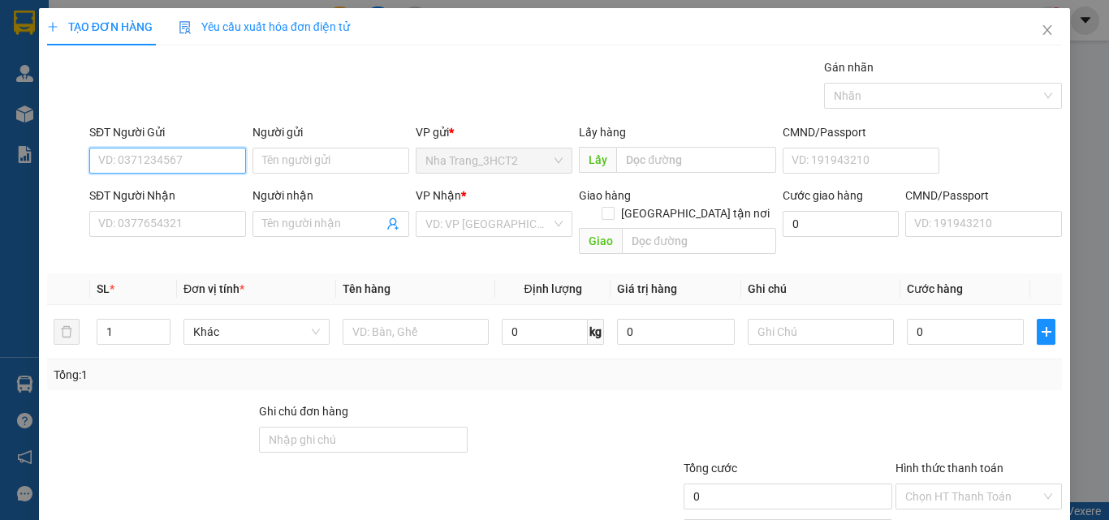
click at [136, 155] on input "SĐT Người Gửi" at bounding box center [167, 161] width 157 height 26
click at [153, 188] on div "0905203939 - PHI" at bounding box center [166, 193] width 136 height 18
type input "0905203939"
type input "PHI"
type input "0946119399"
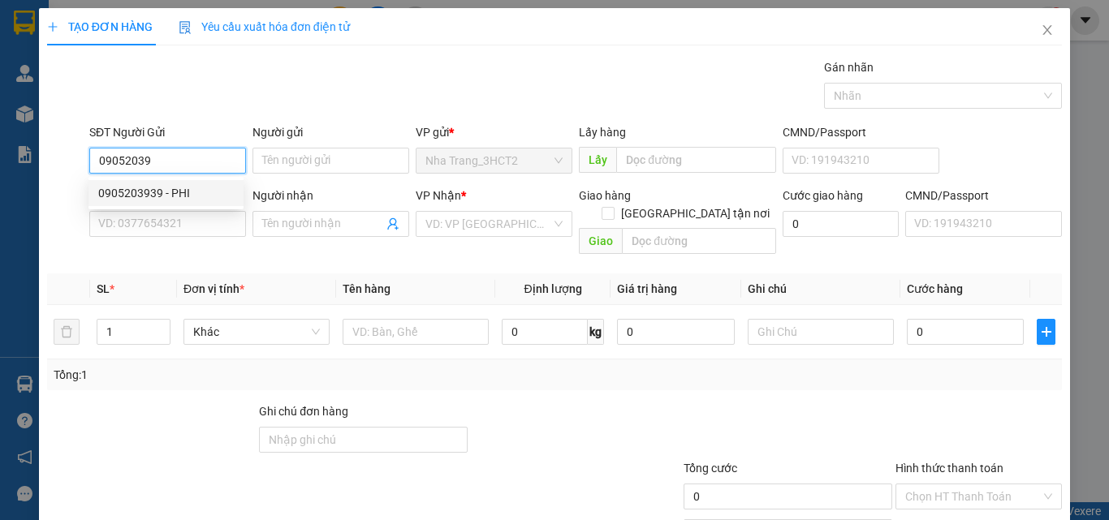
type input "HUY"
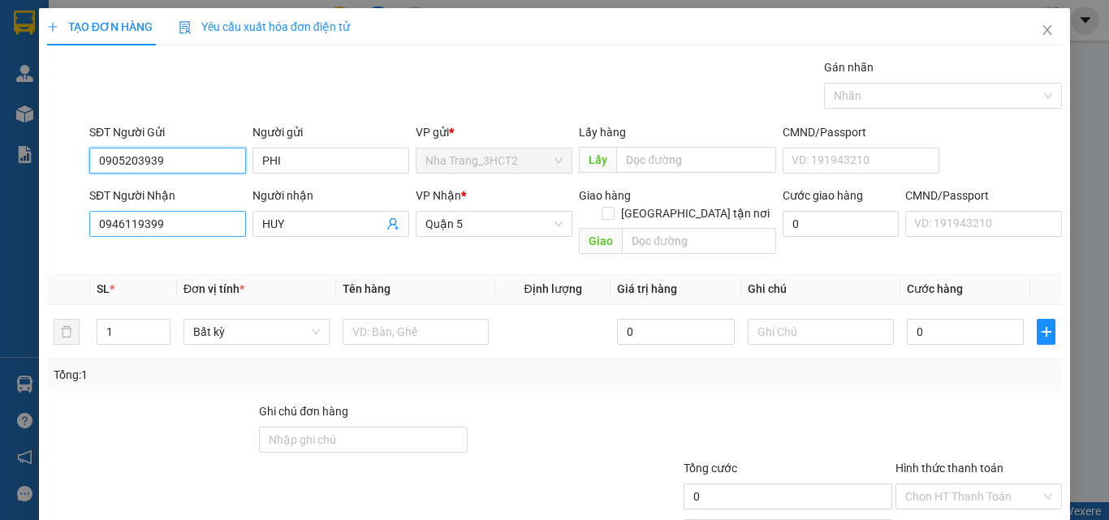
type input "0905203939"
click at [220, 216] on input "0946119399" at bounding box center [167, 224] width 157 height 26
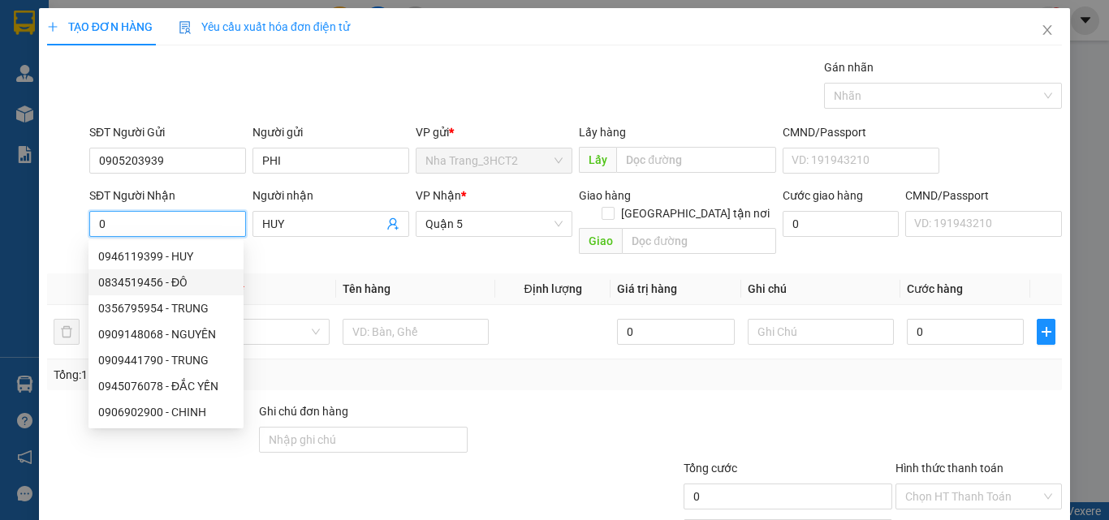
click at [151, 285] on div "0834519456 - ĐÔ" at bounding box center [166, 282] width 136 height 18
type input "0834519456"
type input "ĐÔ"
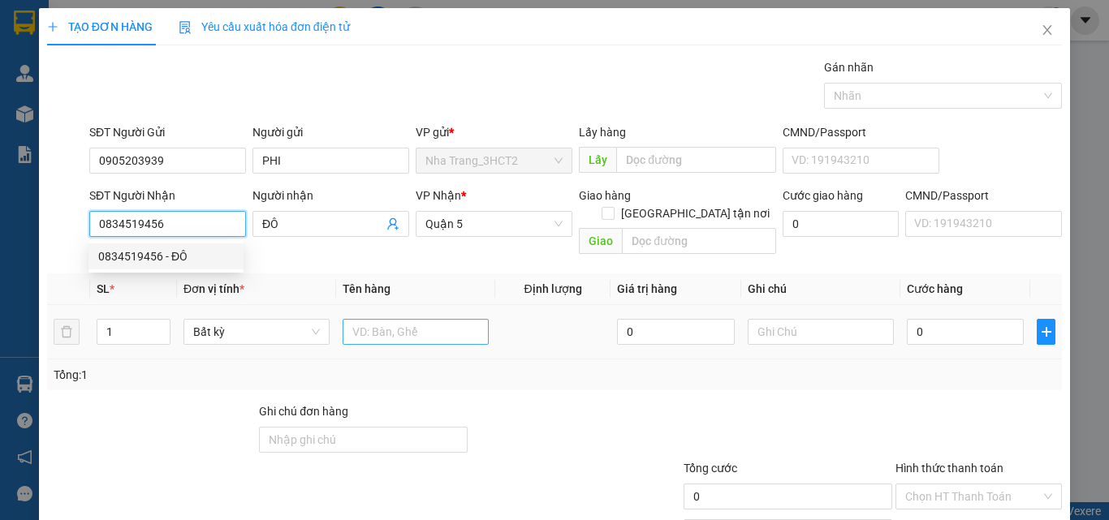
type input "0834519456"
click at [364, 319] on input "text" at bounding box center [415, 332] width 146 height 26
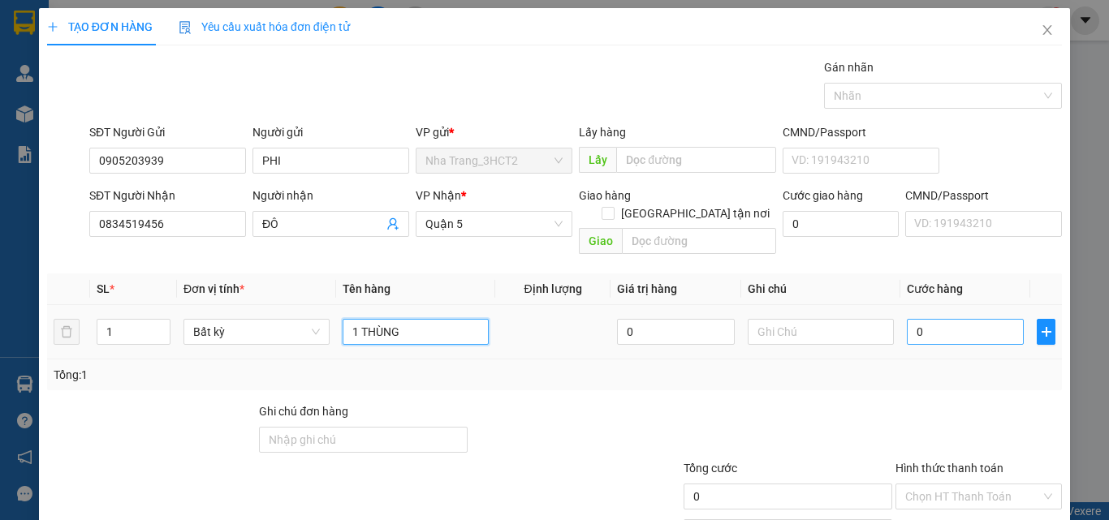
type input "1 THÙNG"
click at [949, 319] on input "0" at bounding box center [964, 332] width 117 height 26
type input "4"
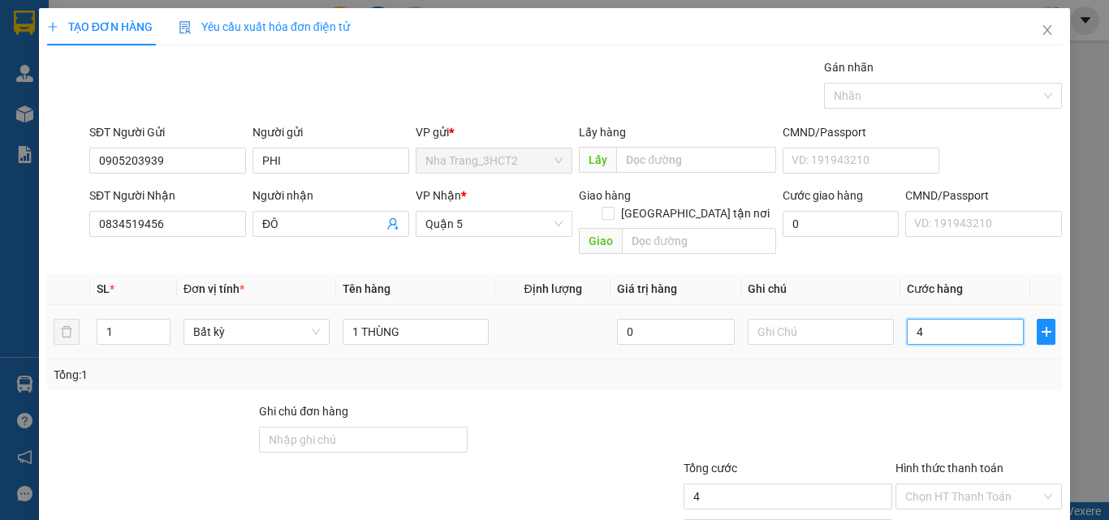
type input "40"
type input "40.000"
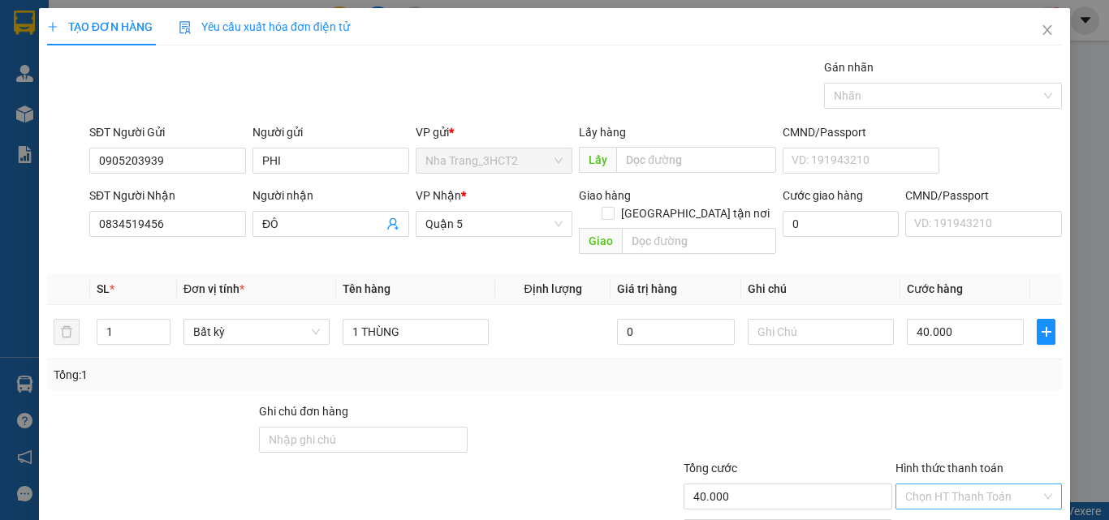
click at [919, 484] on input "Hình thức thanh toán" at bounding box center [973, 496] width 136 height 24
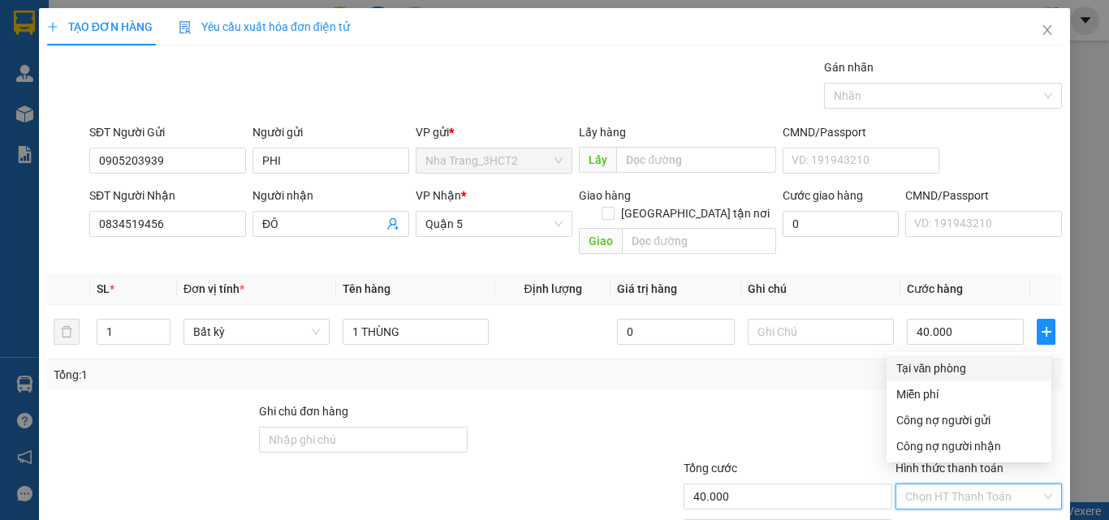
click at [933, 370] on div "Tại văn phòng" at bounding box center [968, 368] width 145 height 18
type input "0"
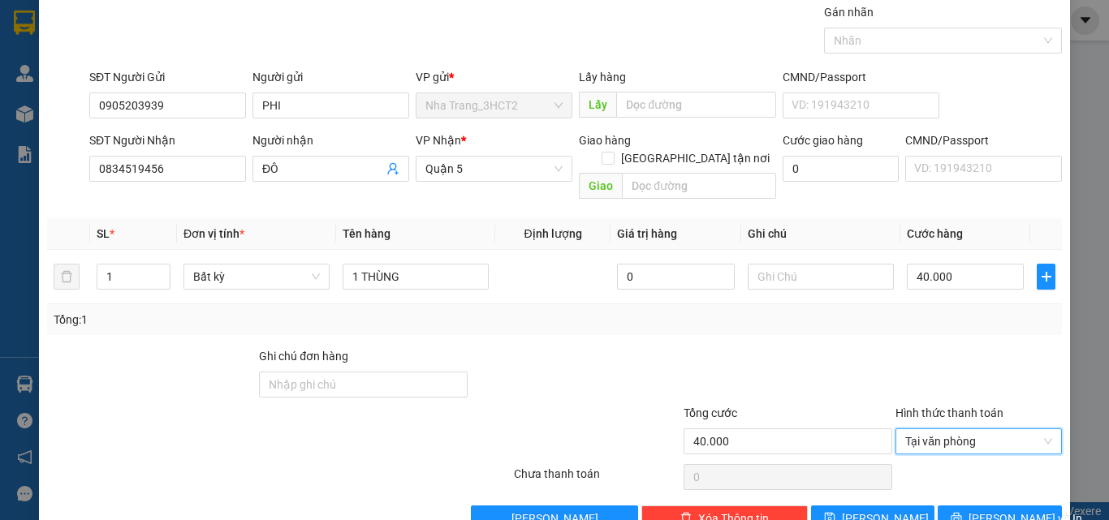
scroll to position [80, 0]
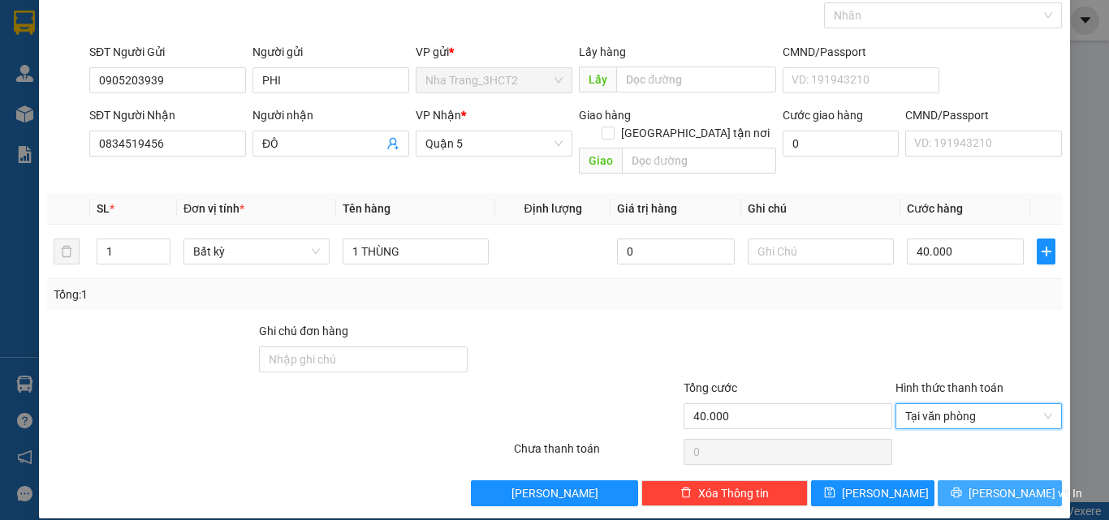
click at [988, 484] on span "[PERSON_NAME] và In" at bounding box center [1025, 493] width 114 height 18
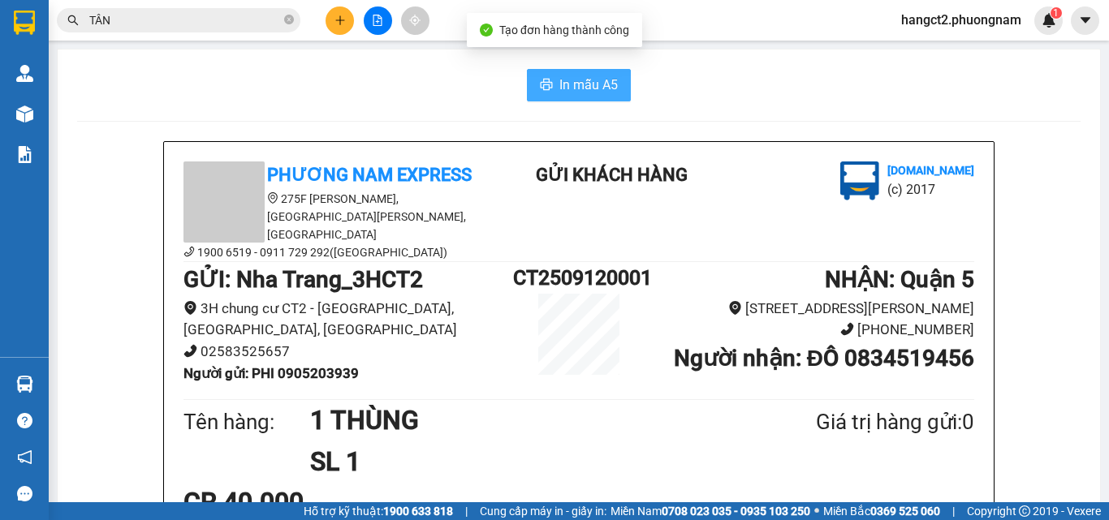
click at [580, 84] on span "In mẫu A5" at bounding box center [588, 85] width 58 height 20
click at [248, 13] on input "TÂN" at bounding box center [185, 20] width 192 height 18
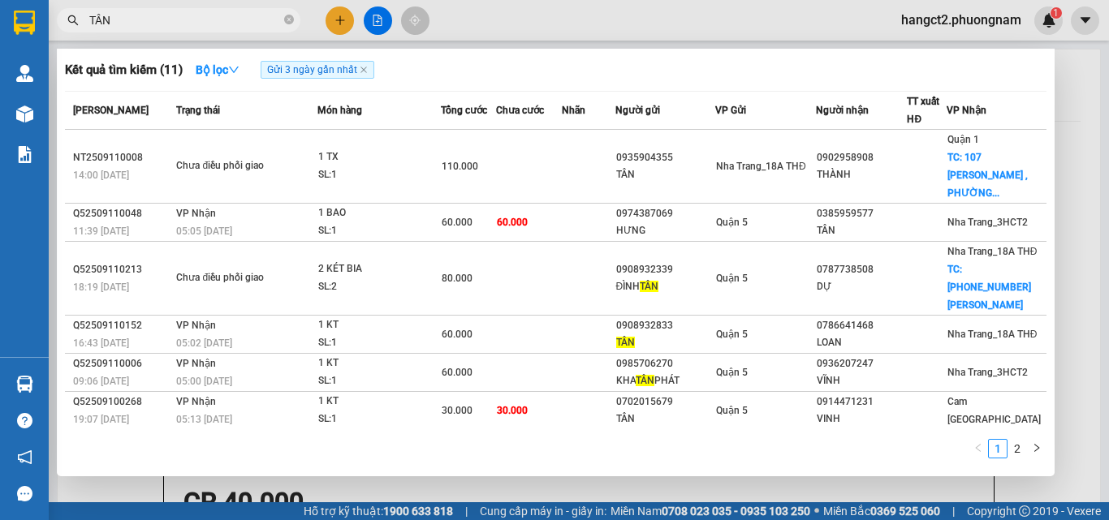
click at [248, 13] on input "TÂN" at bounding box center [185, 20] width 192 height 18
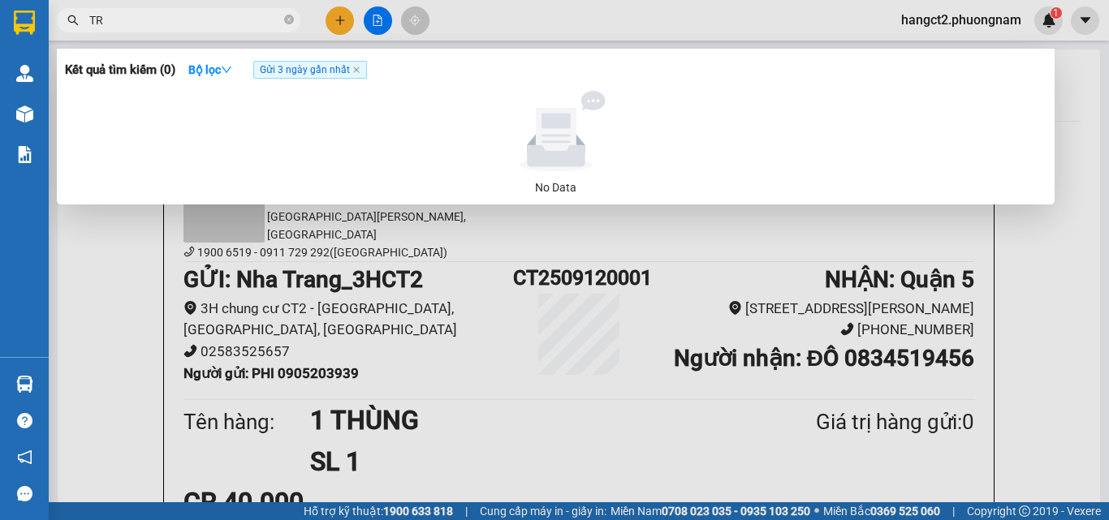
type input "T"
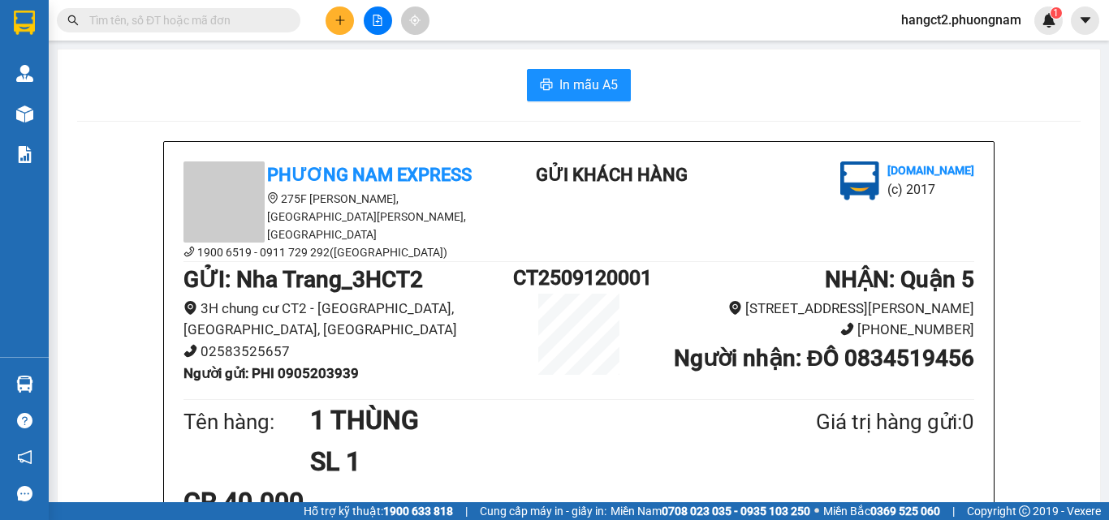
click at [203, 22] on input "text" at bounding box center [185, 20] width 192 height 18
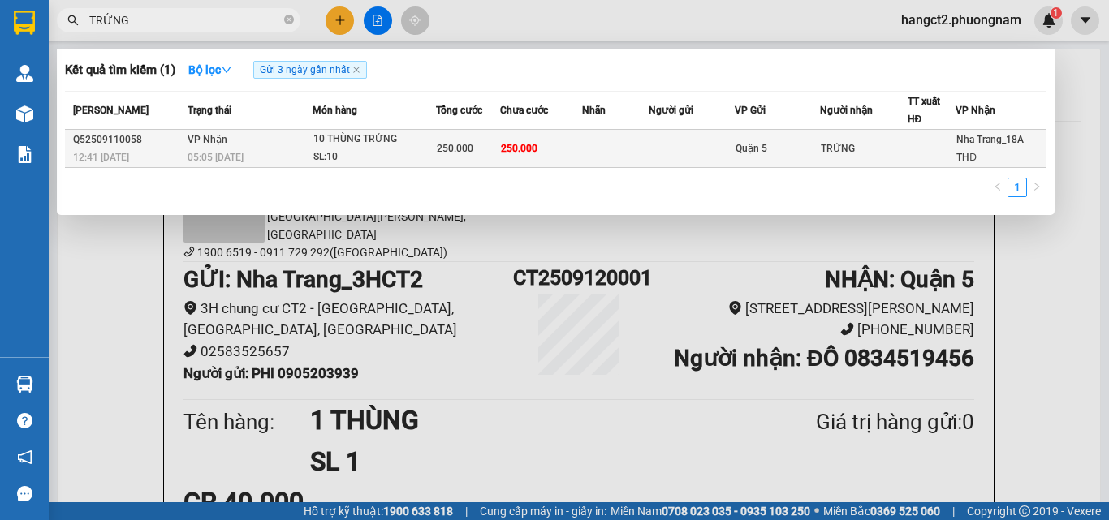
type input "TRỨNG"
click at [347, 143] on div "10 THÙNG TRỨNG" at bounding box center [374, 140] width 122 height 18
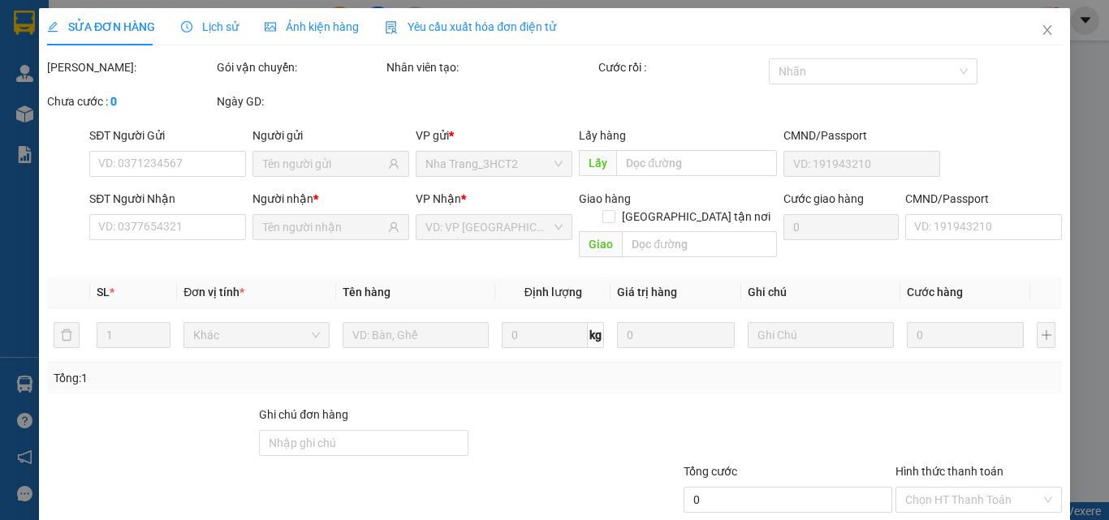
type input "TRỨNG"
type input "250.000"
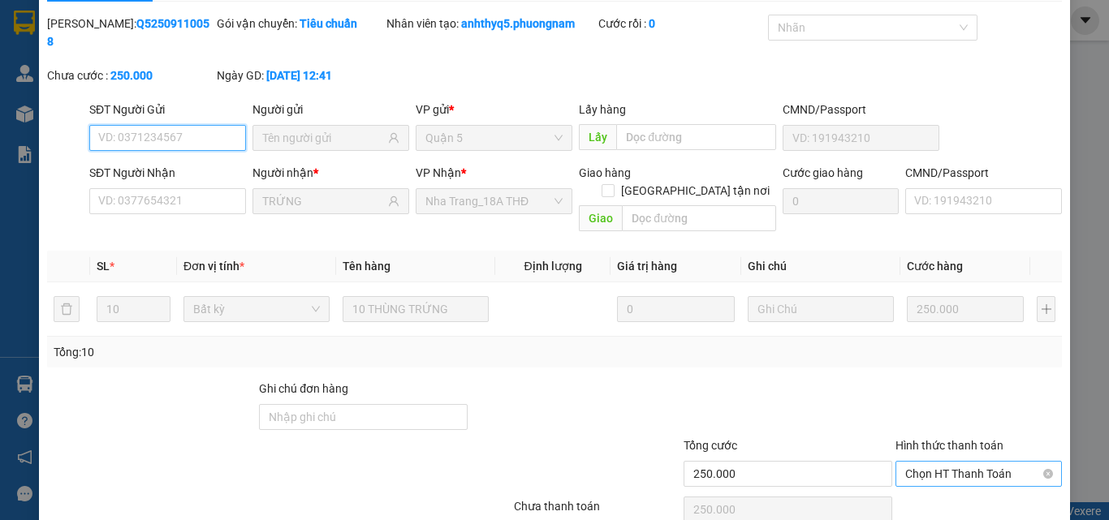
scroll to position [84, 0]
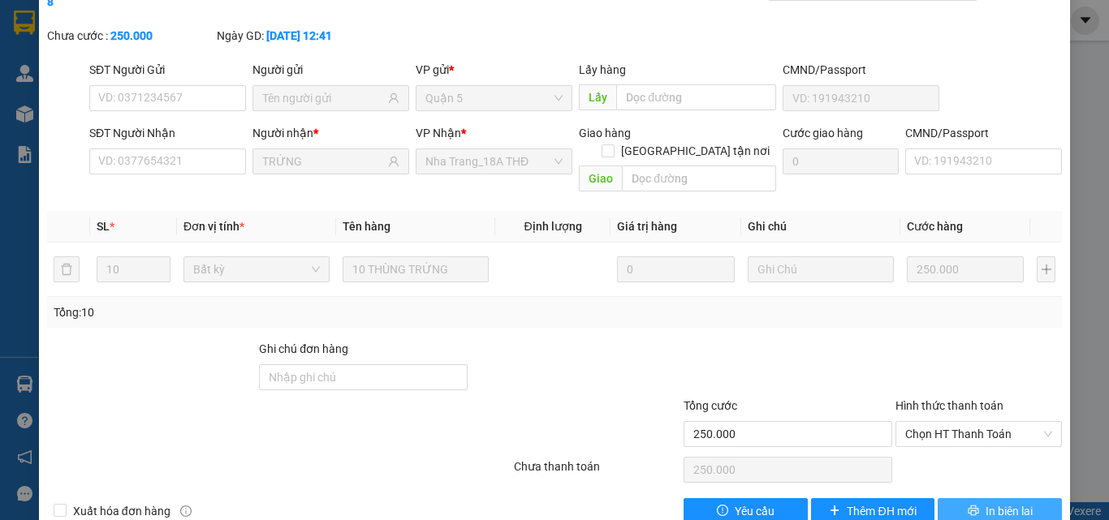
click at [987, 502] on span "In biên lai" at bounding box center [1008, 511] width 47 height 18
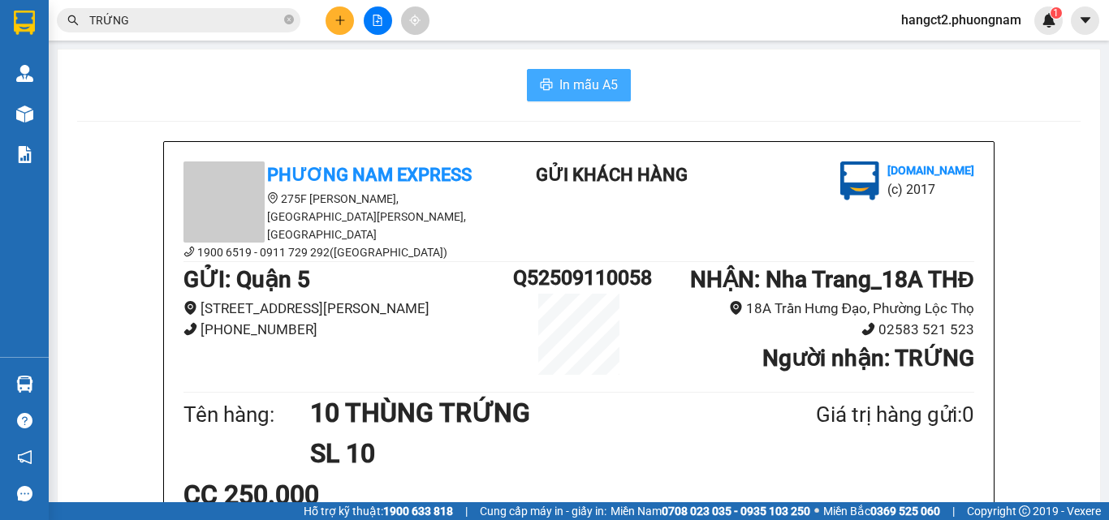
click at [580, 80] on span "In mẫu A5" at bounding box center [588, 85] width 58 height 20
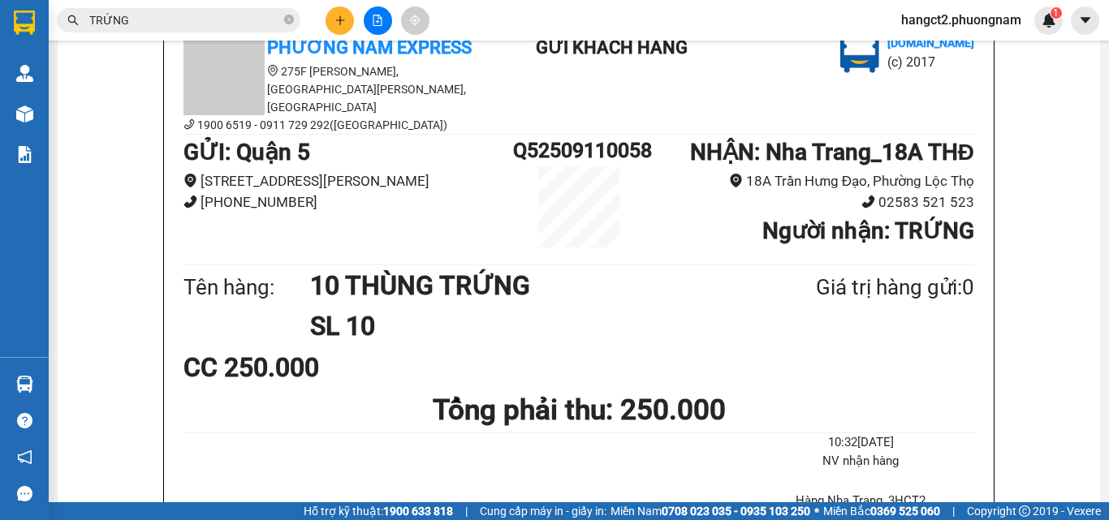
scroll to position [162, 0]
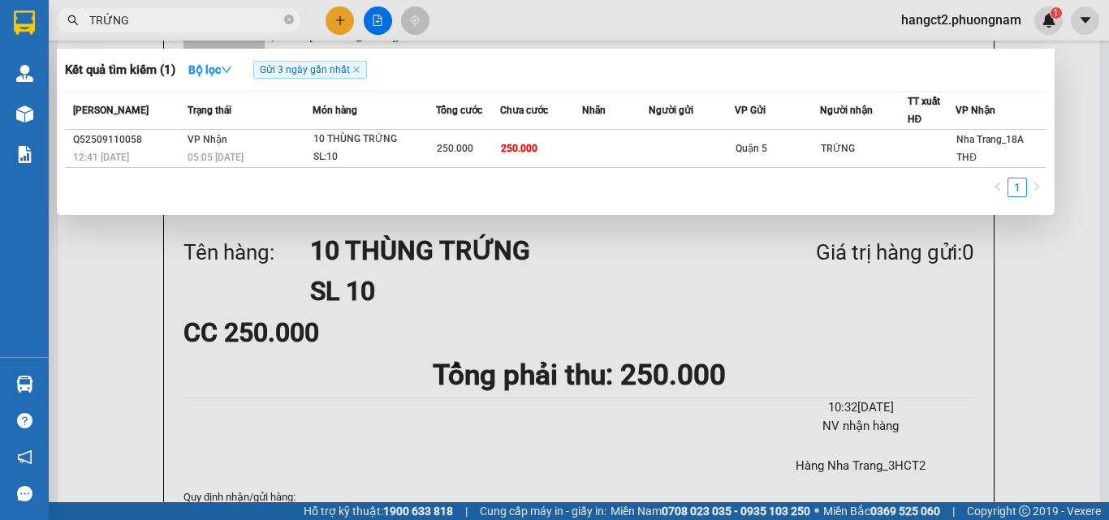
click at [167, 25] on input "TRỨNG" at bounding box center [185, 20] width 192 height 18
type input "T"
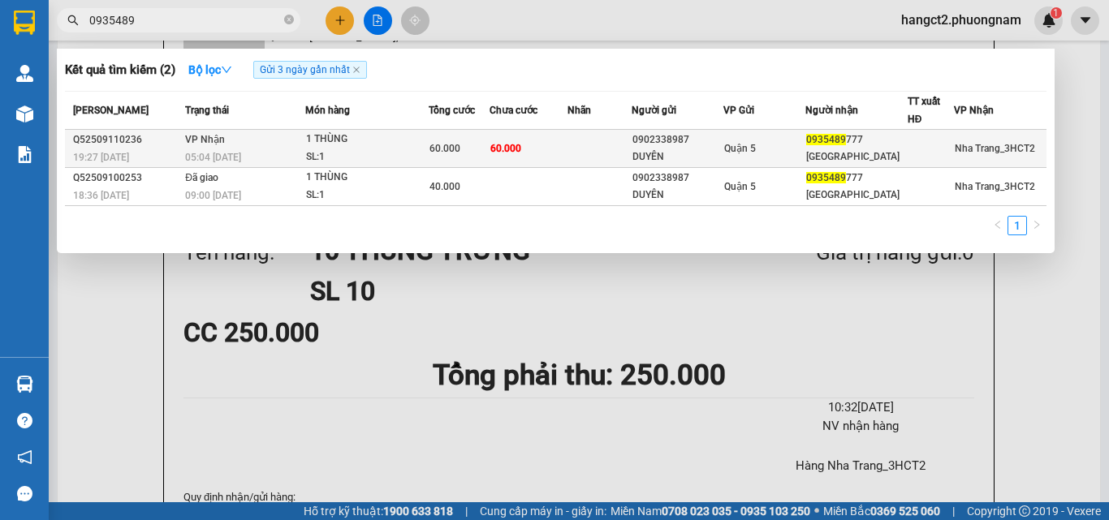
type input "0935489"
click at [677, 151] on div "DUYÊN" at bounding box center [677, 157] width 90 height 17
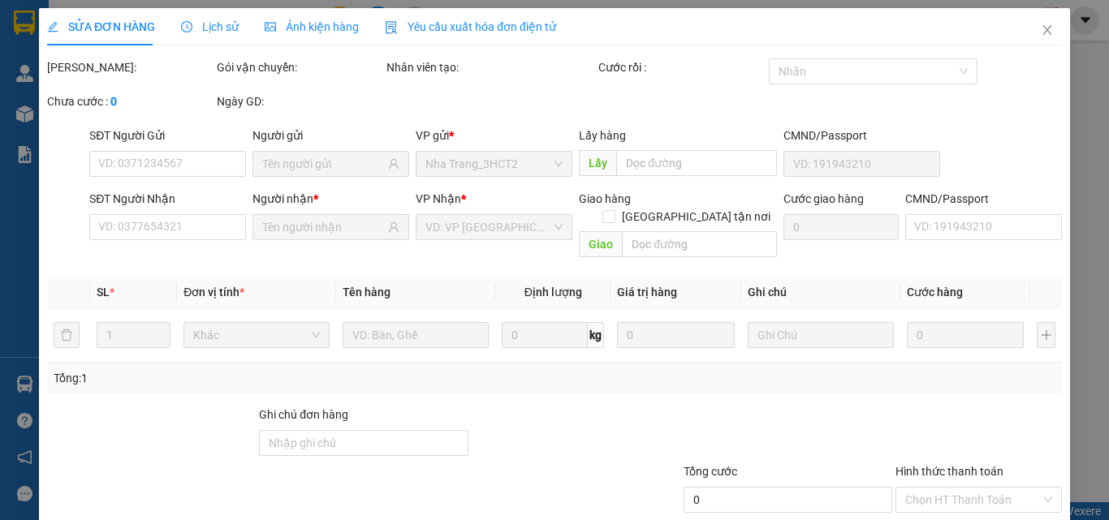
type input "0902338987"
type input "DUYÊN"
type input "0935489777"
type input "[GEOGRAPHIC_DATA]"
type input "60.000"
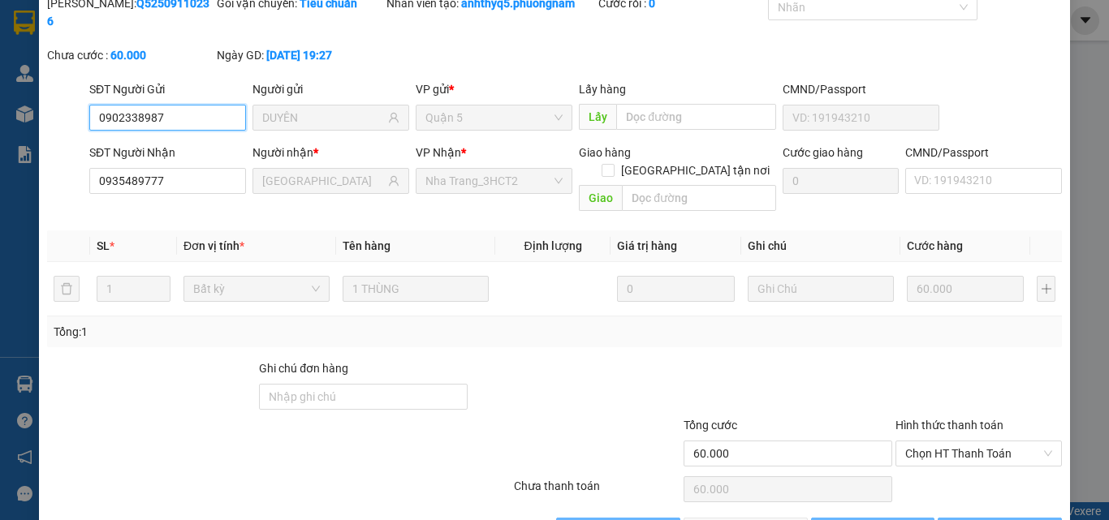
scroll to position [84, 0]
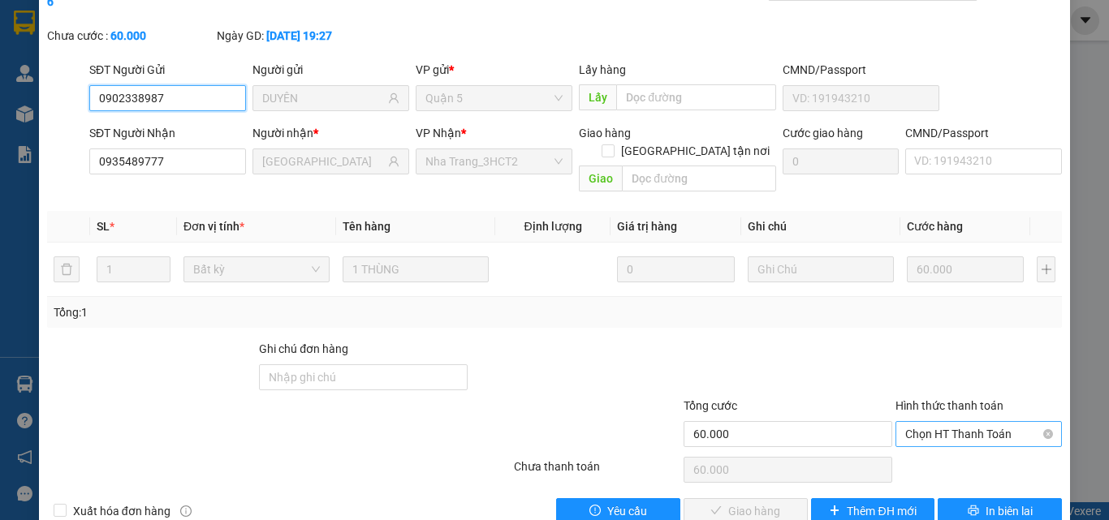
click at [917, 422] on span "Chọn HT Thanh Toán" at bounding box center [978, 434] width 147 height 24
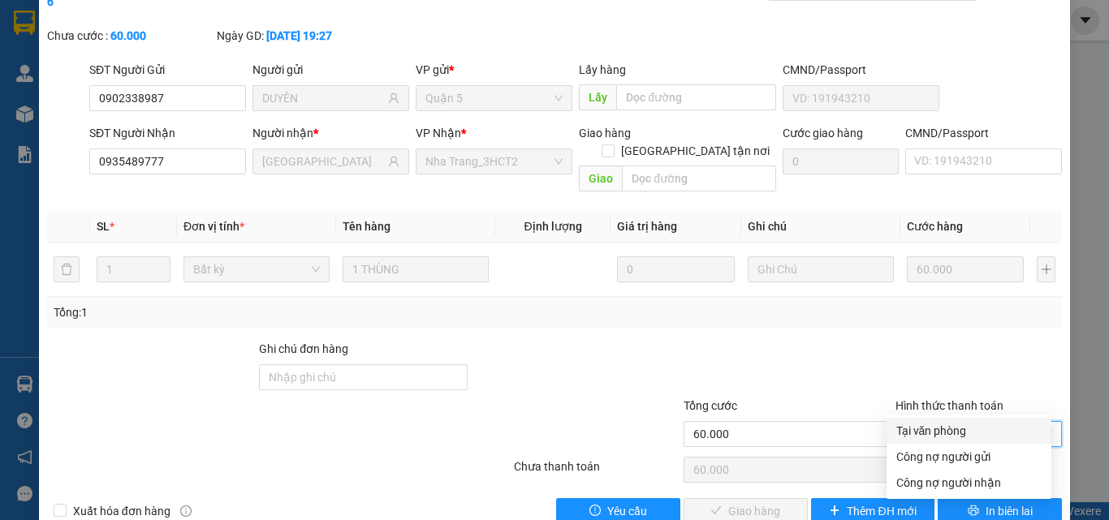
click at [938, 432] on div "Tại văn phòng" at bounding box center [968, 431] width 145 height 18
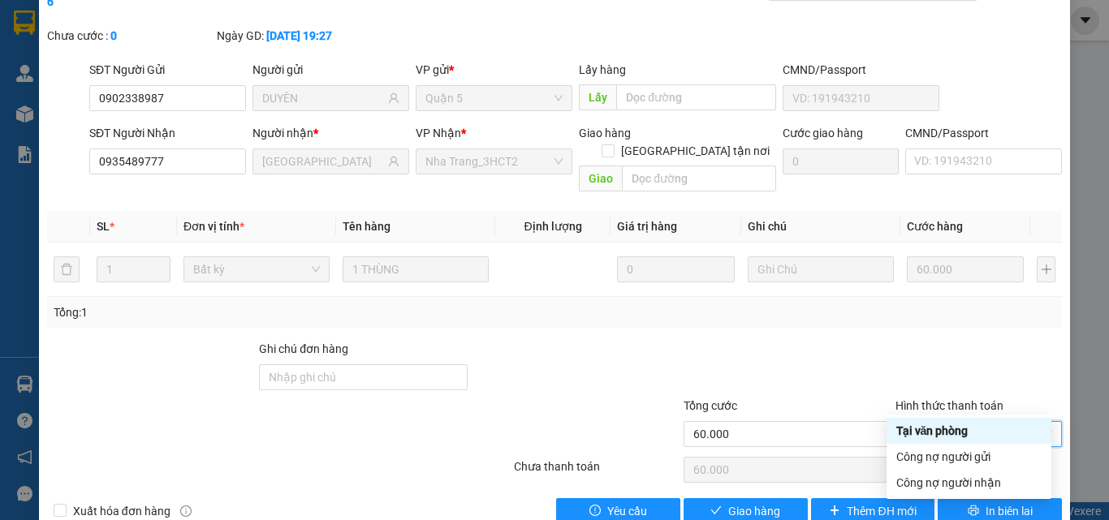
type input "0"
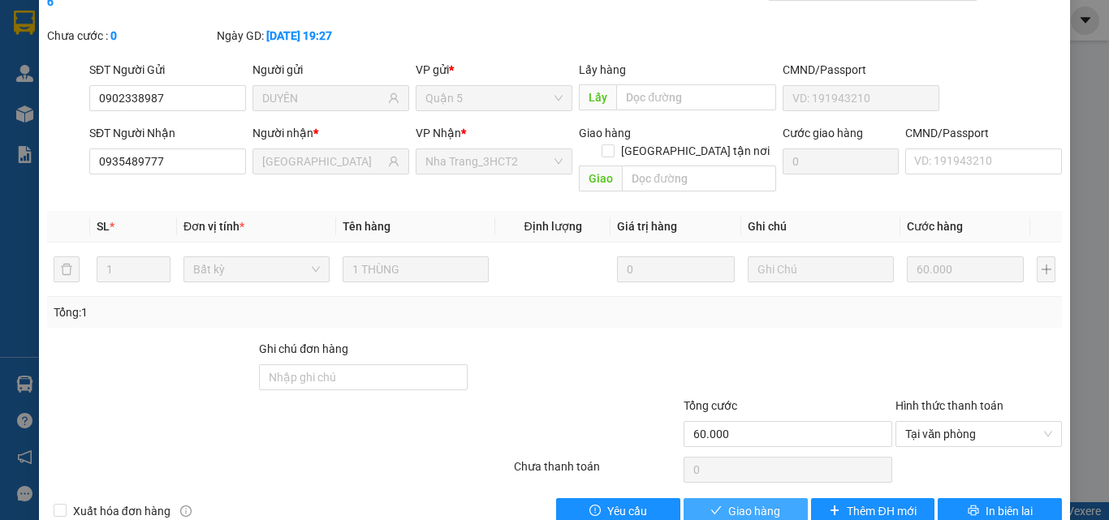
click at [699, 498] on button "Giao hàng" at bounding box center [745, 511] width 124 height 26
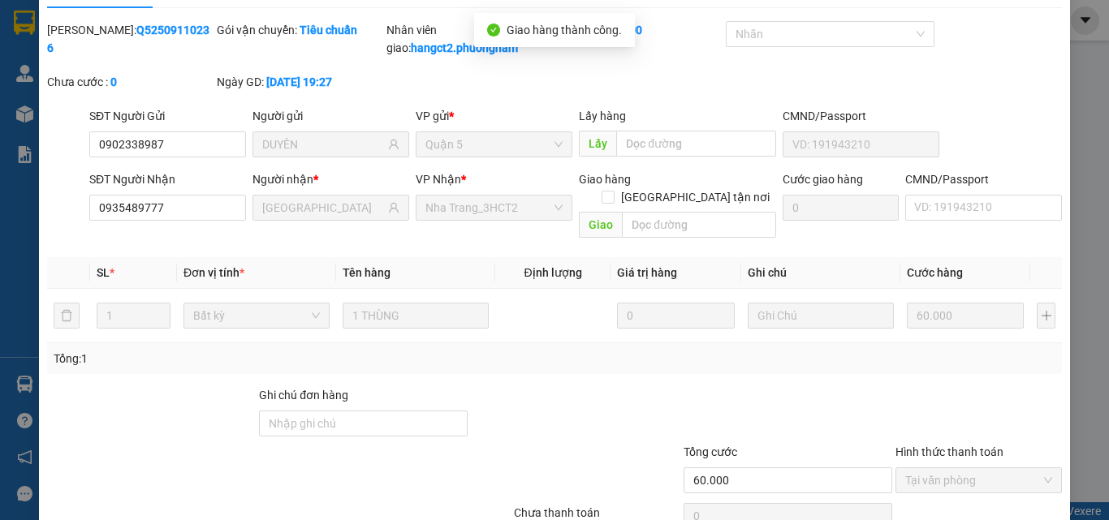
scroll to position [0, 0]
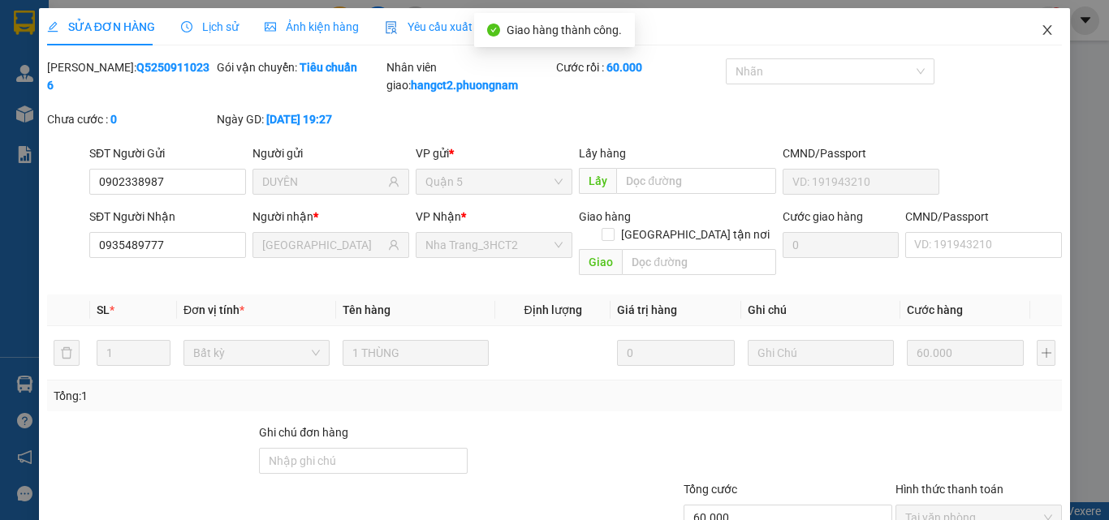
click at [1040, 24] on icon "close" at bounding box center [1046, 30] width 13 height 13
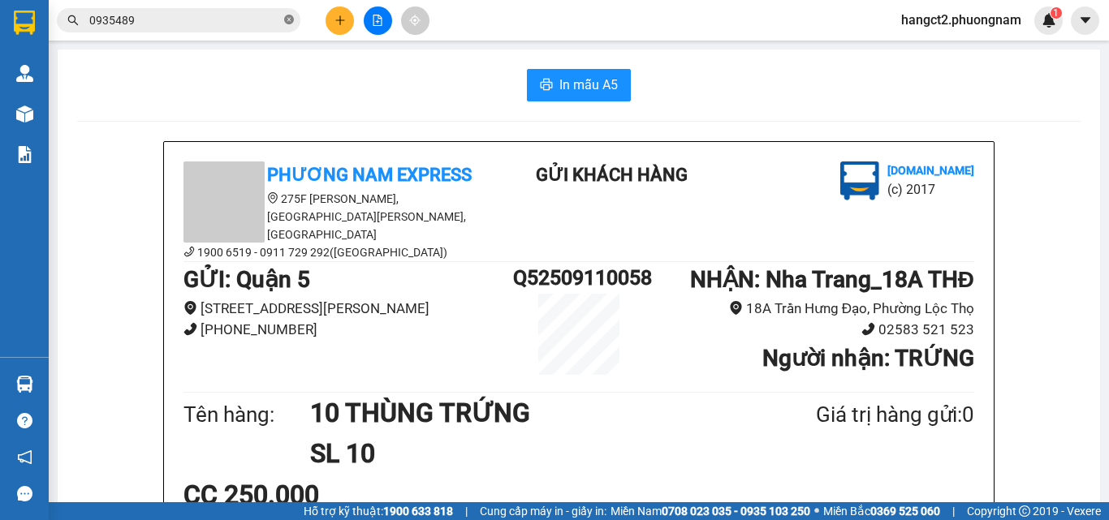
click at [286, 24] on icon "close-circle" at bounding box center [289, 20] width 10 height 10
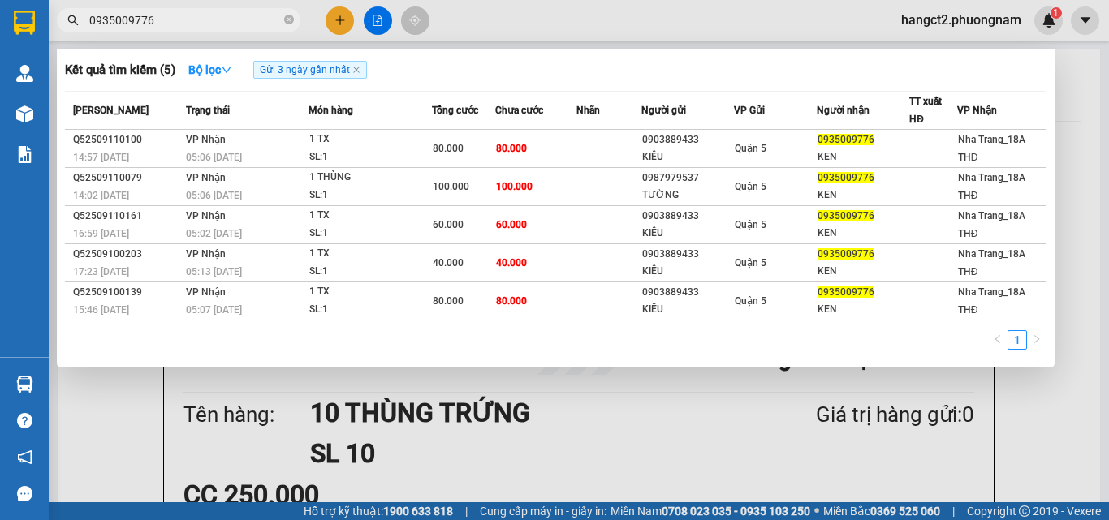
type input "0935009776"
click at [1073, 119] on div at bounding box center [554, 260] width 1109 height 520
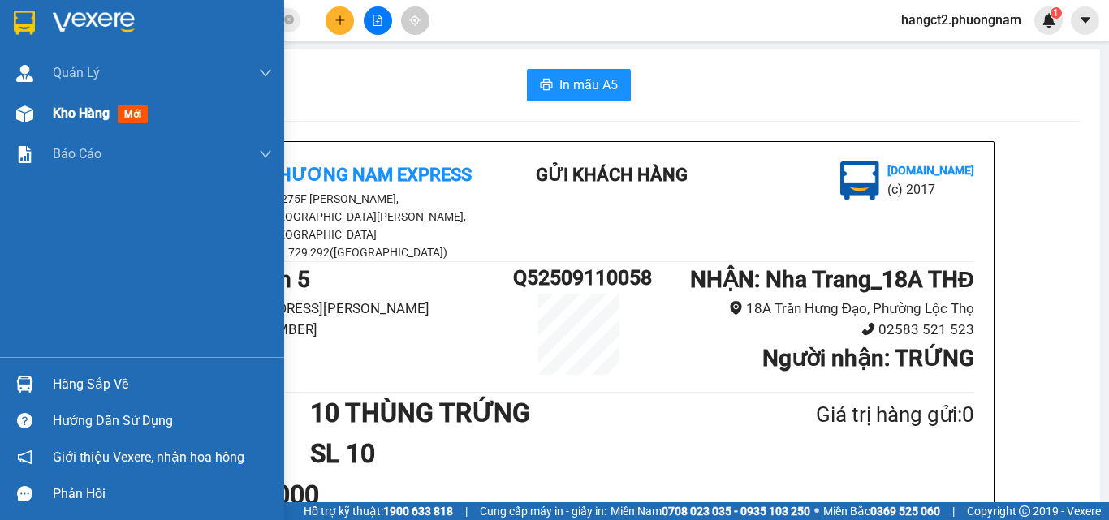
click at [62, 119] on span "Kho hàng" at bounding box center [81, 112] width 57 height 15
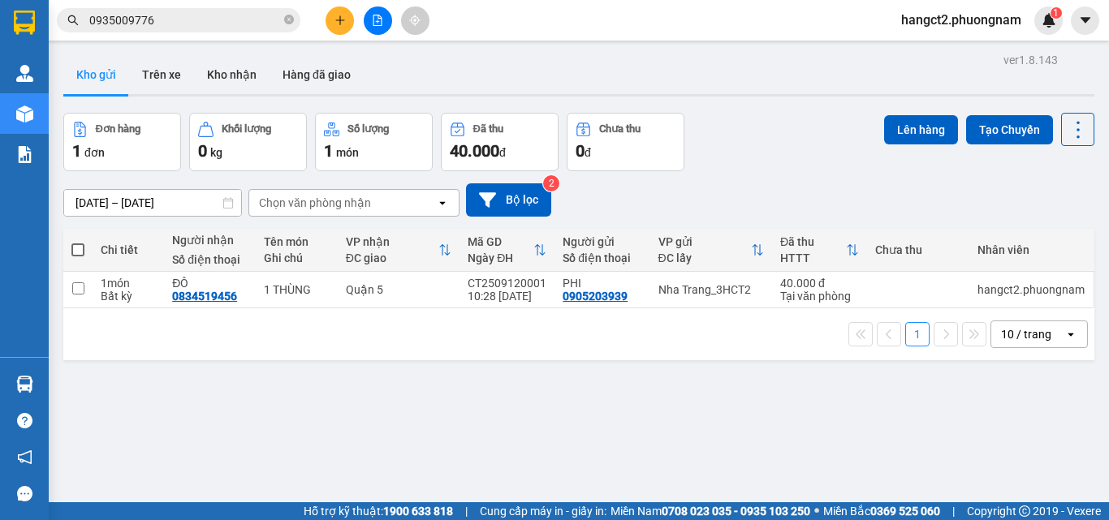
click at [1061, 186] on div "[DATE] – [DATE] Press the down arrow key to interact with the calendar and sele…" at bounding box center [578, 199] width 1031 height 33
